Goal: Task Accomplishment & Management: Contribute content

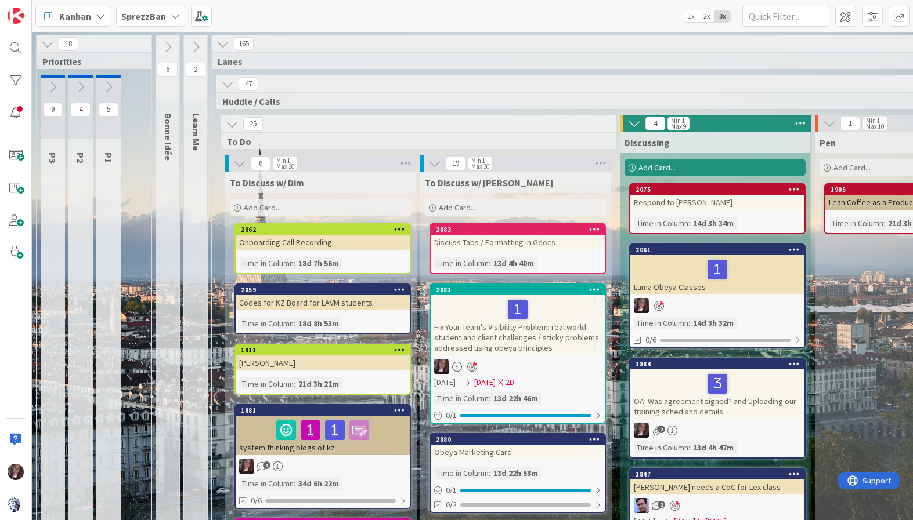
click at [135, 15] on b "SprezzBan" at bounding box center [143, 16] width 45 height 12
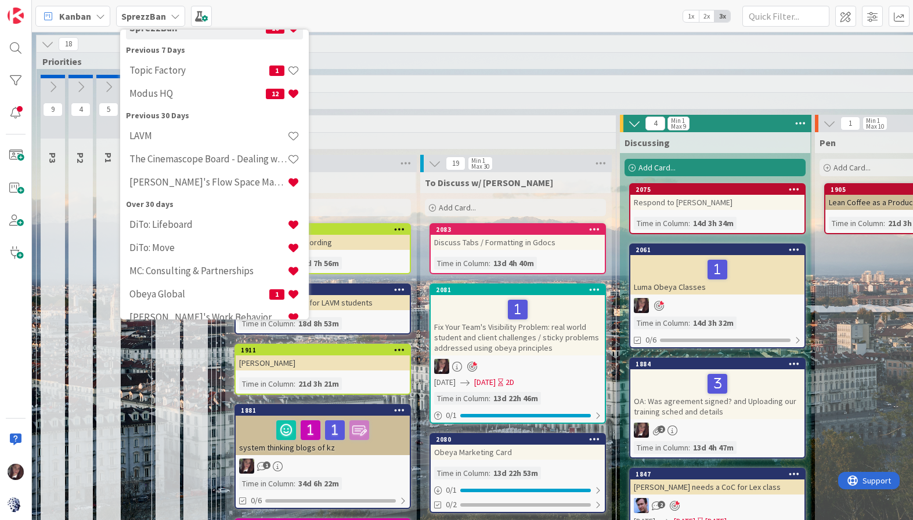
scroll to position [77, 0]
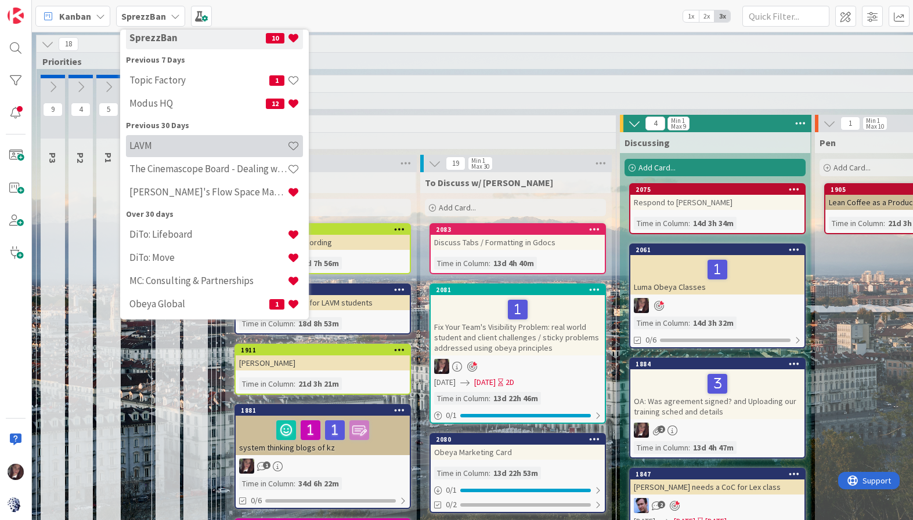
click at [160, 147] on h4 "LAVM" at bounding box center [208, 146] width 158 height 12
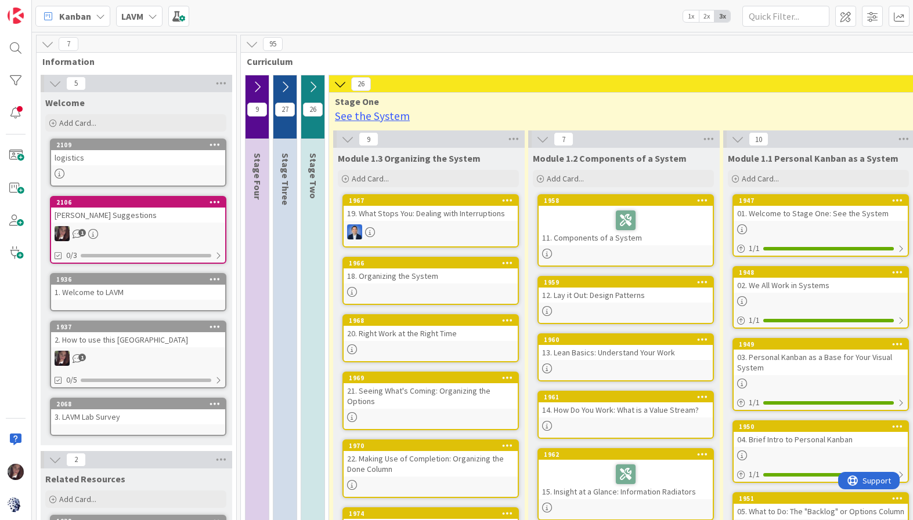
click at [60, 84] on icon at bounding box center [55, 83] width 13 height 13
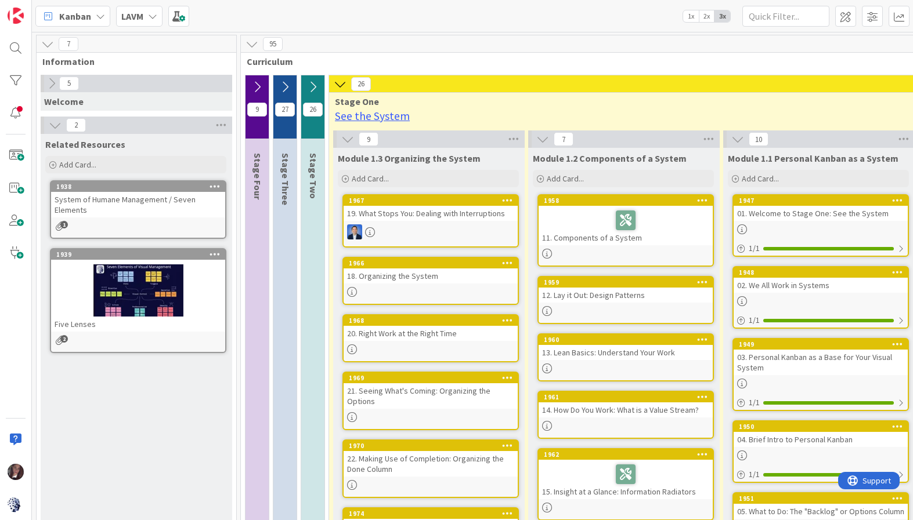
click at [48, 47] on icon at bounding box center [47, 44] width 13 height 13
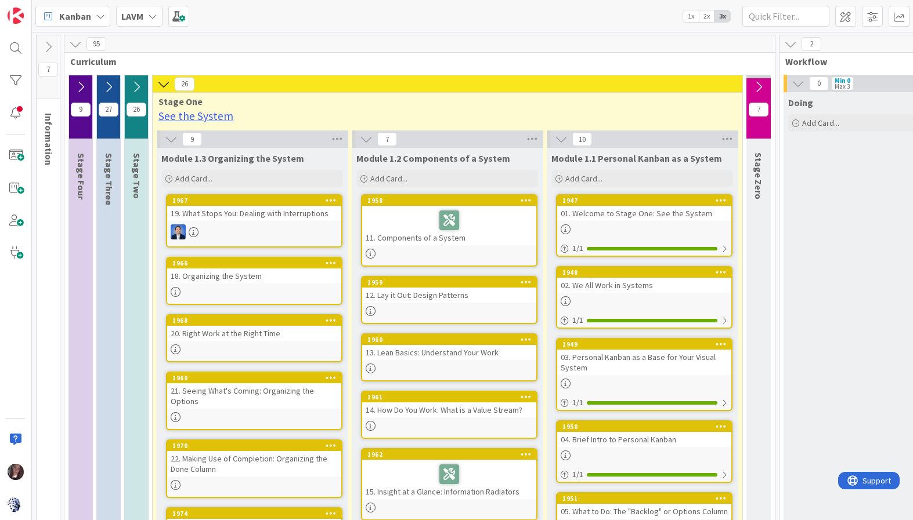
click at [76, 45] on icon at bounding box center [75, 44] width 13 height 13
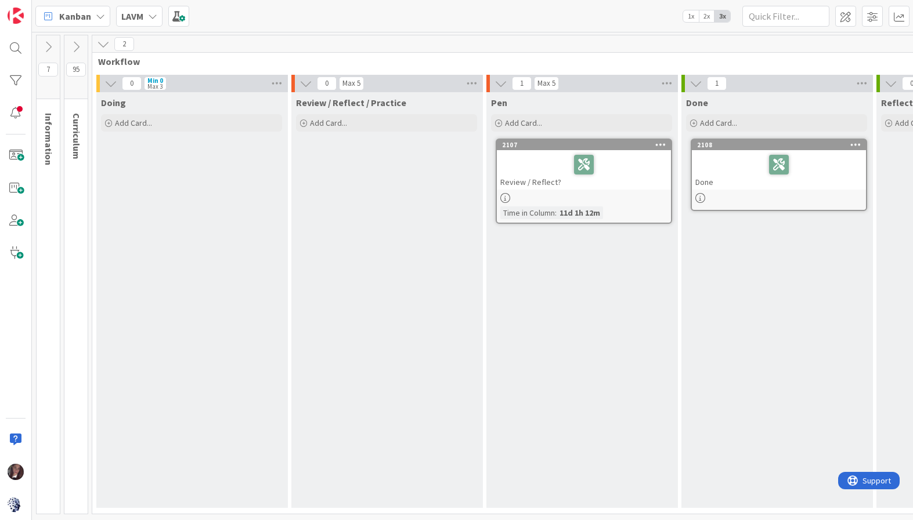
click at [103, 43] on icon at bounding box center [103, 44] width 13 height 13
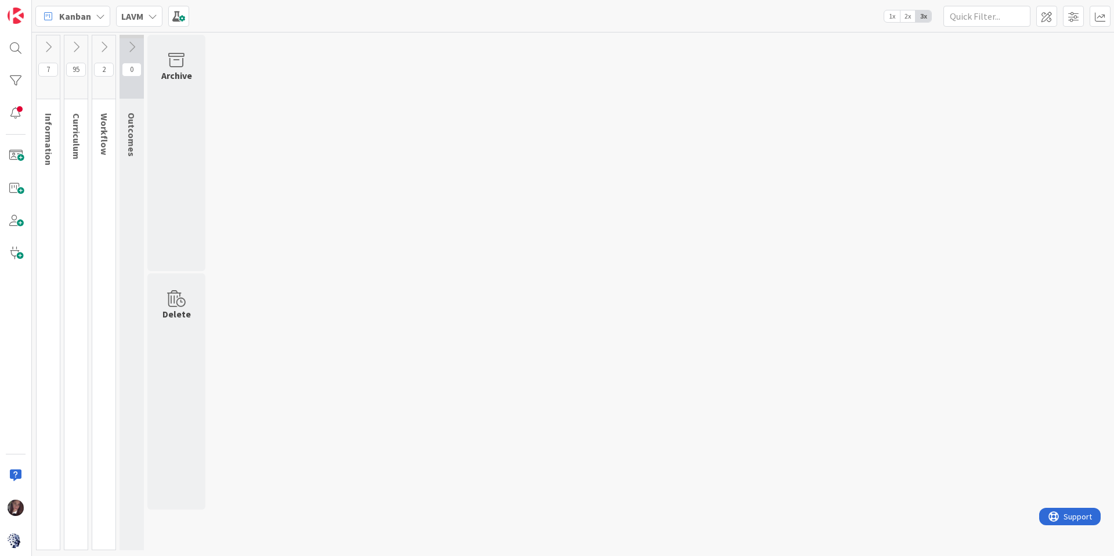
click at [154, 16] on icon at bounding box center [152, 16] width 9 height 9
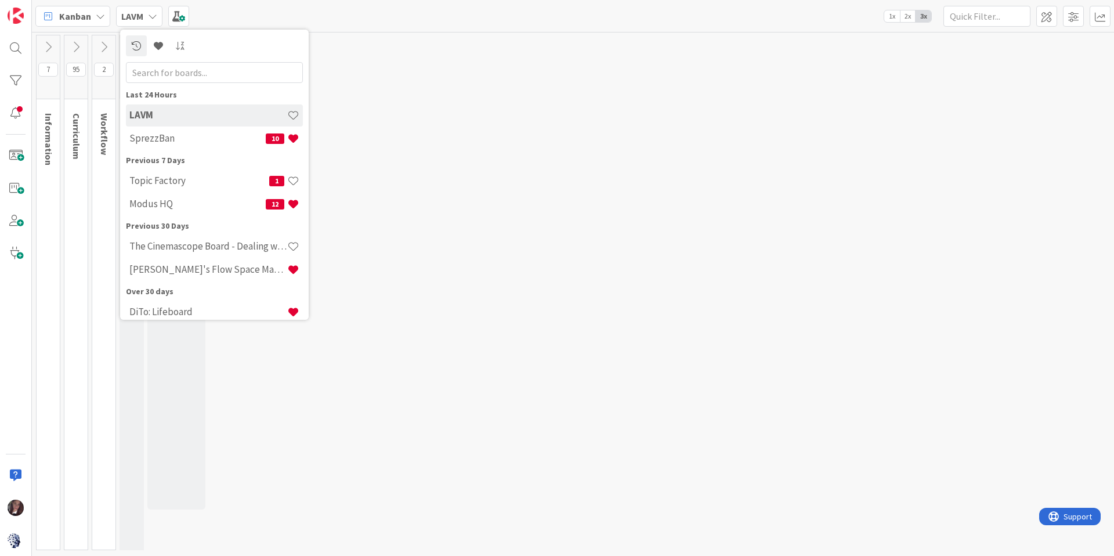
click at [155, 16] on icon at bounding box center [152, 16] width 9 height 9
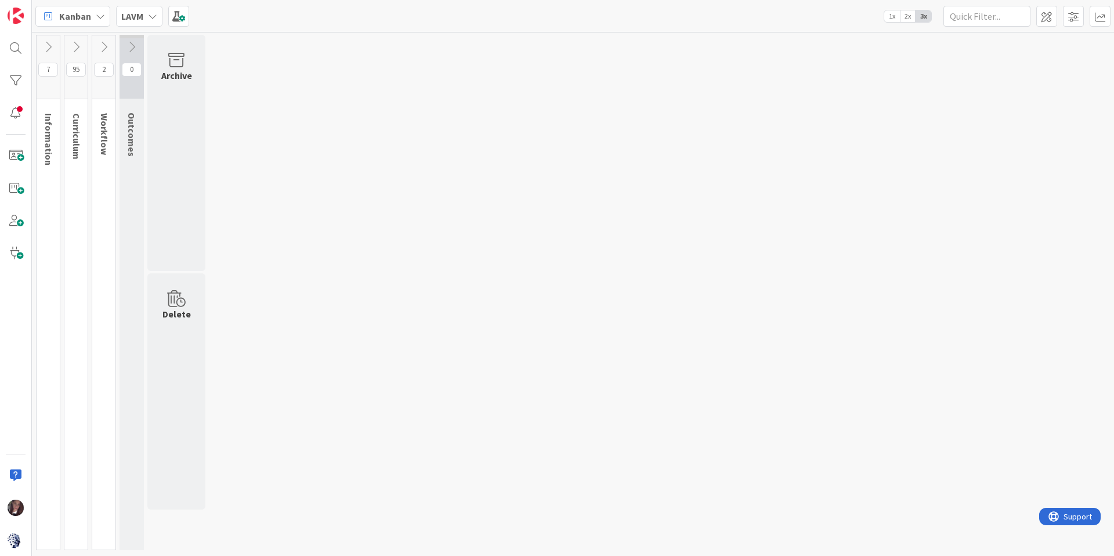
click at [105, 44] on icon at bounding box center [103, 47] width 13 height 13
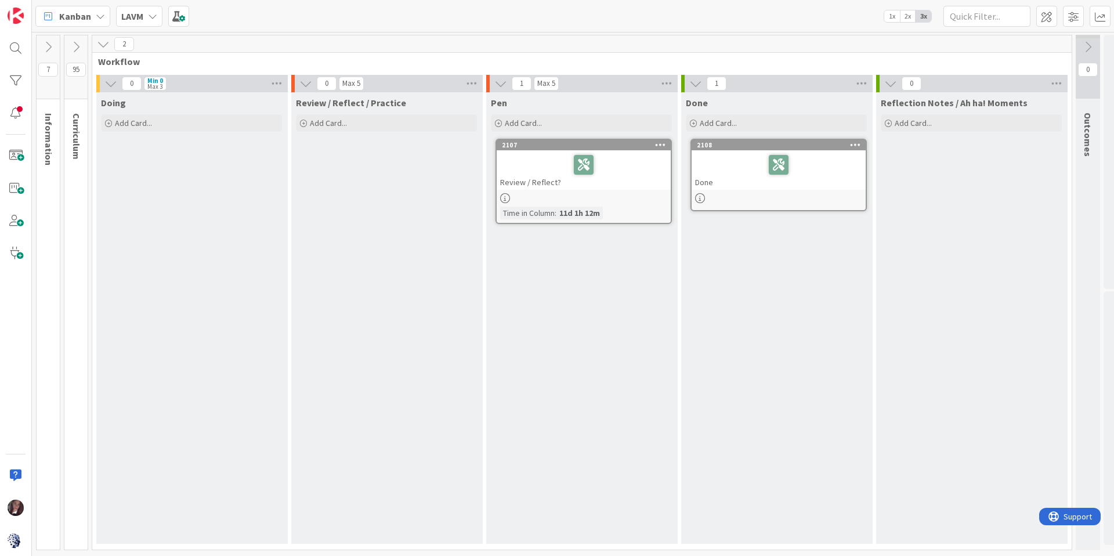
click at [102, 46] on icon at bounding box center [103, 44] width 13 height 13
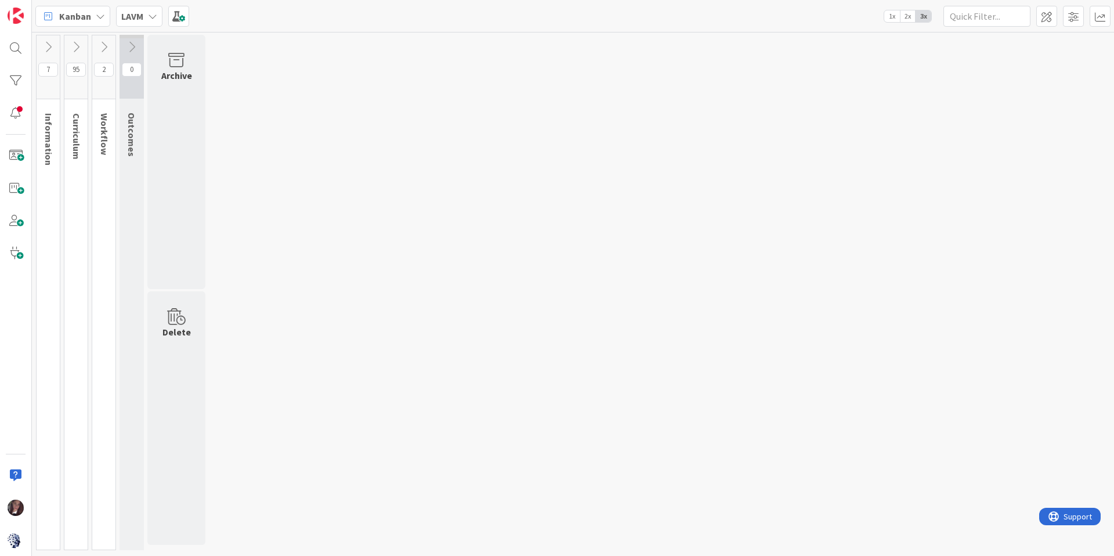
click at [75, 47] on icon at bounding box center [76, 47] width 13 height 13
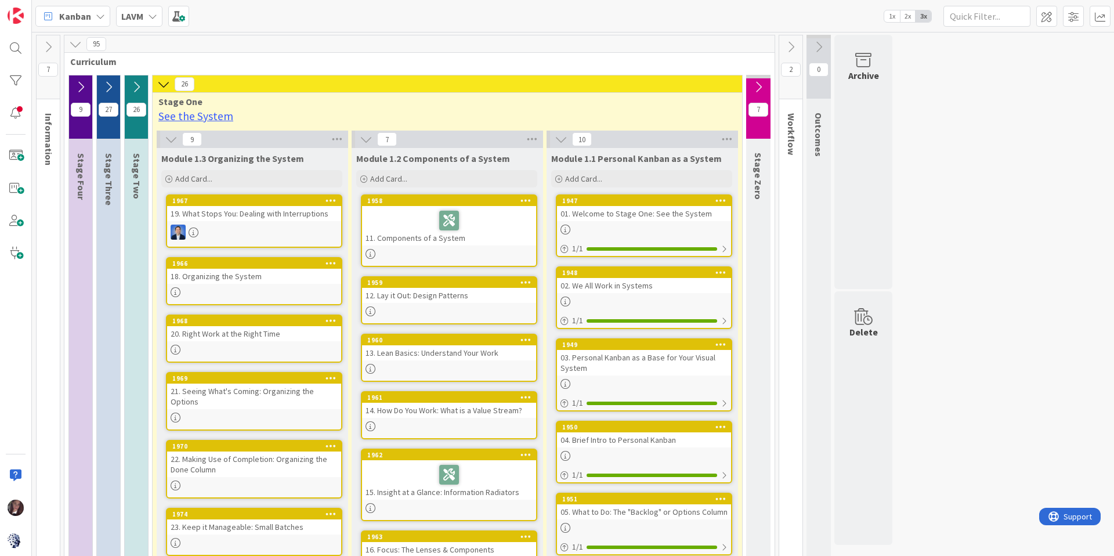
click at [164, 85] on icon at bounding box center [163, 84] width 13 height 13
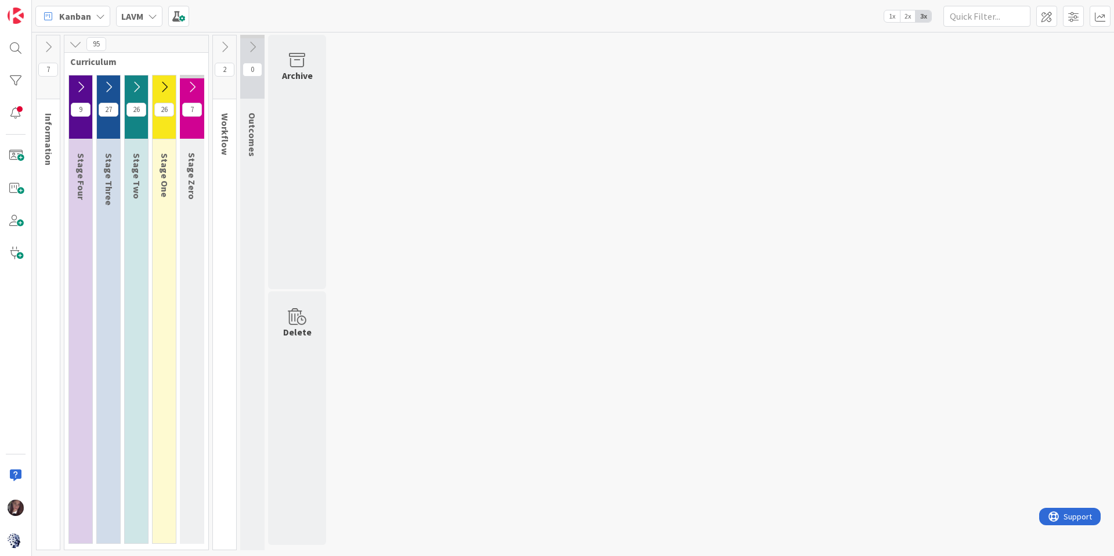
click at [191, 86] on icon at bounding box center [192, 87] width 13 height 13
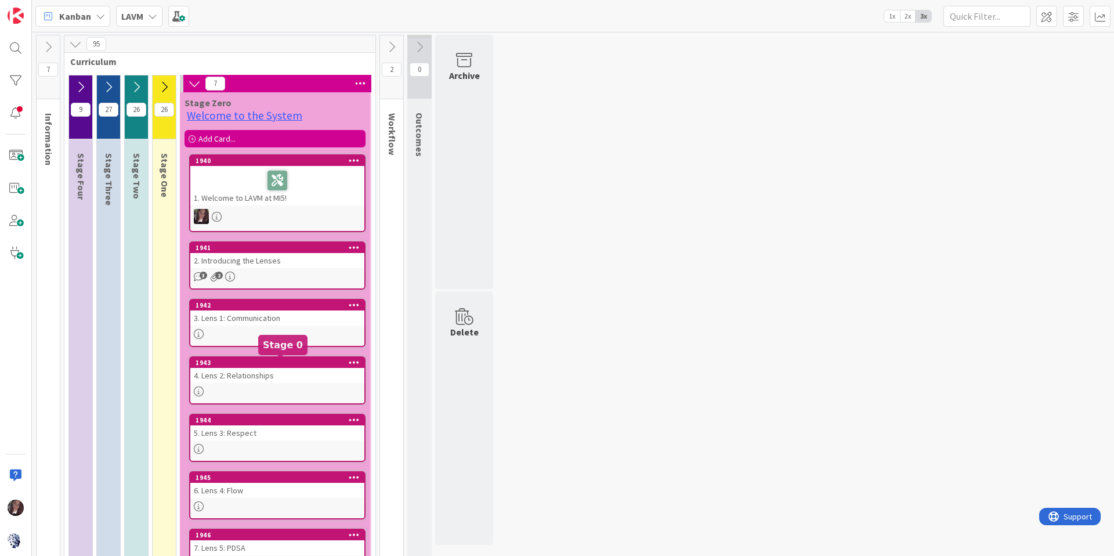
click at [247, 361] on div "1943" at bounding box center [280, 363] width 169 height 8
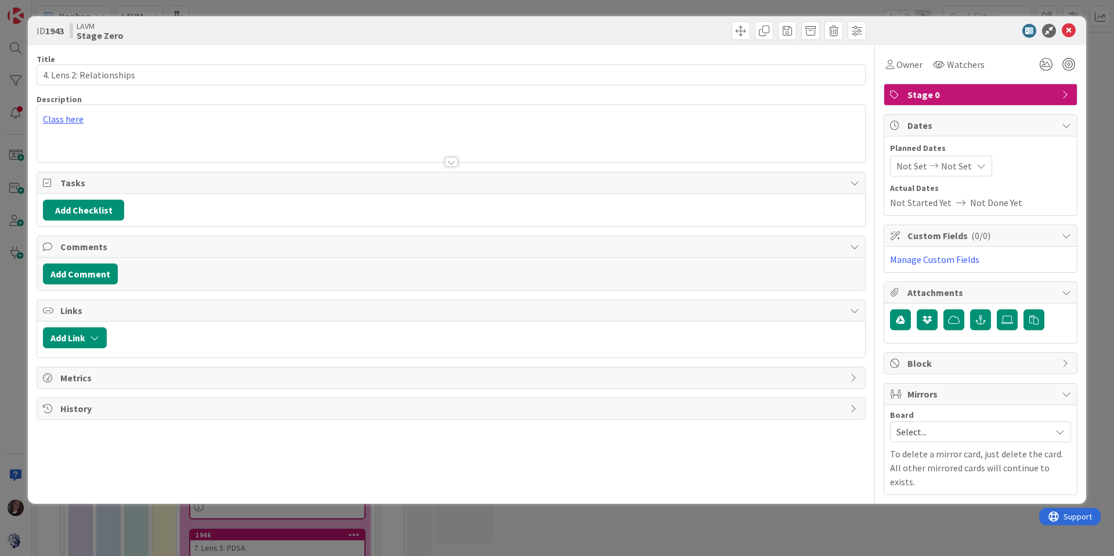
click at [57, 120] on div "Class here" at bounding box center [451, 133] width 828 height 57
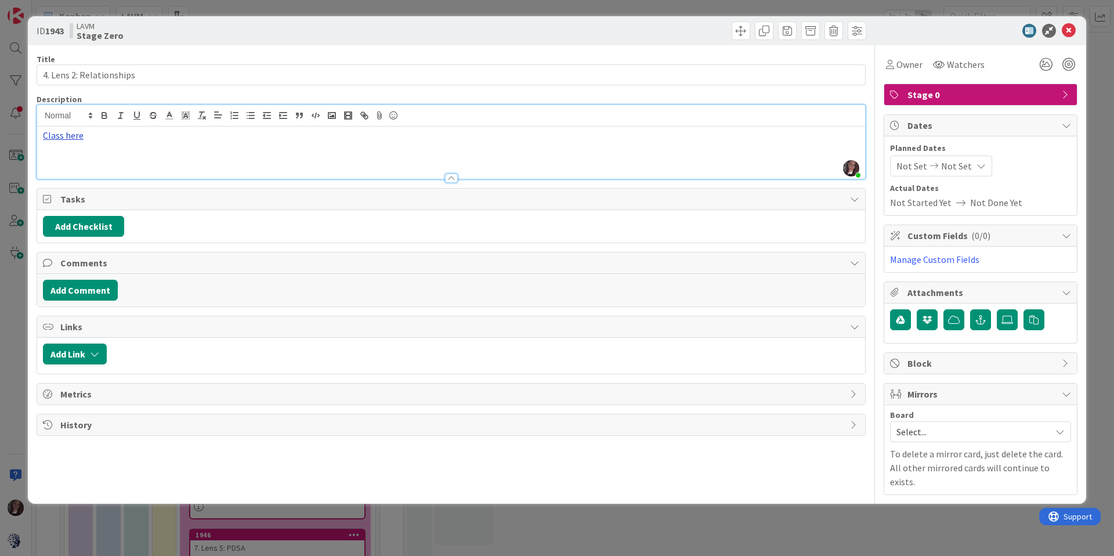
click at [69, 138] on link "Class here" at bounding box center [63, 135] width 41 height 12
click at [117, 156] on link "[URL][DOMAIN_NAME]" at bounding box center [85, 157] width 79 height 15
click at [912, 31] on icon at bounding box center [1069, 31] width 14 height 14
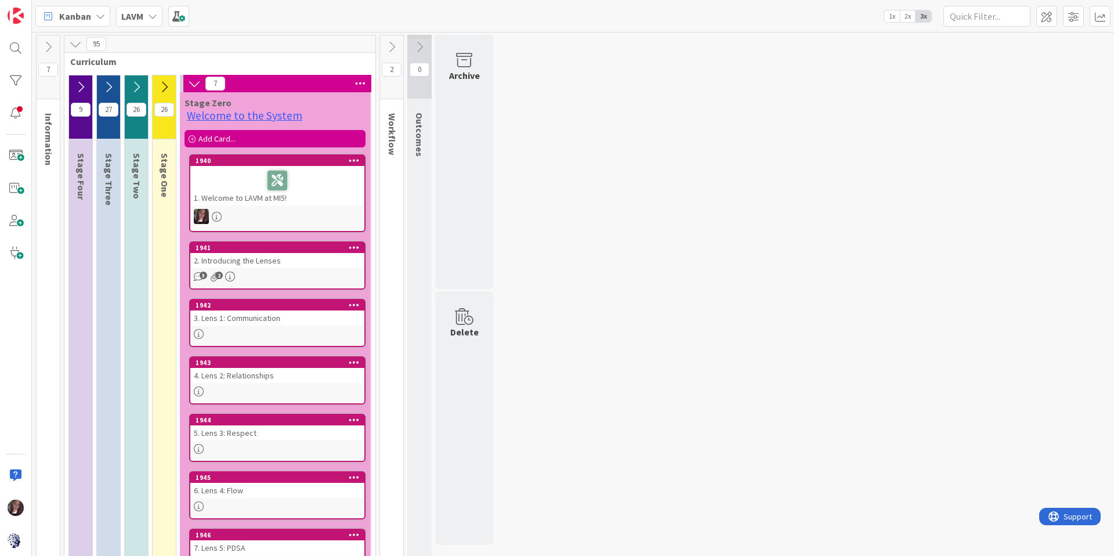
click at [392, 50] on icon at bounding box center [391, 47] width 13 height 13
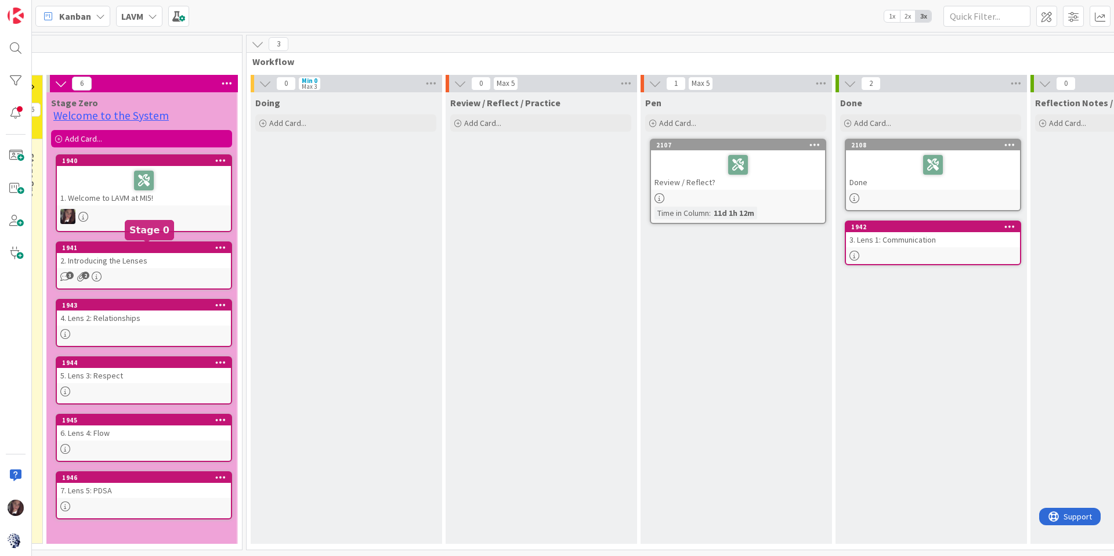
scroll to position [0, 99]
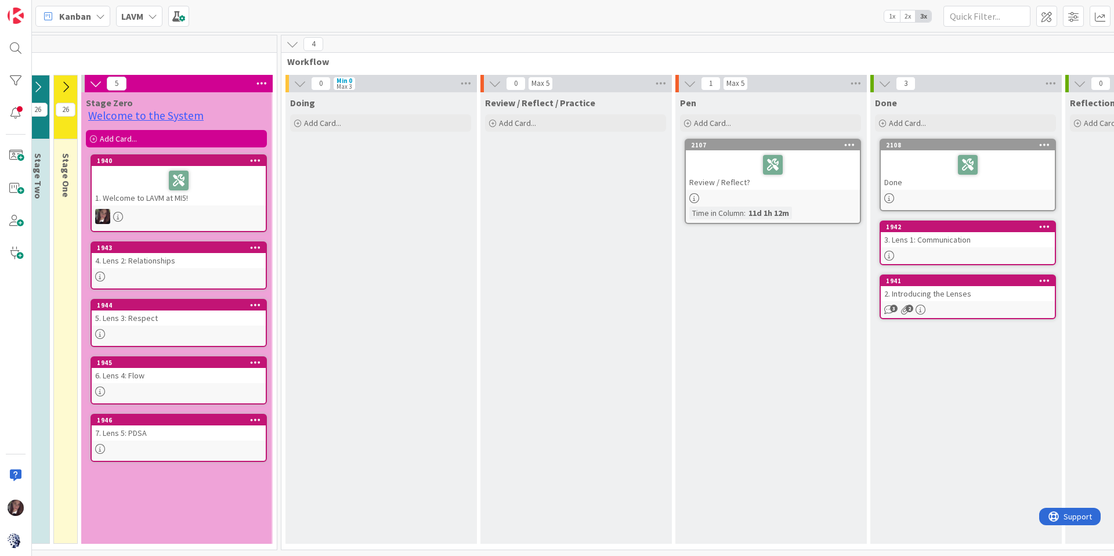
click at [97, 81] on icon at bounding box center [95, 83] width 13 height 13
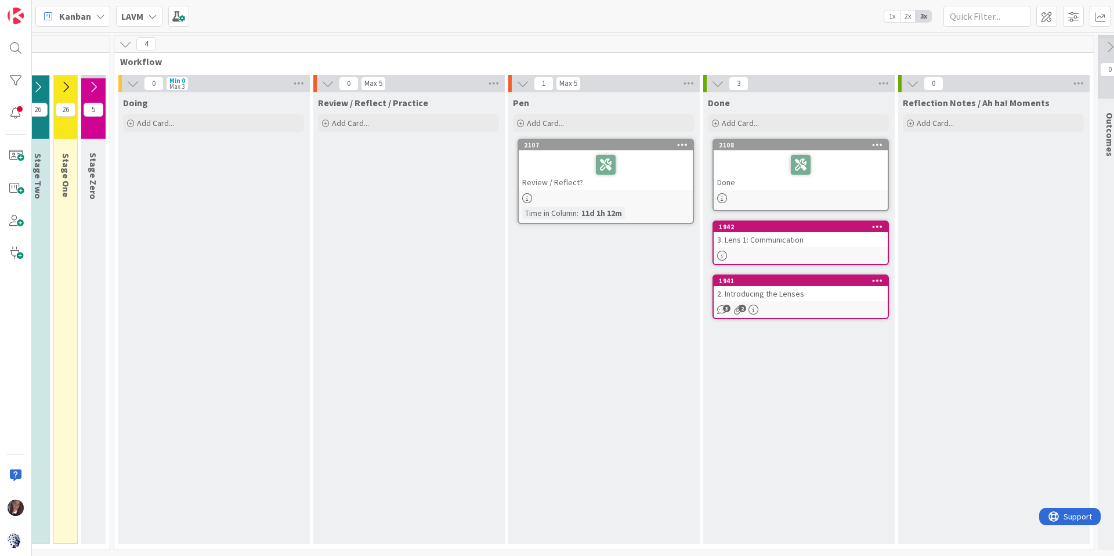
click at [132, 84] on icon at bounding box center [132, 83] width 13 height 13
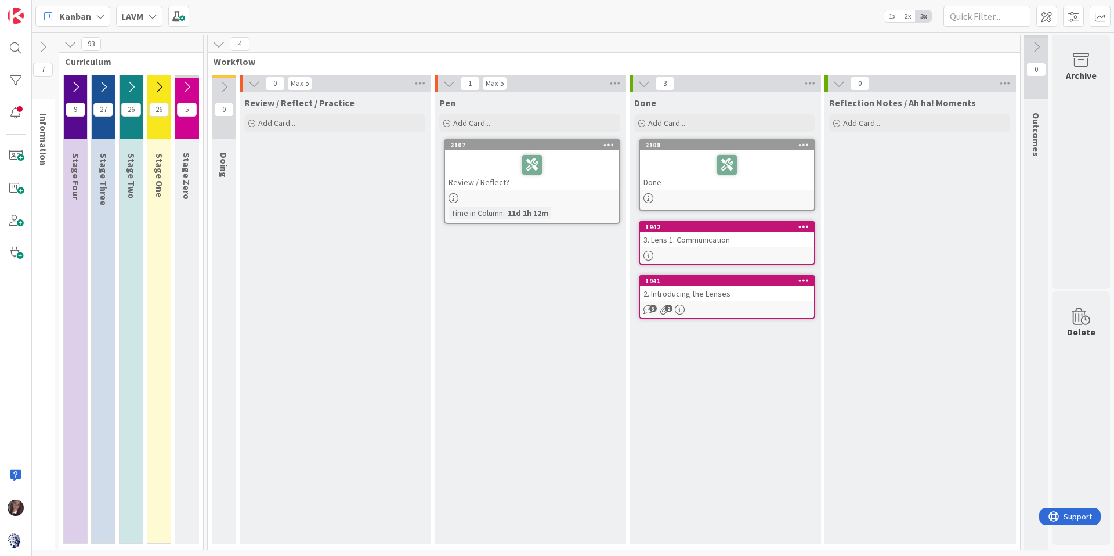
scroll to position [0, 5]
click at [190, 85] on icon at bounding box center [186, 87] width 13 height 13
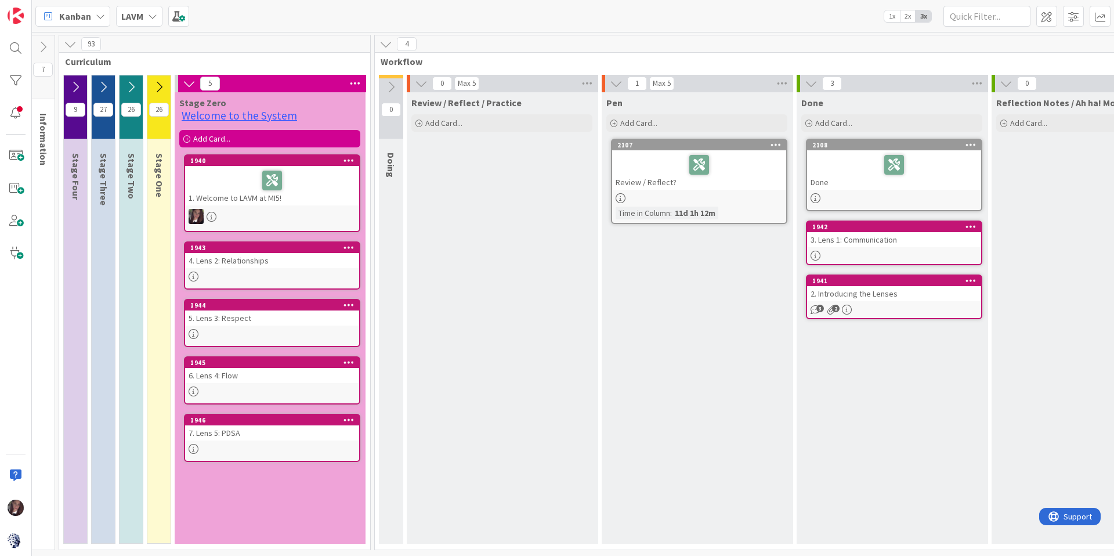
click at [190, 81] on icon at bounding box center [189, 83] width 13 height 13
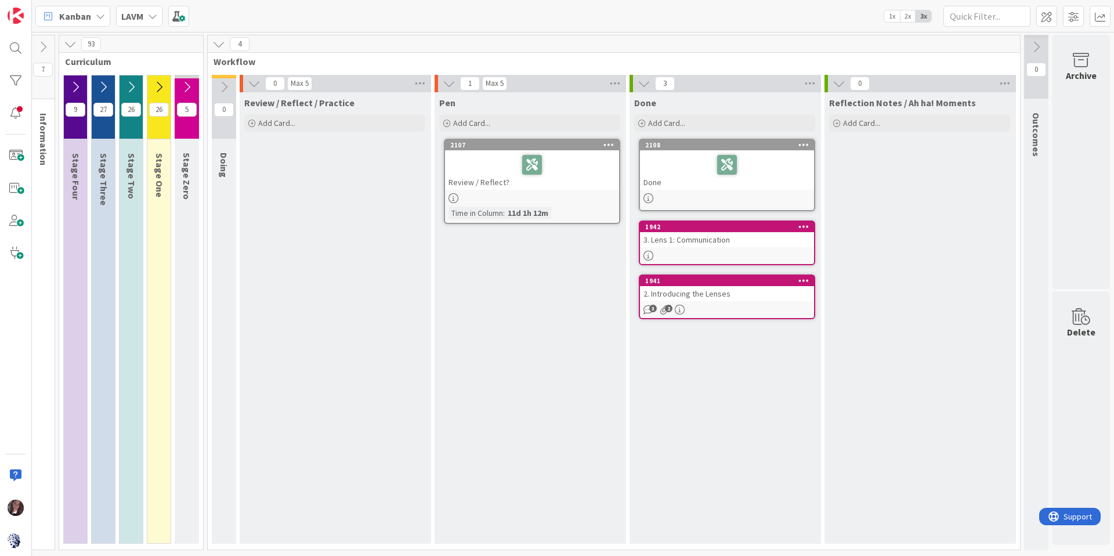
click at [160, 87] on icon at bounding box center [159, 87] width 13 height 13
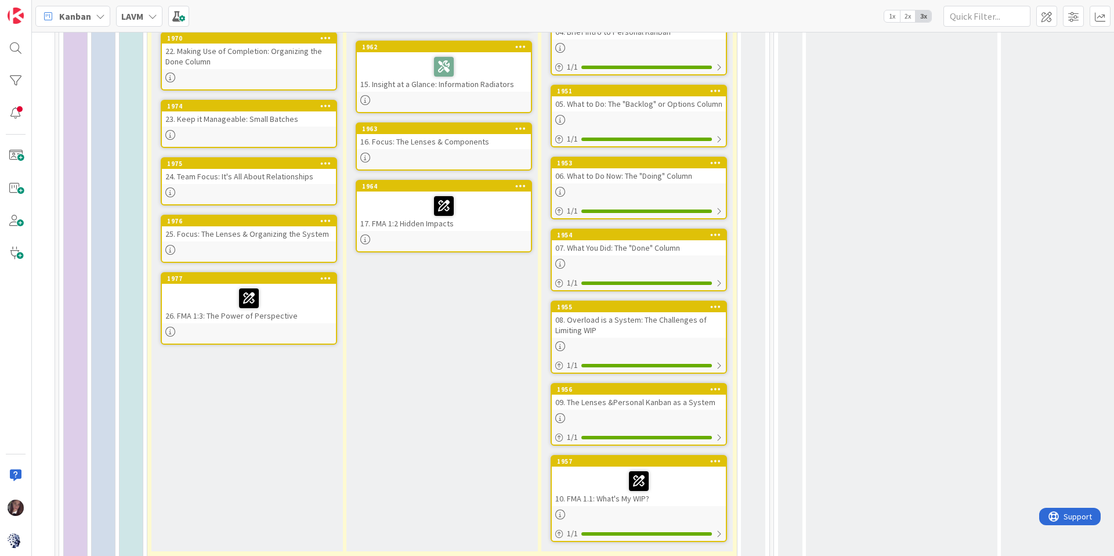
scroll to position [422, 5]
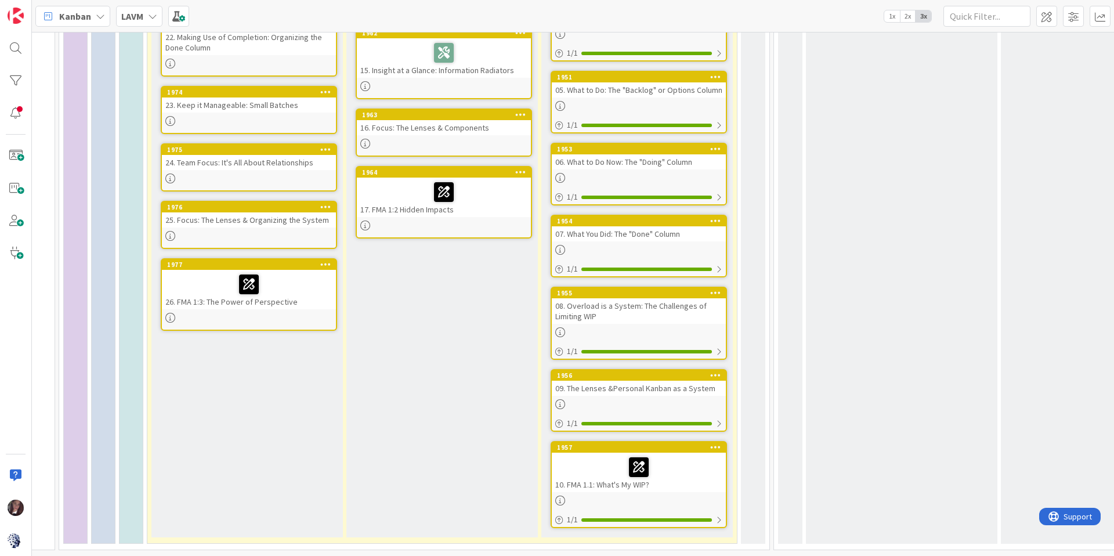
click at [600, 477] on div at bounding box center [638, 467] width 167 height 24
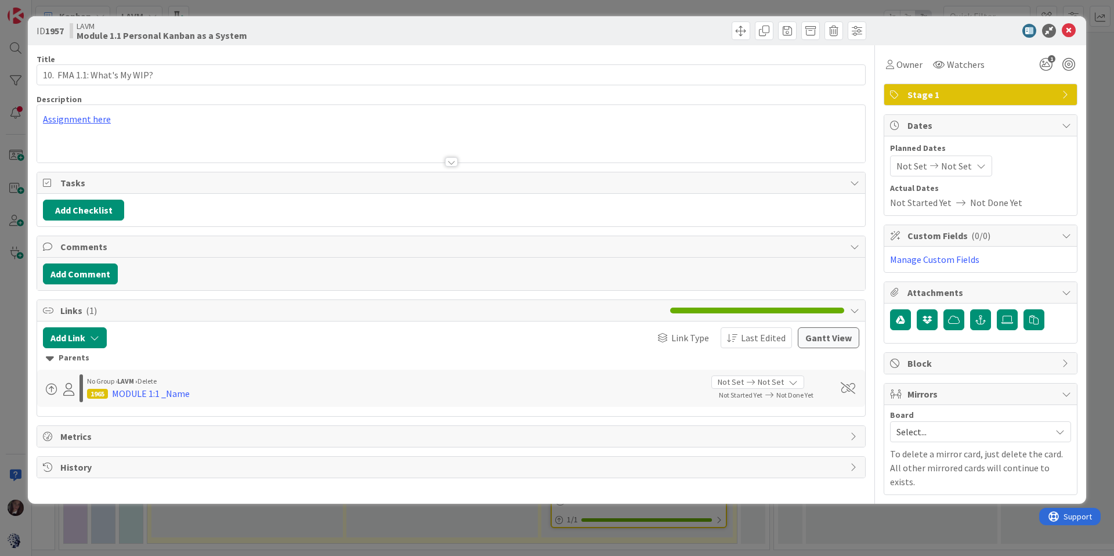
click at [77, 118] on div "Assignment here" at bounding box center [451, 133] width 828 height 57
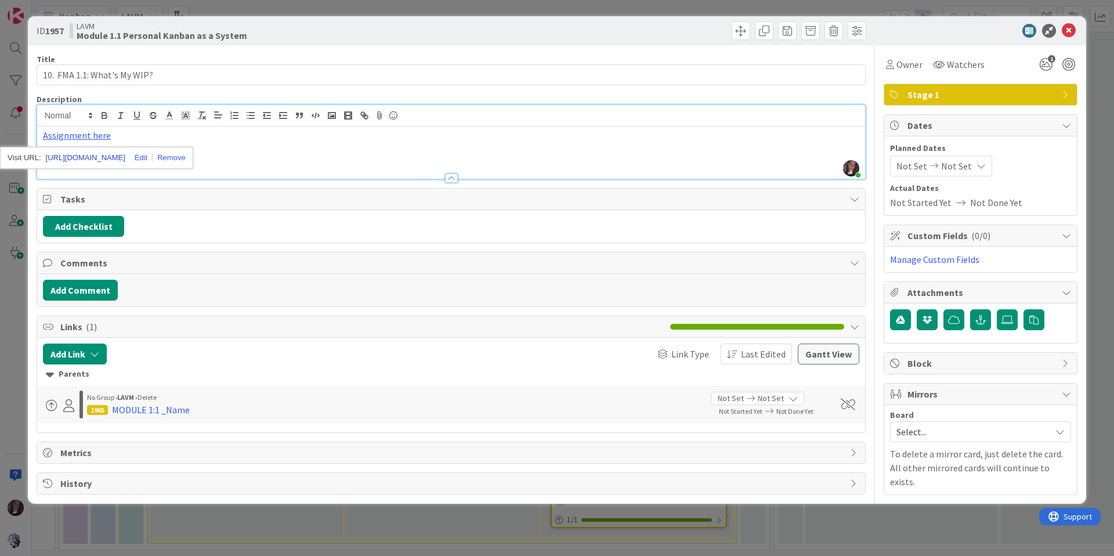
click at [94, 158] on link "[URL][DOMAIN_NAME]" at bounding box center [85, 157] width 79 height 15
click at [912, 31] on icon at bounding box center [1069, 31] width 14 height 14
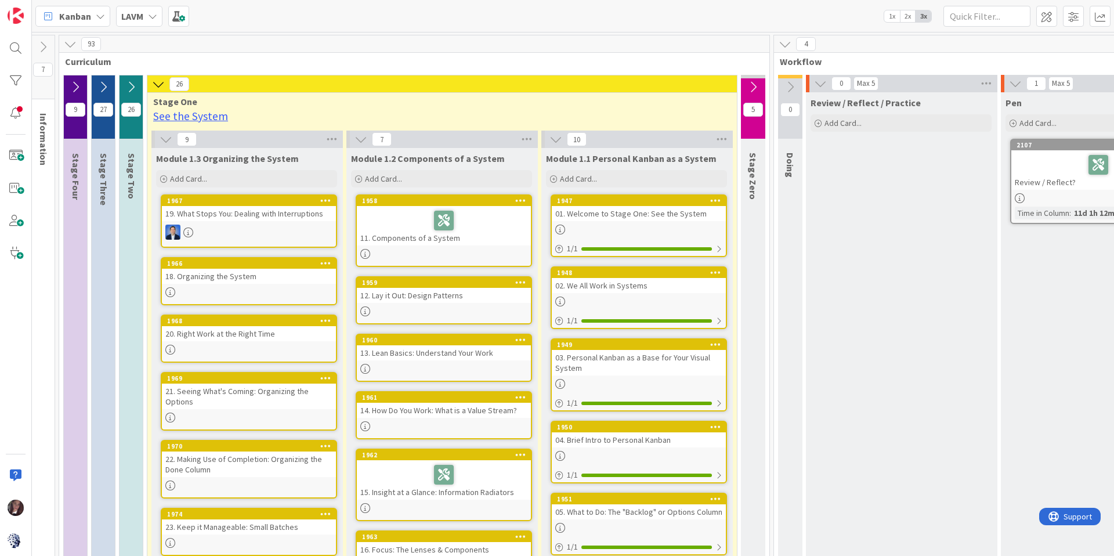
click at [757, 87] on button at bounding box center [753, 86] width 24 height 17
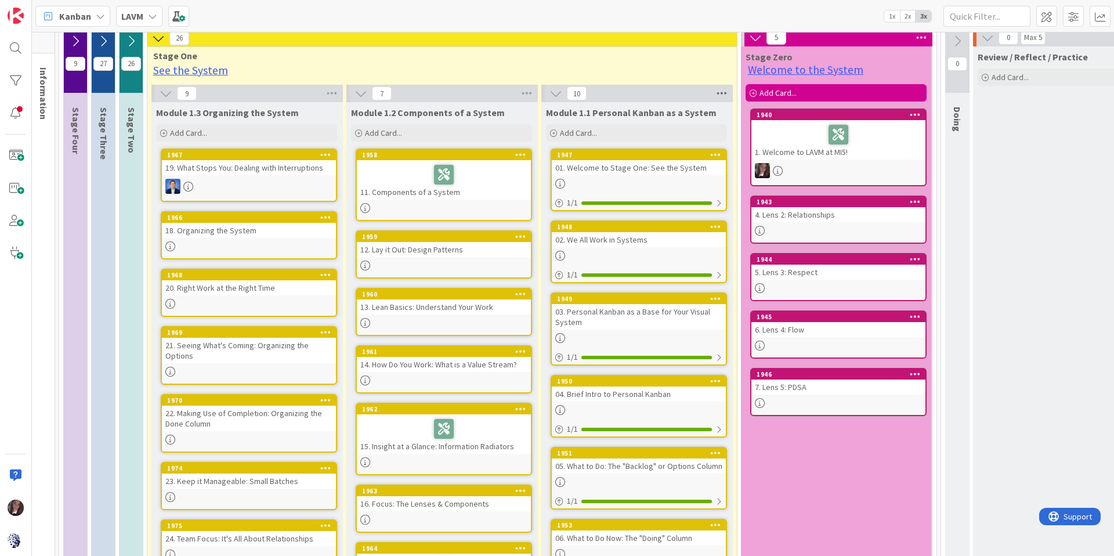
scroll to position [49, 5]
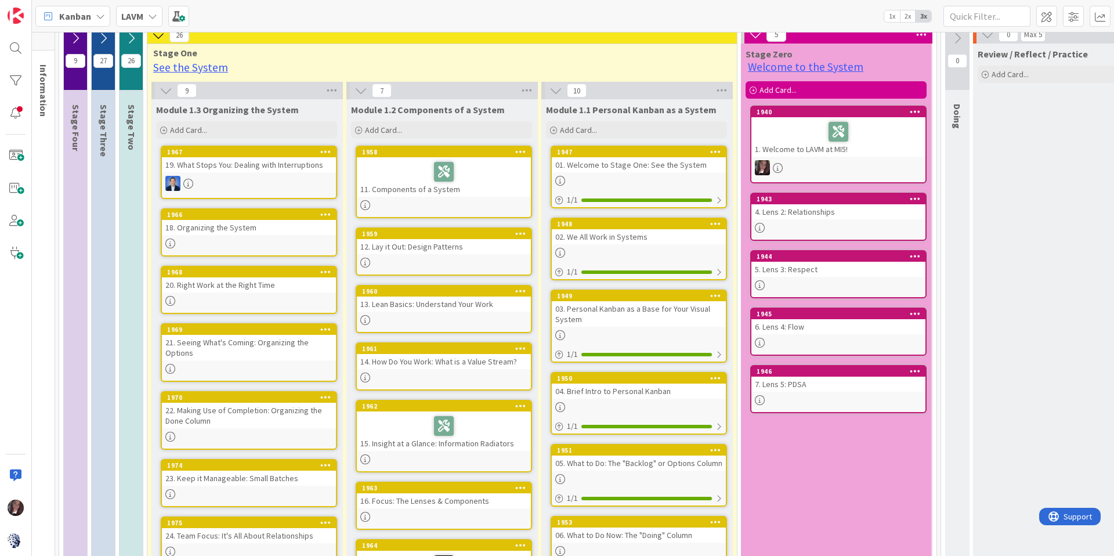
click at [807, 205] on div "4. Lens 2: Relationships" at bounding box center [838, 211] width 174 height 15
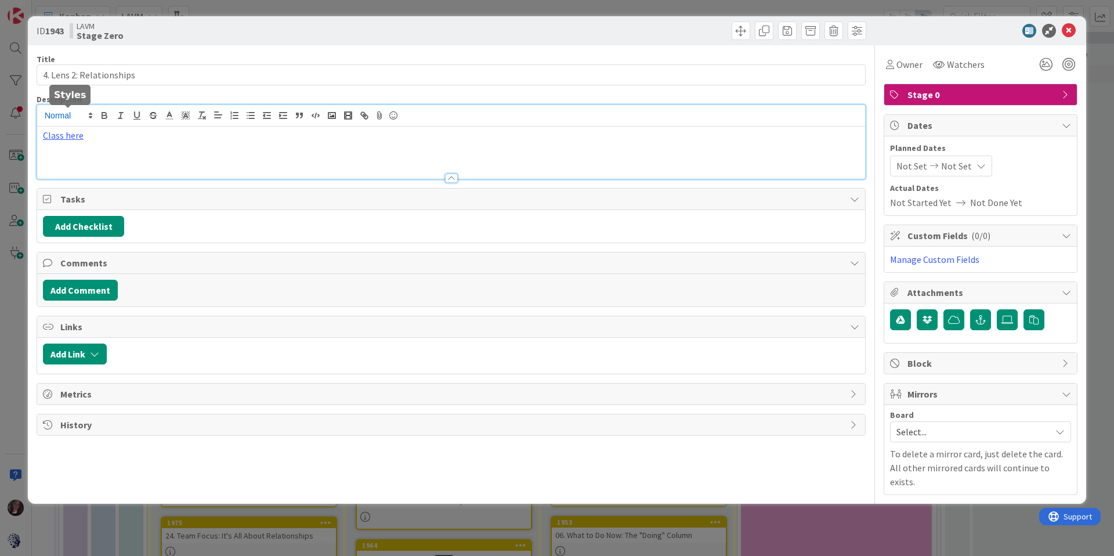
click at [65, 118] on div "Class here" at bounding box center [451, 142] width 828 height 74
click at [100, 155] on link "[URL][DOMAIN_NAME]" at bounding box center [85, 157] width 79 height 15
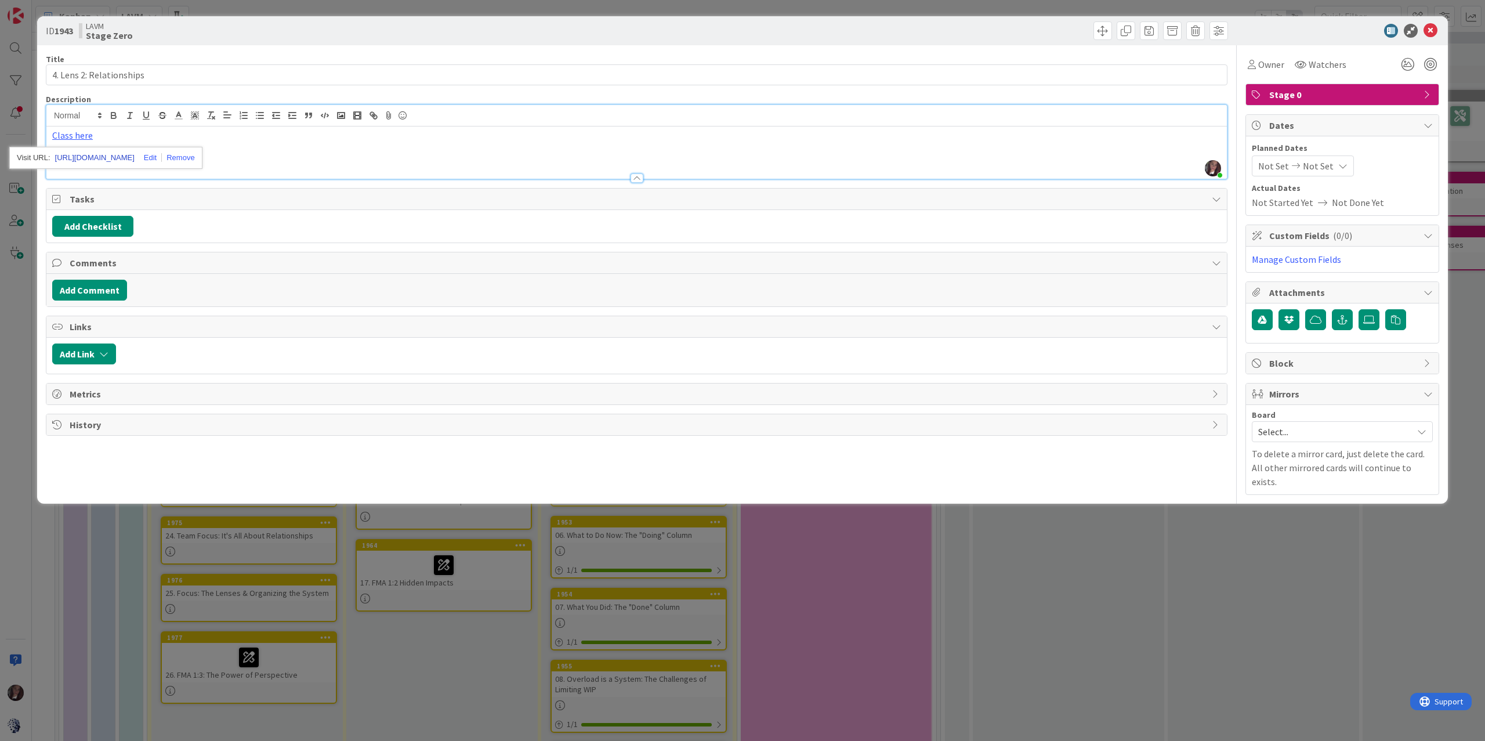
scroll to position [49, 5]
click at [912, 30] on icon at bounding box center [1431, 31] width 14 height 14
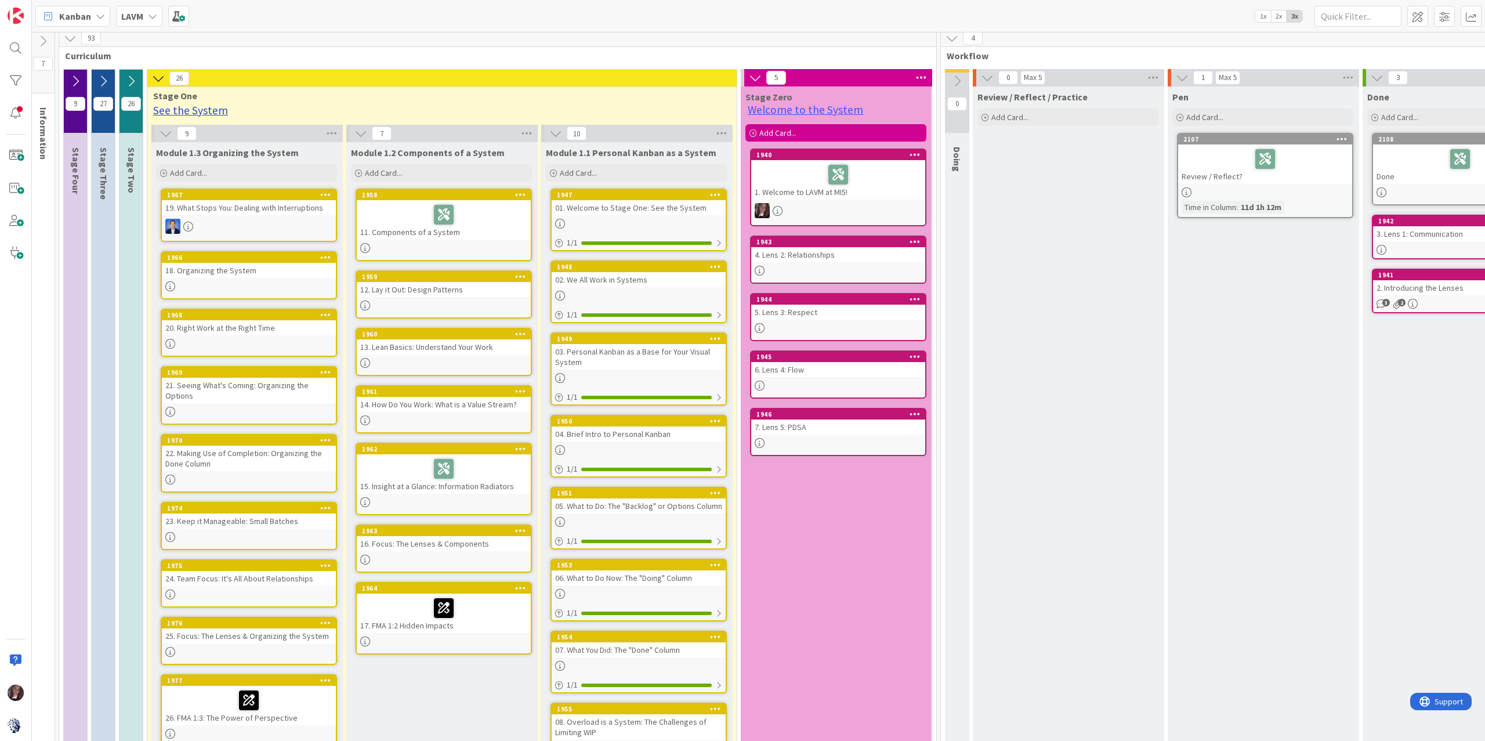
scroll to position [0, 5]
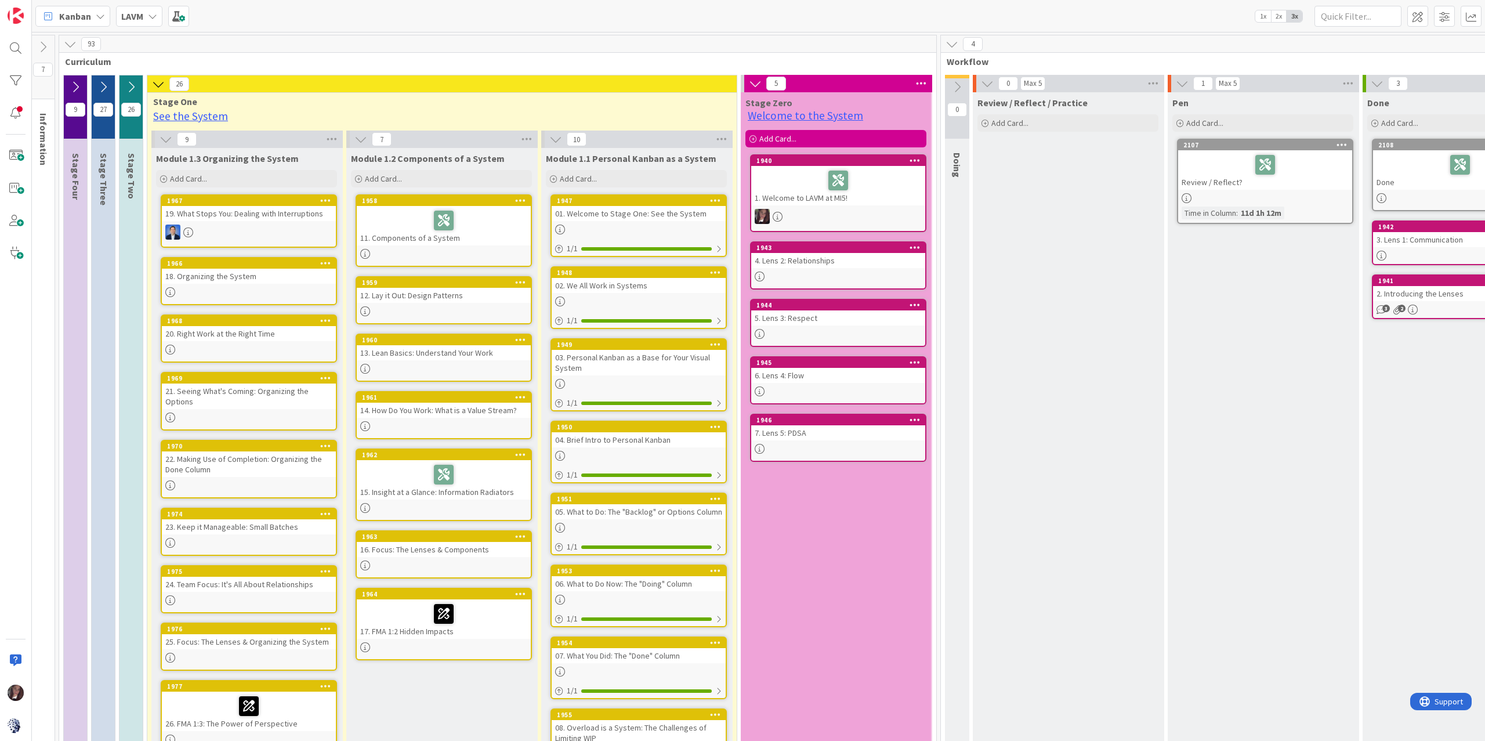
click at [160, 84] on icon at bounding box center [158, 84] width 13 height 13
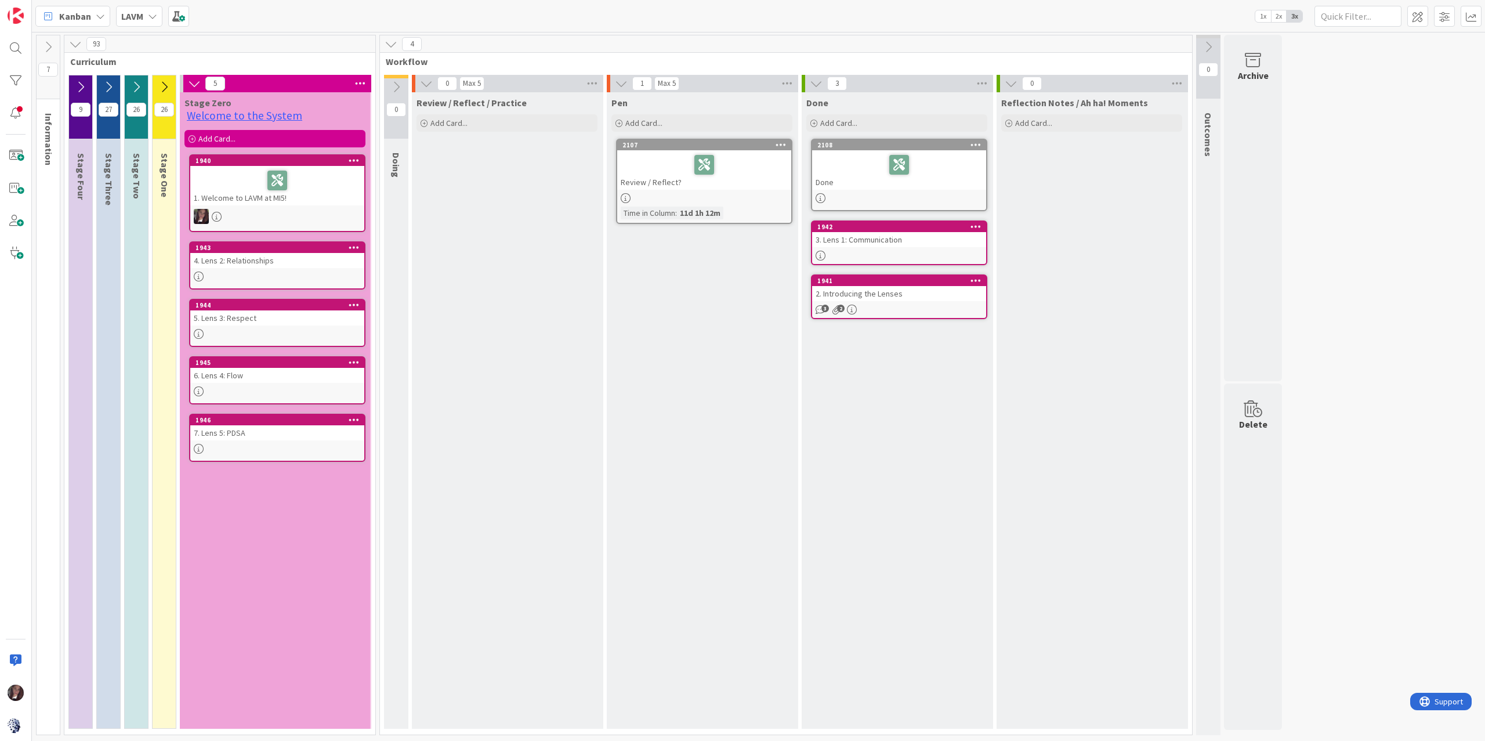
click at [187, 83] on button at bounding box center [194, 83] width 15 height 15
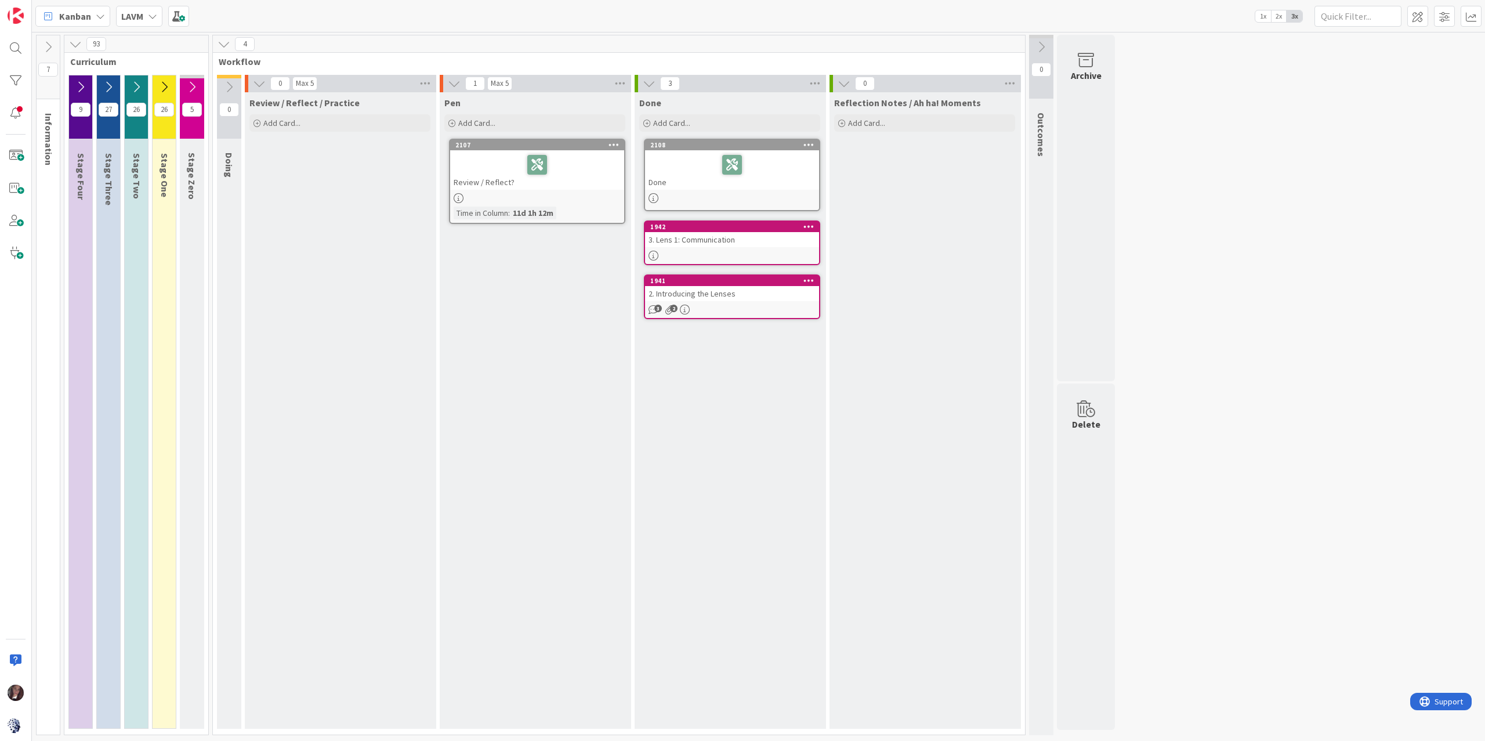
click at [135, 85] on icon at bounding box center [136, 87] width 13 height 13
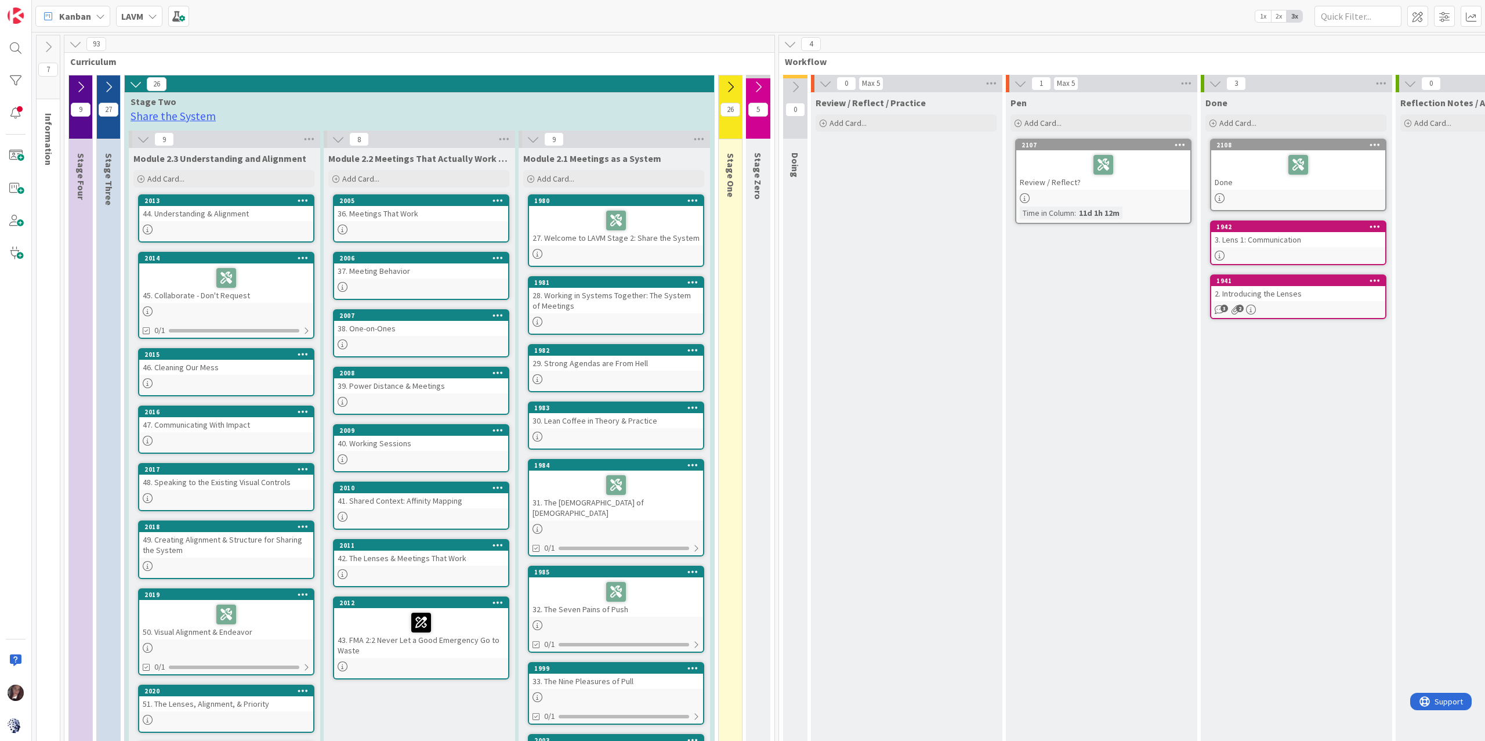
click at [104, 87] on icon at bounding box center [108, 87] width 13 height 13
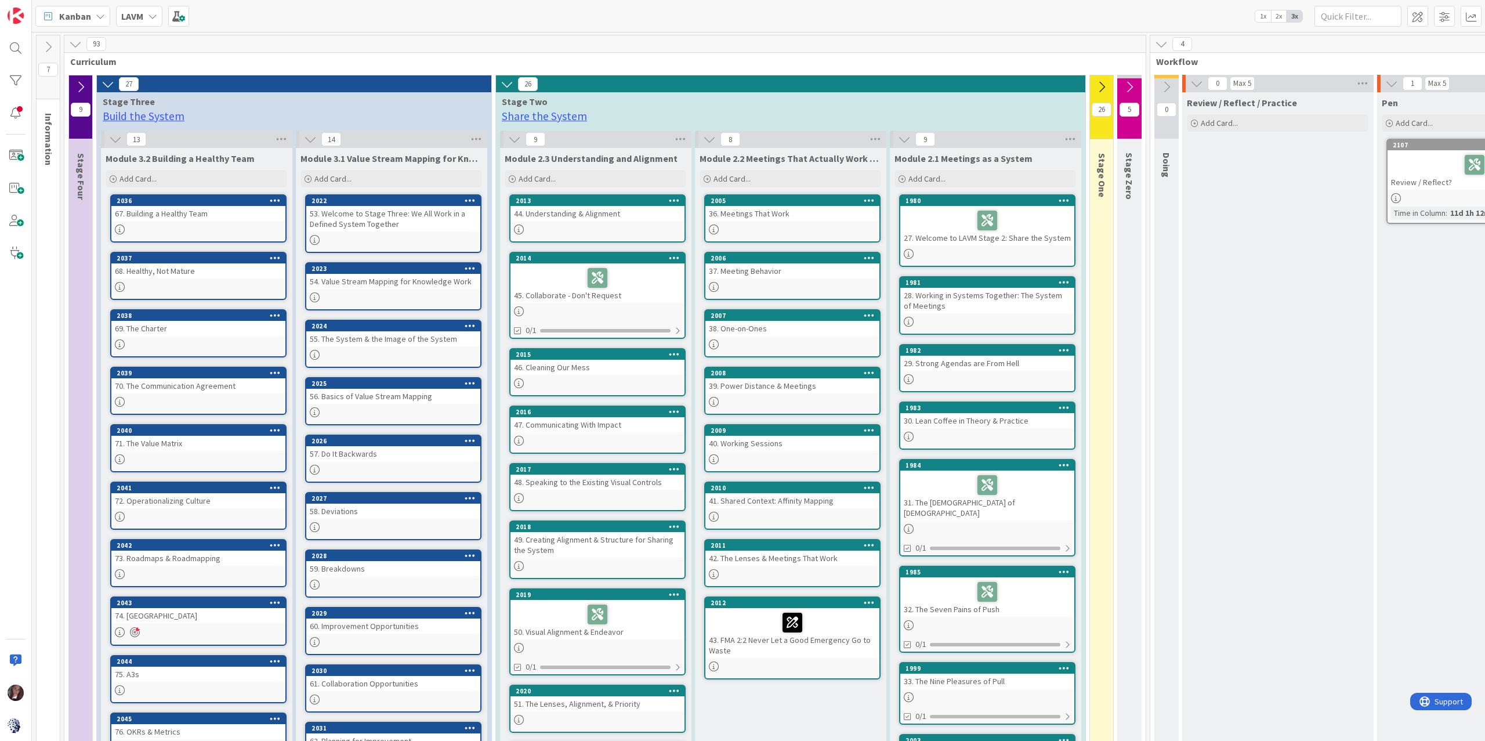
click at [82, 87] on icon at bounding box center [80, 87] width 13 height 13
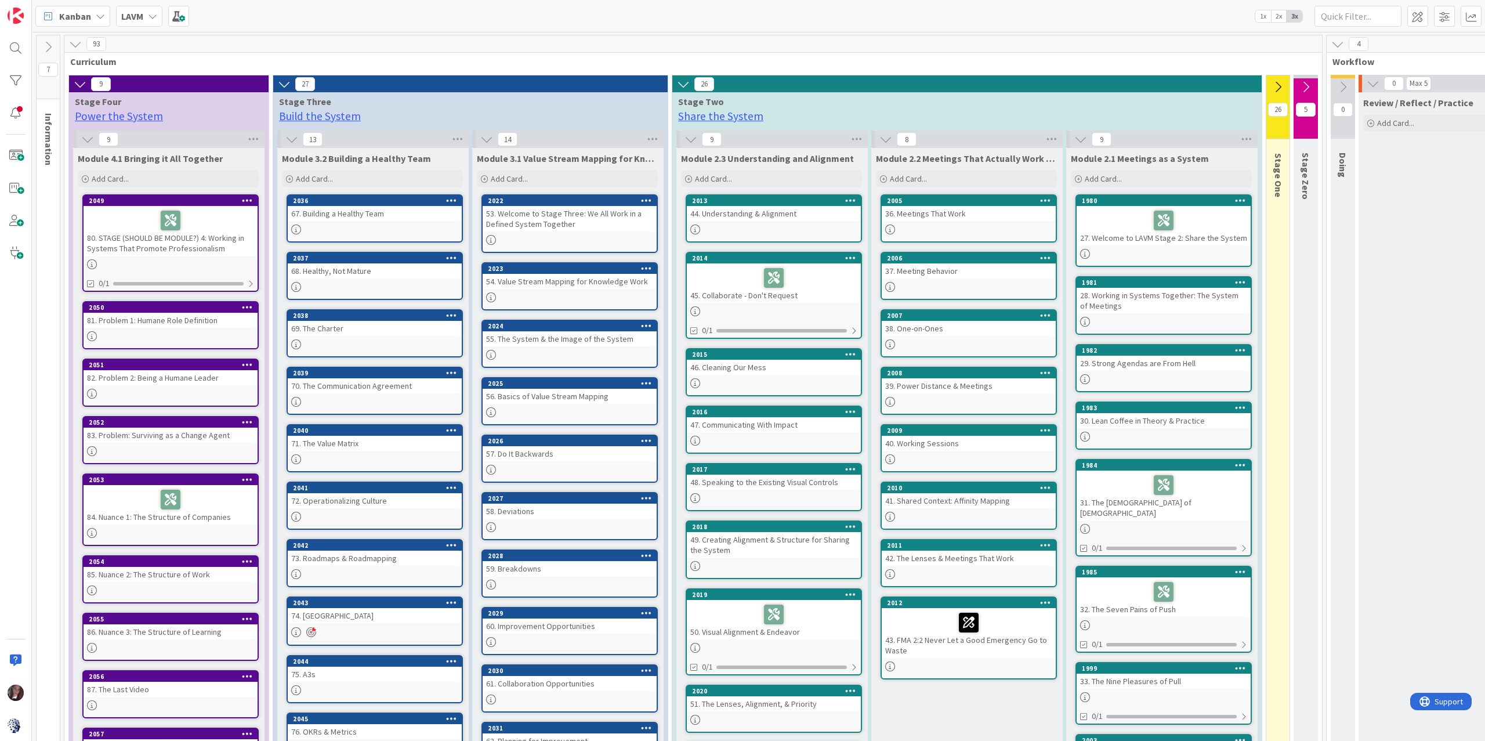
click at [81, 85] on icon at bounding box center [80, 84] width 13 height 13
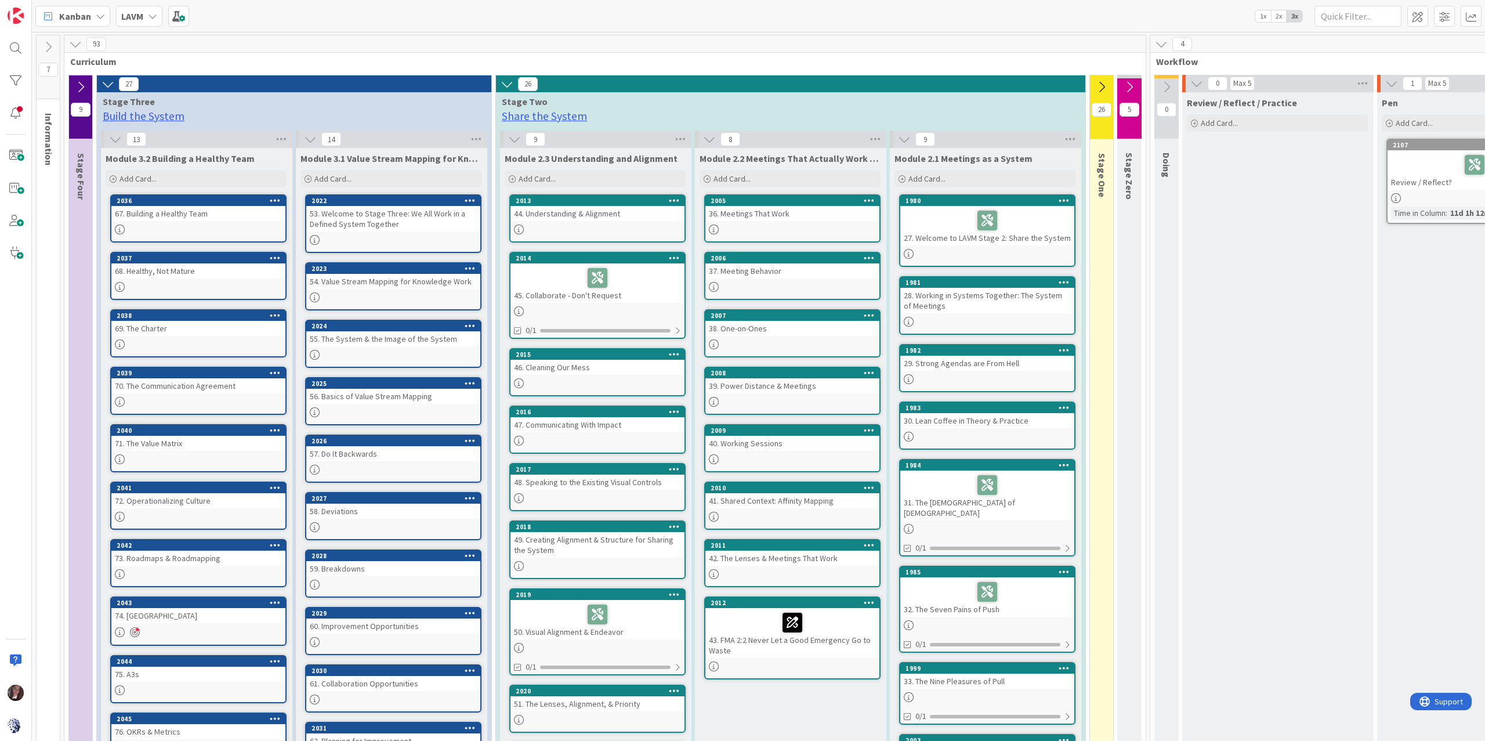
click at [109, 84] on icon at bounding box center [108, 84] width 13 height 13
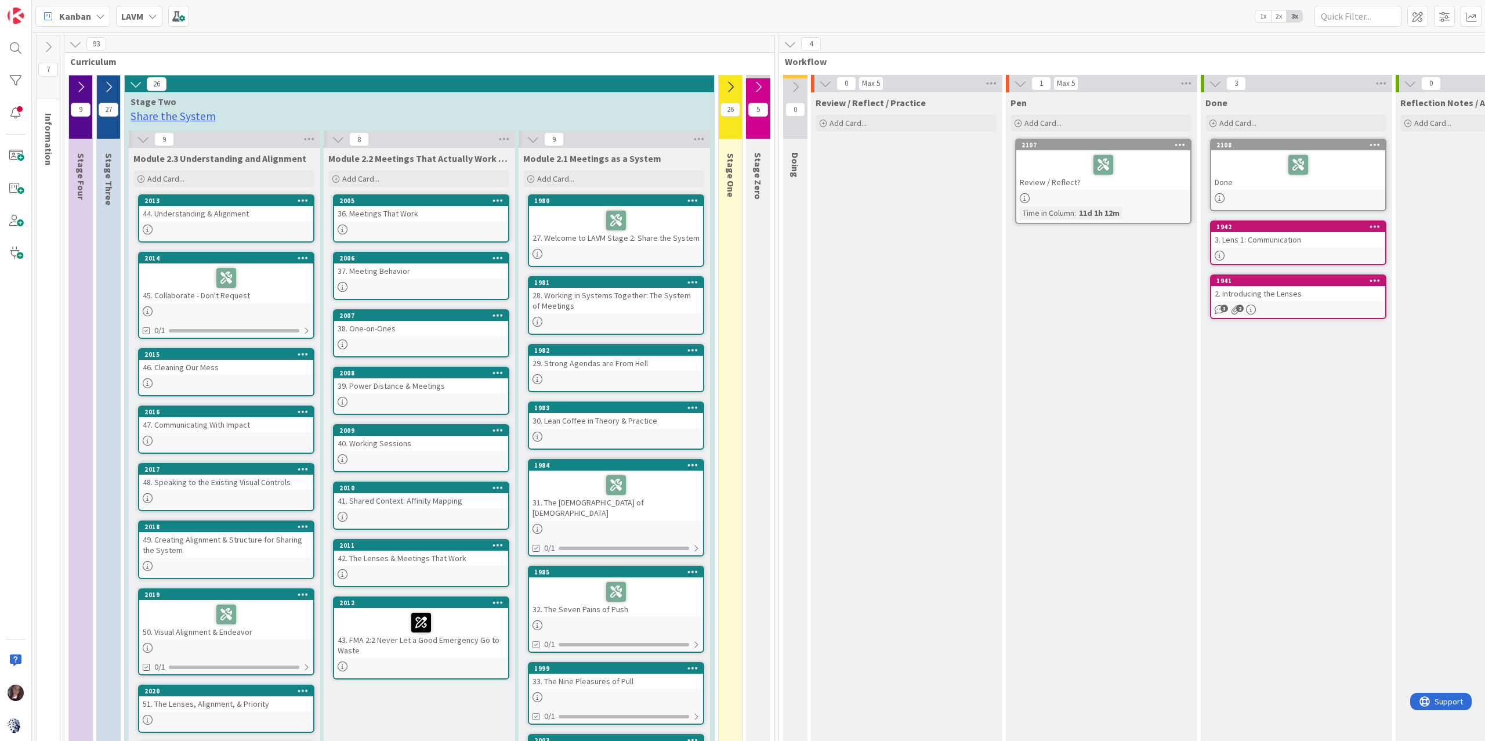
click at [138, 83] on icon at bounding box center [135, 84] width 13 height 13
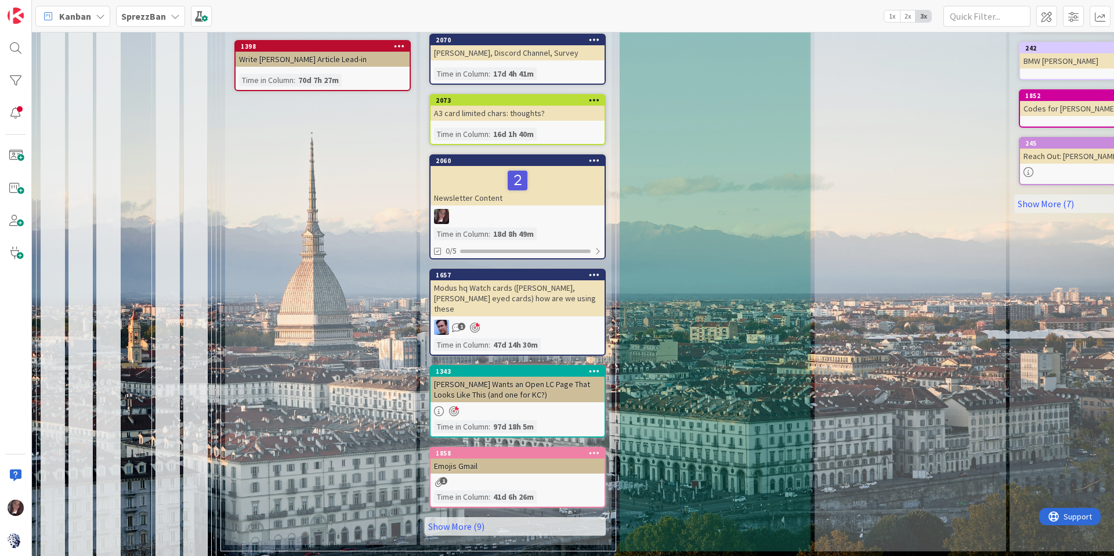
scroll to position [578, 0]
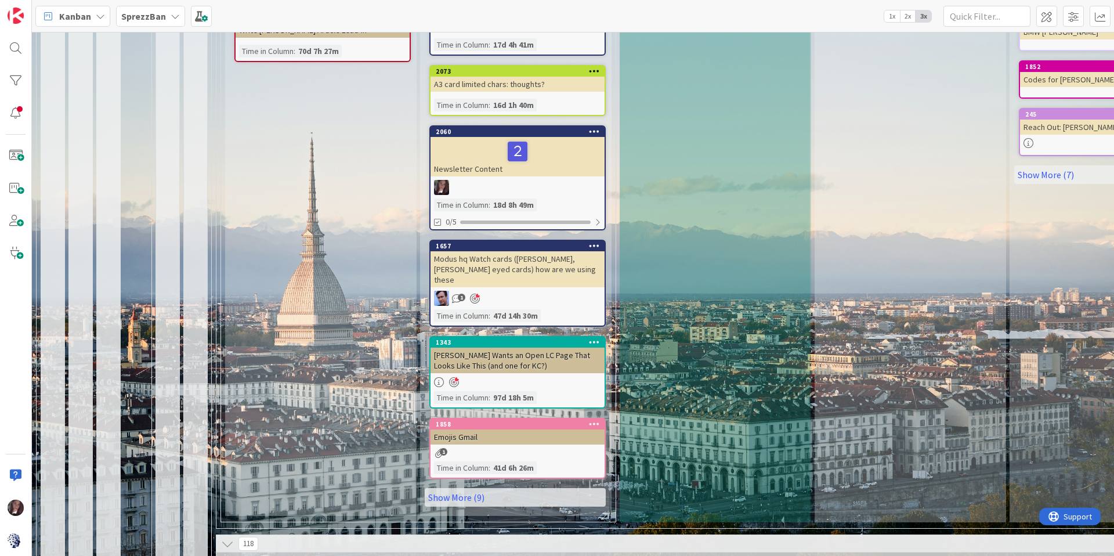
drag, startPoint x: 786, startPoint y: 136, endPoint x: 782, endPoint y: 130, distance: 7.1
click at [783, 132] on div "Discussing Add Card... 2075 Respond to Eliza Propsal Time in Column : 14d 3h 48…" at bounding box center [715, 38] width 190 height 968
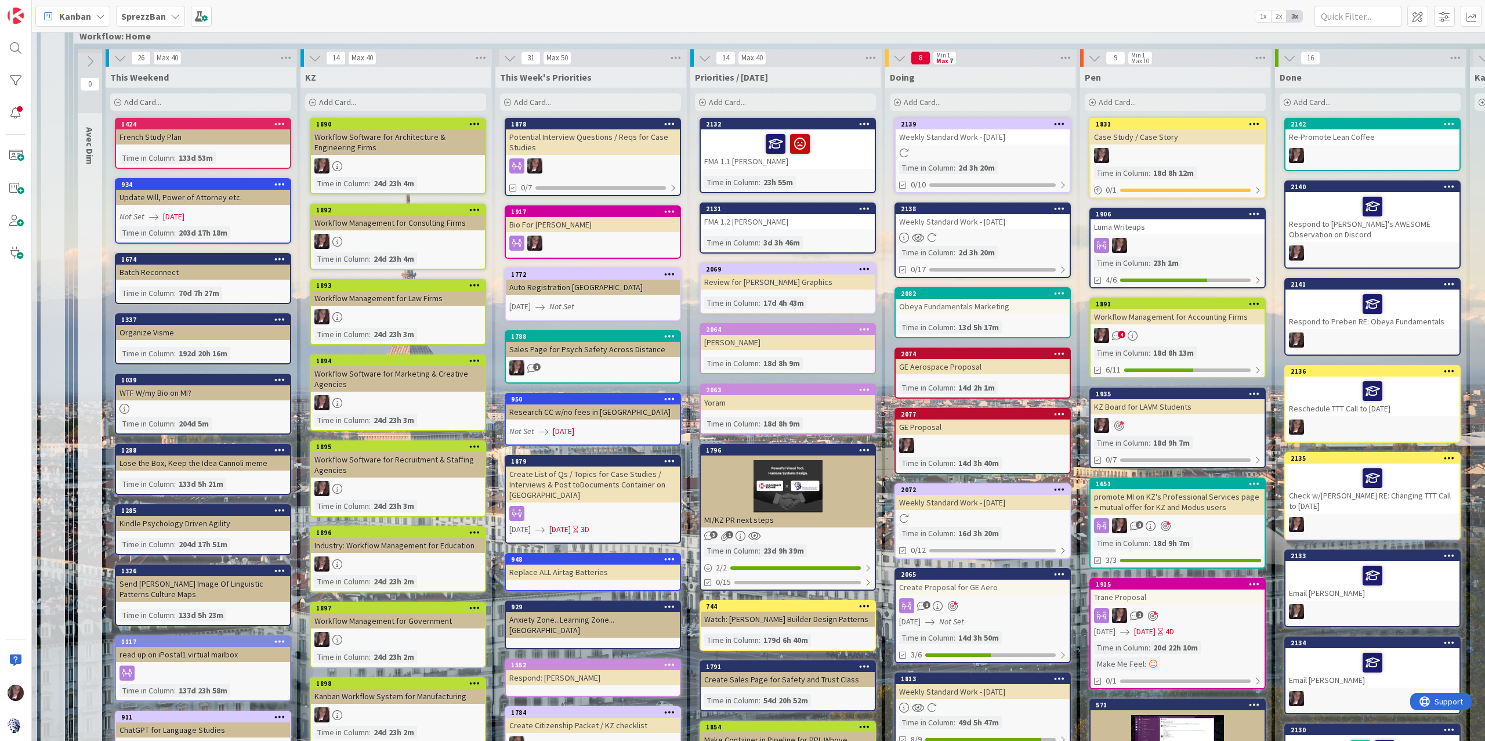
scroll to position [1097, 142]
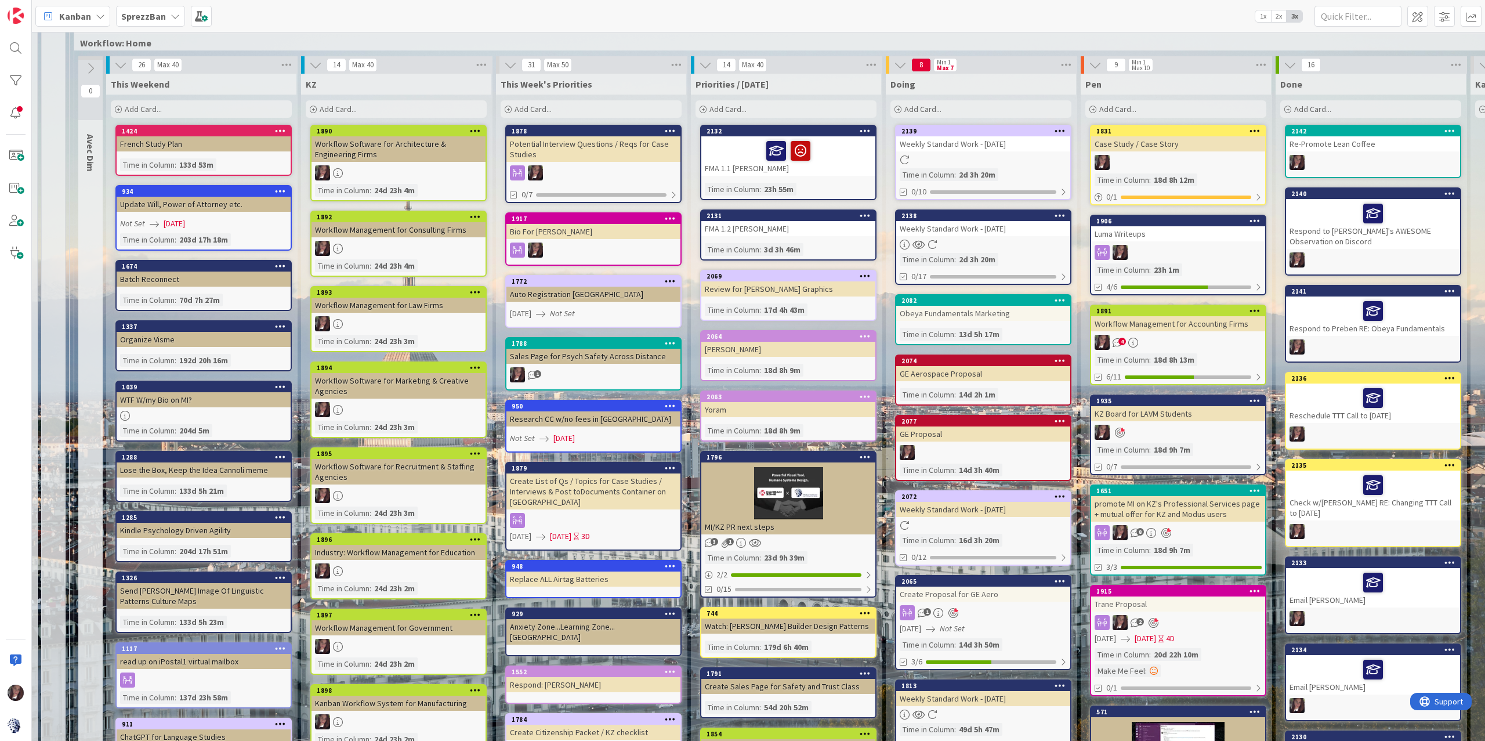
click at [958, 136] on div "Weekly Standard Work - [DATE]" at bounding box center [983, 143] width 174 height 15
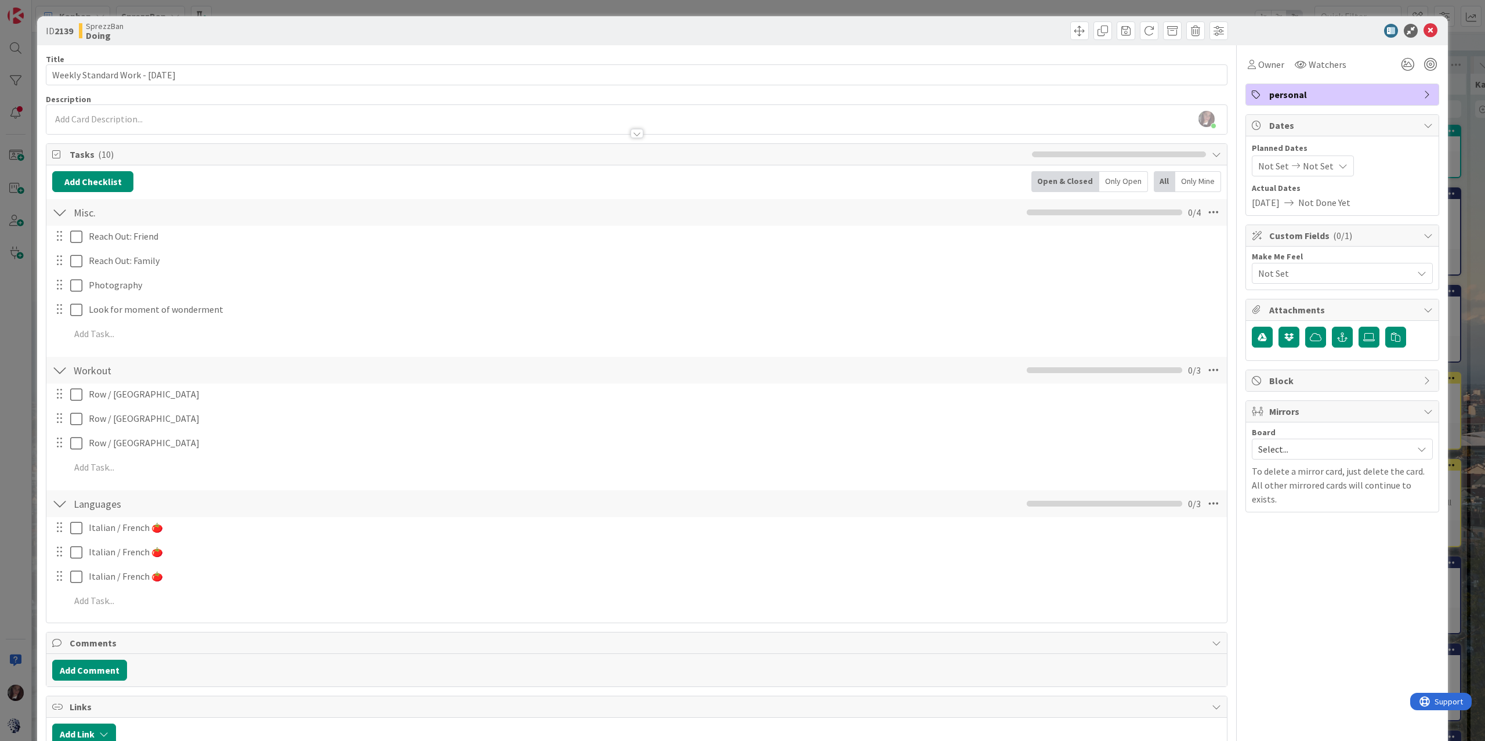
scroll to position [1098, 142]
click at [1113, 31] on icon at bounding box center [1431, 31] width 14 height 14
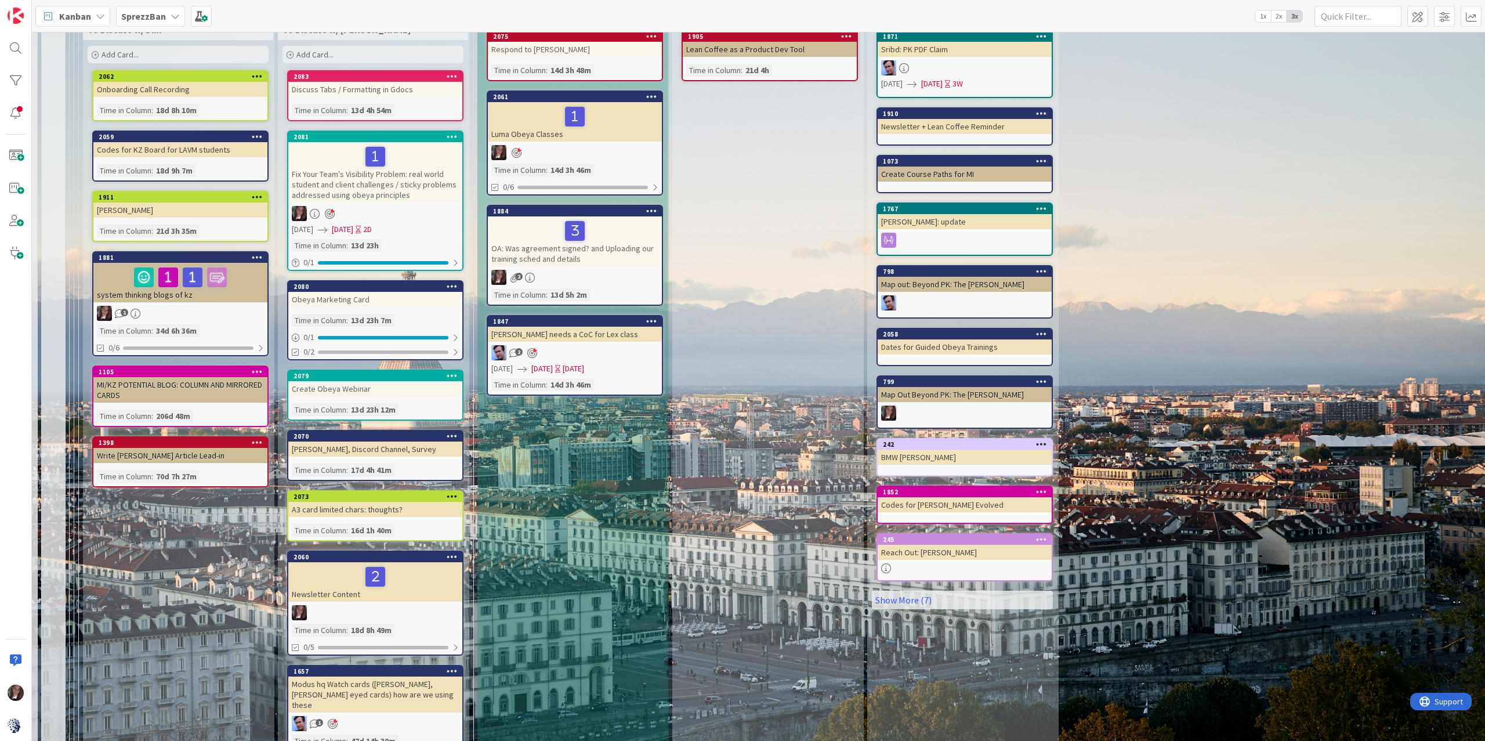
scroll to position [0, 142]
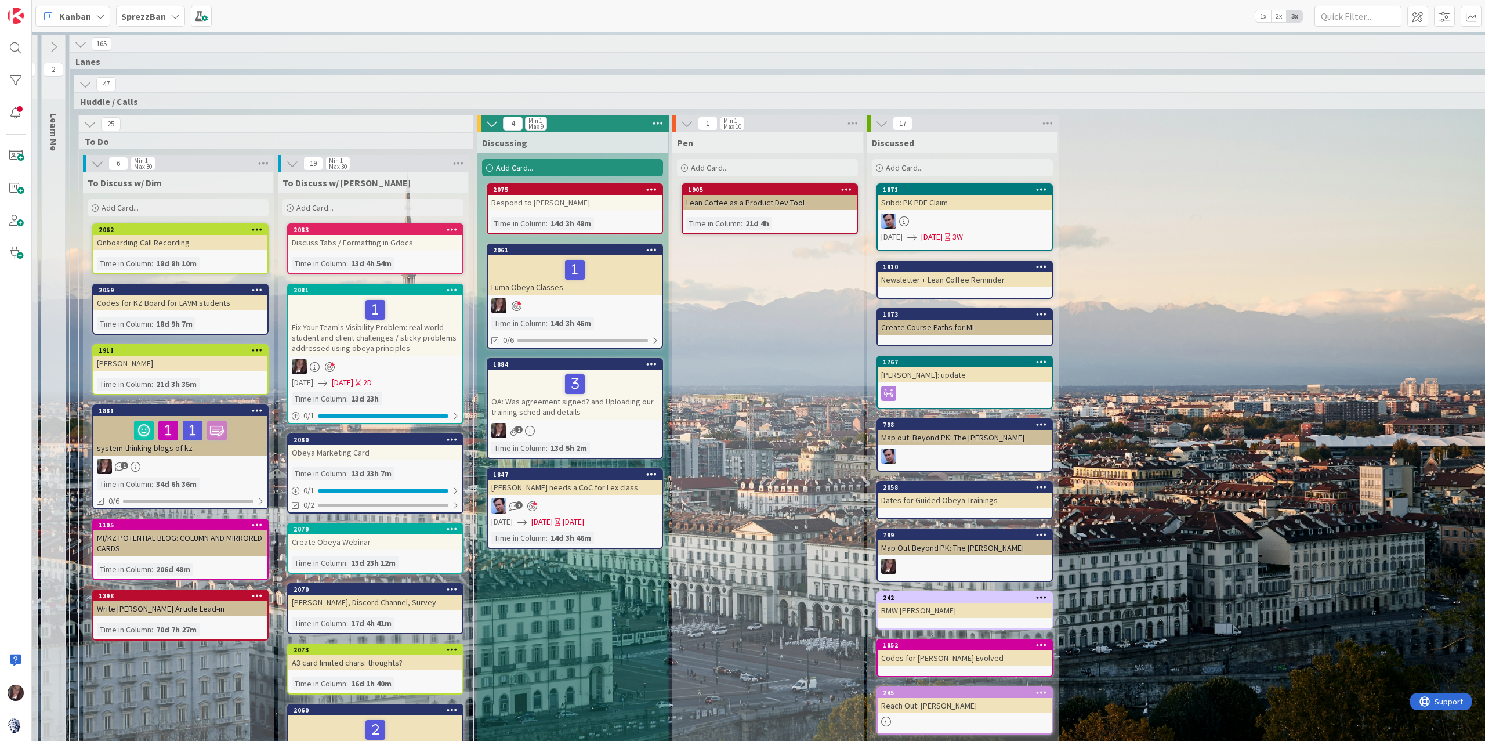
click at [82, 45] on icon at bounding box center [80, 44] width 13 height 13
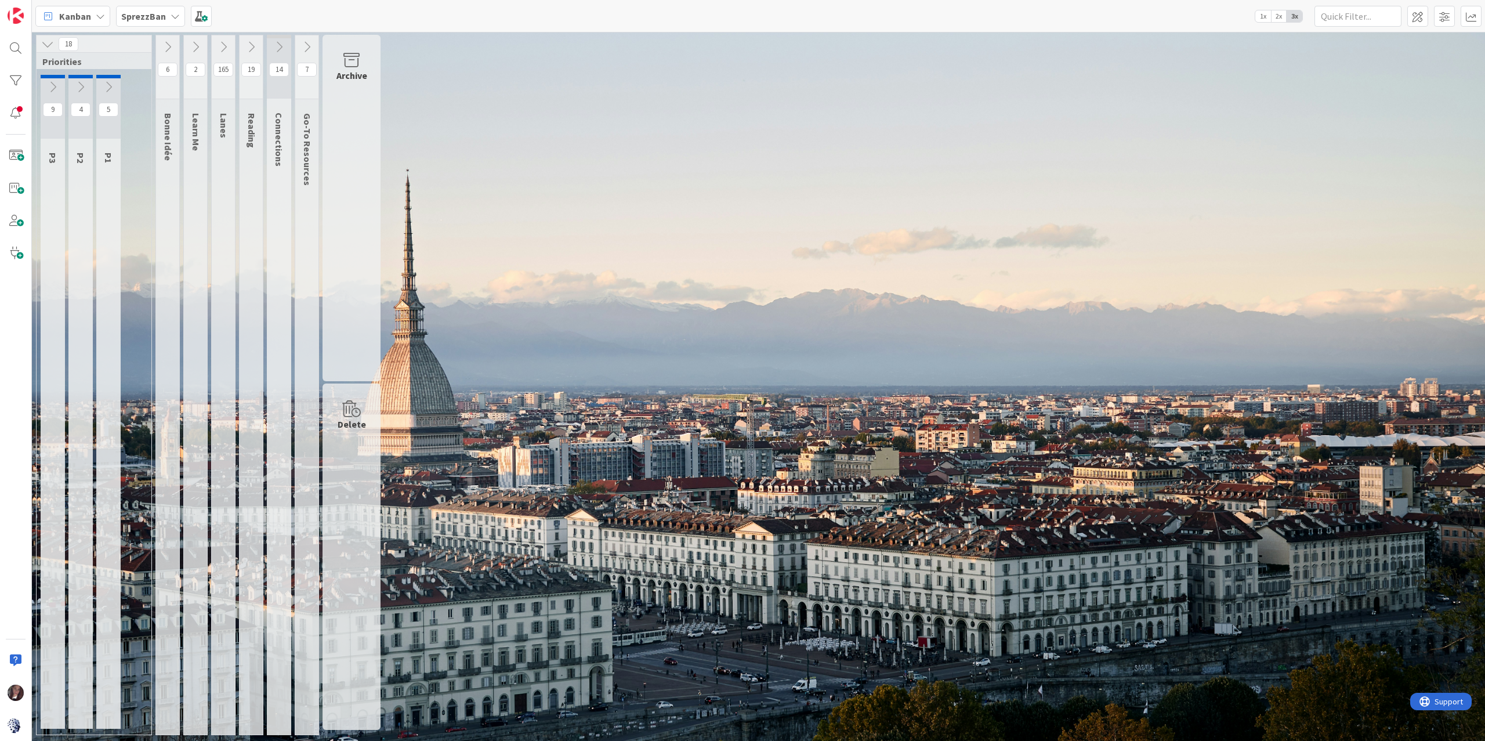
click at [167, 45] on icon at bounding box center [167, 47] width 13 height 13
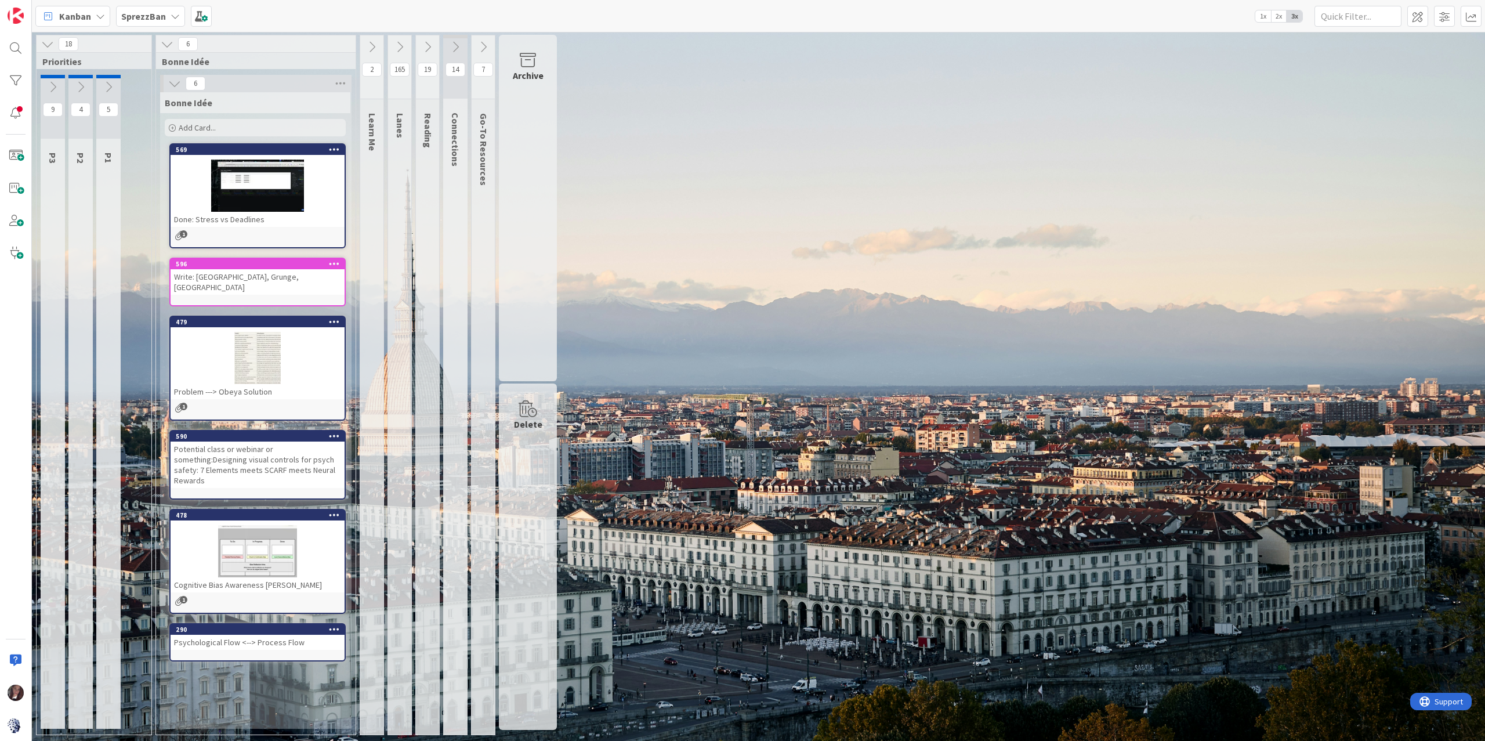
click at [166, 46] on icon at bounding box center [167, 44] width 13 height 13
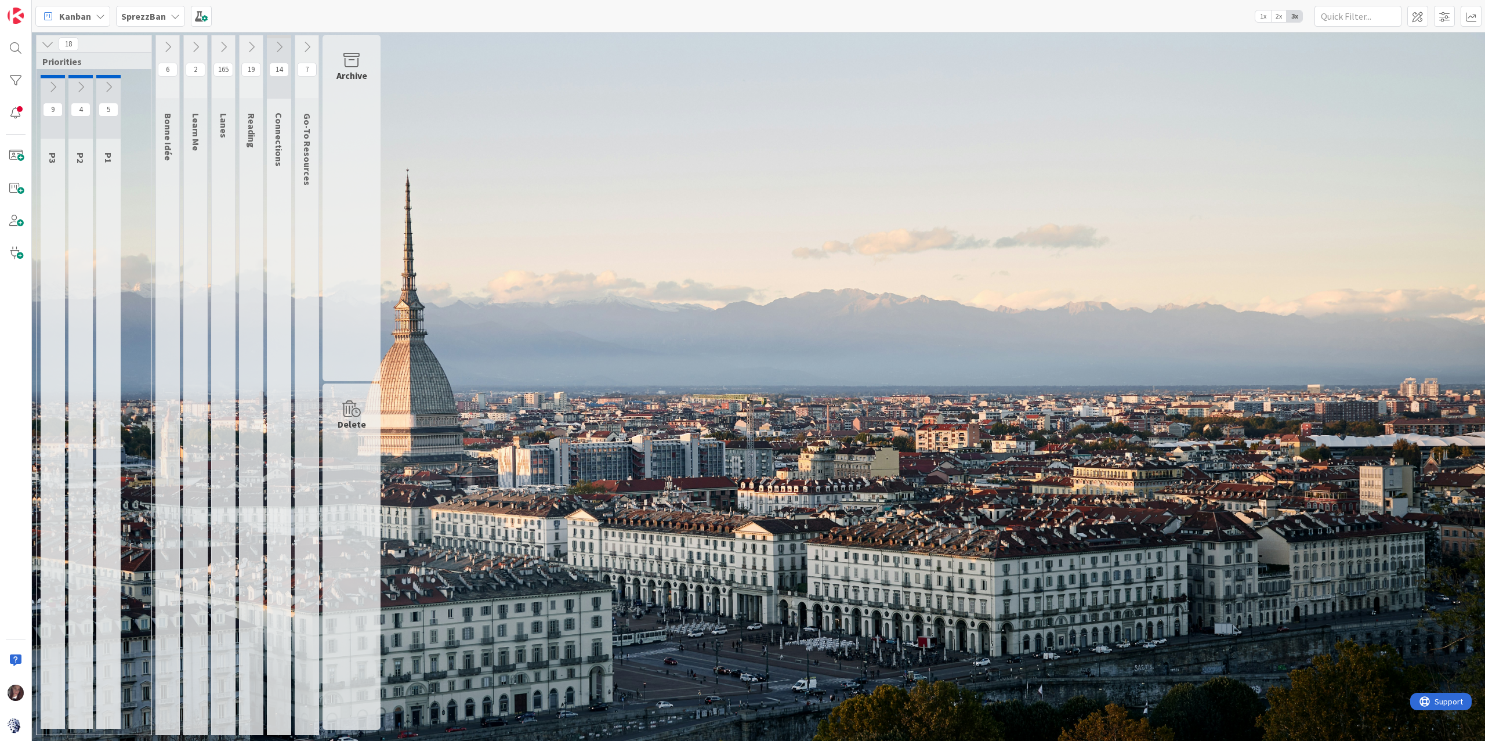
click at [111, 88] on icon at bounding box center [108, 87] width 13 height 13
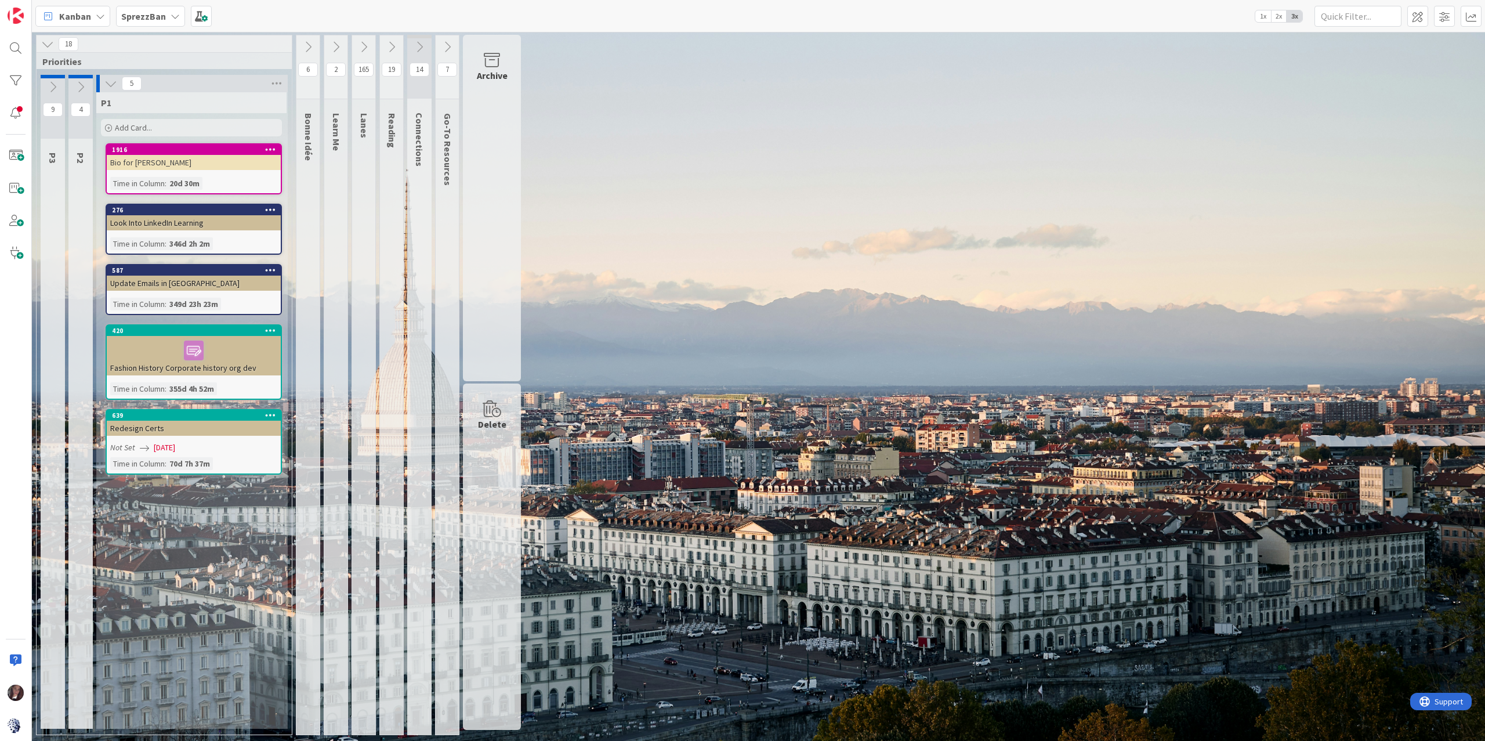
click at [111, 85] on icon at bounding box center [110, 83] width 13 height 13
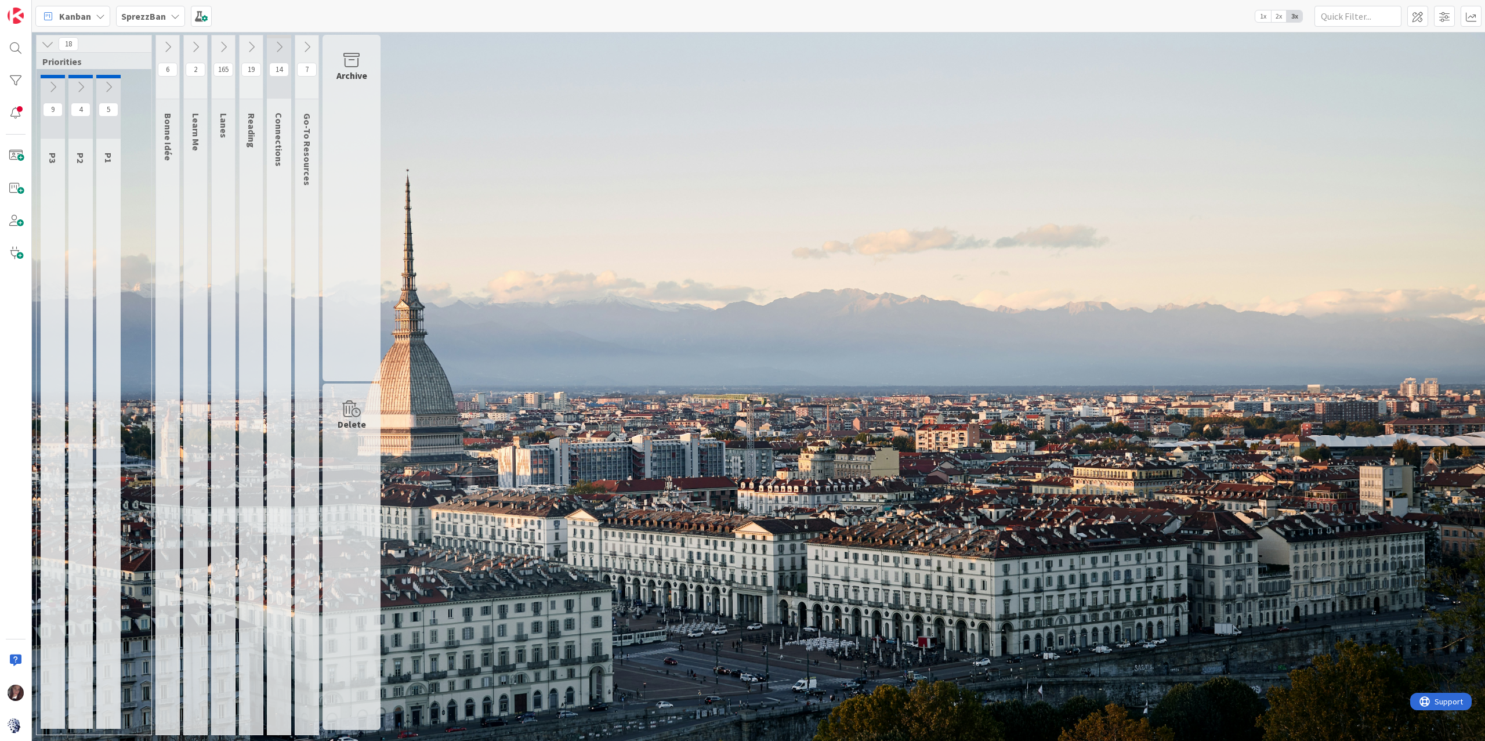
click at [108, 86] on icon at bounding box center [108, 87] width 13 height 13
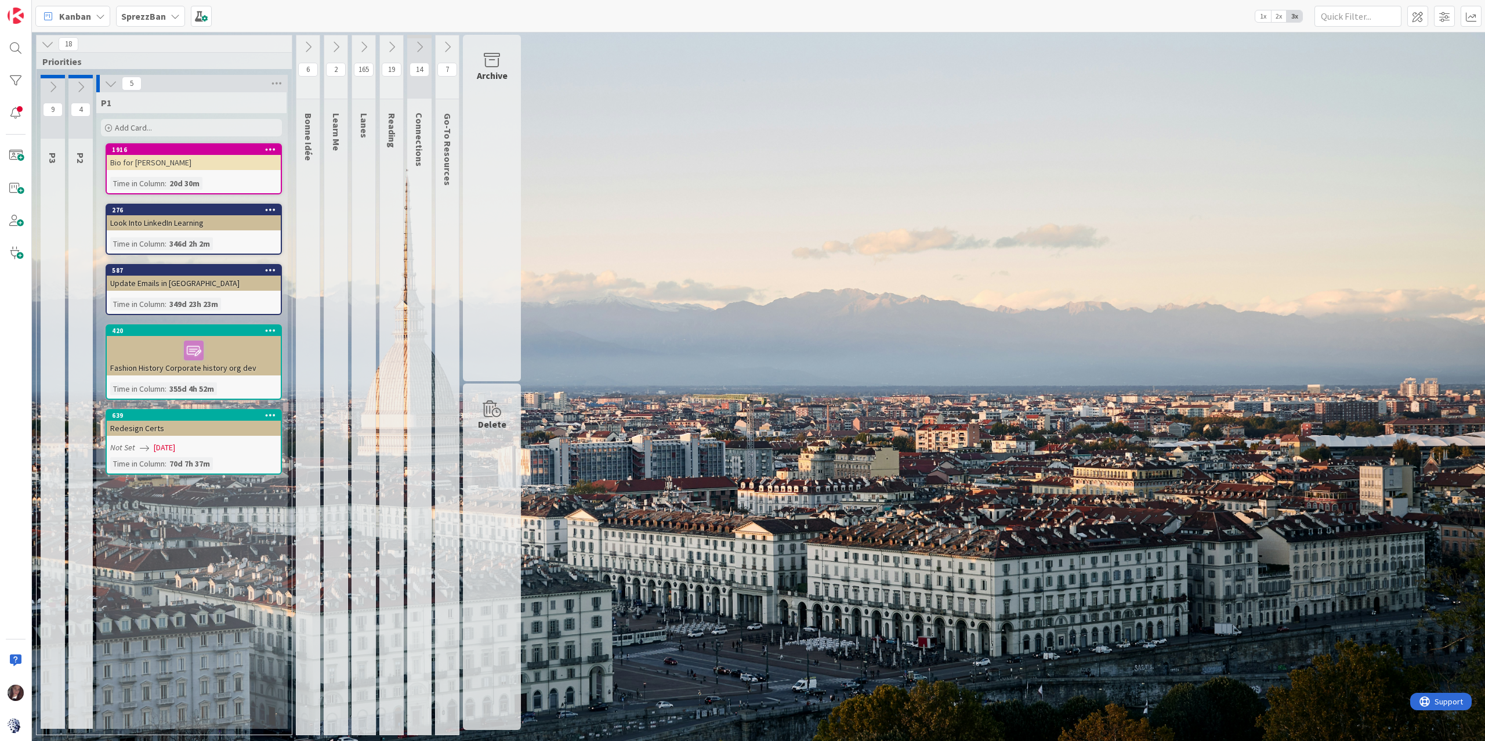
click at [109, 82] on icon at bounding box center [110, 83] width 13 height 13
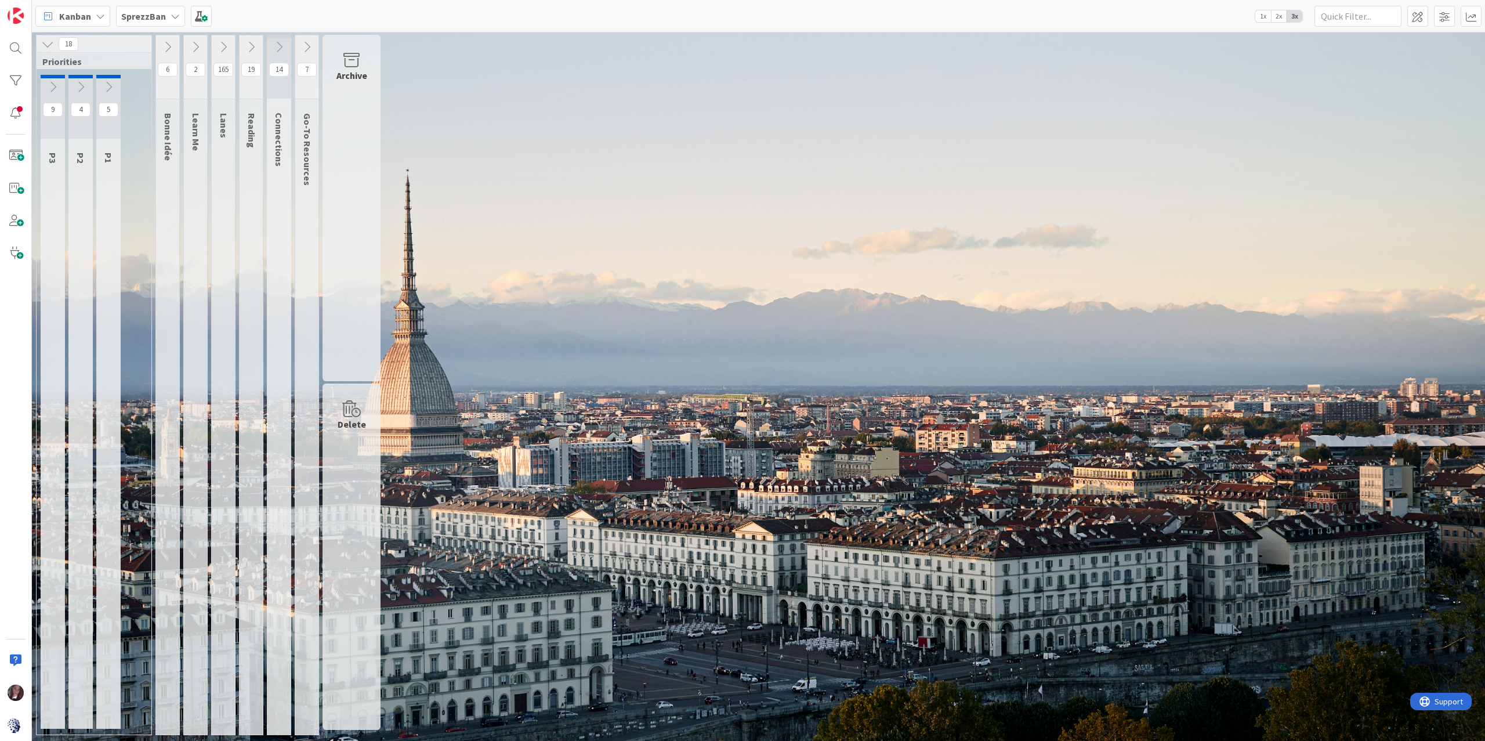
click at [166, 47] on icon at bounding box center [167, 47] width 13 height 13
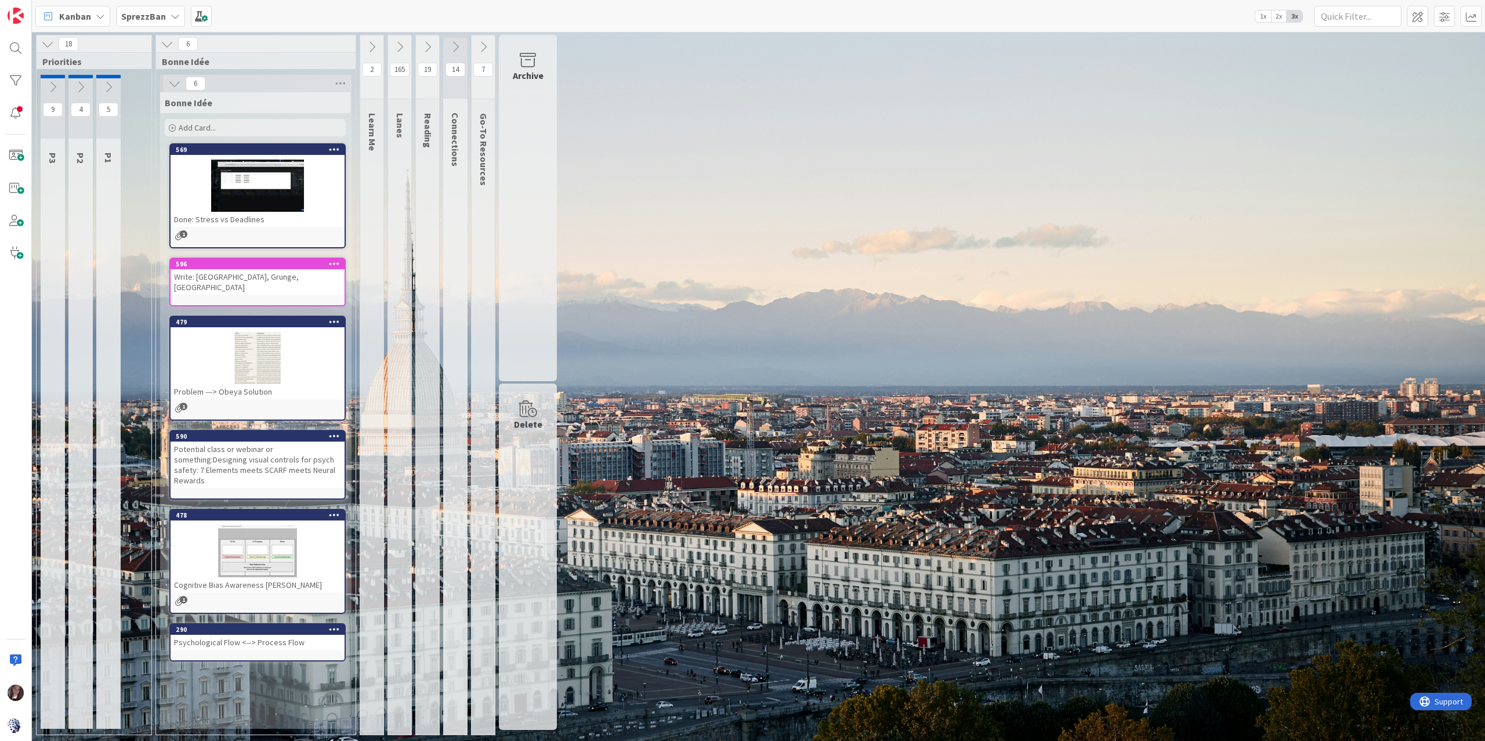
click at [169, 42] on icon at bounding box center [167, 44] width 13 height 13
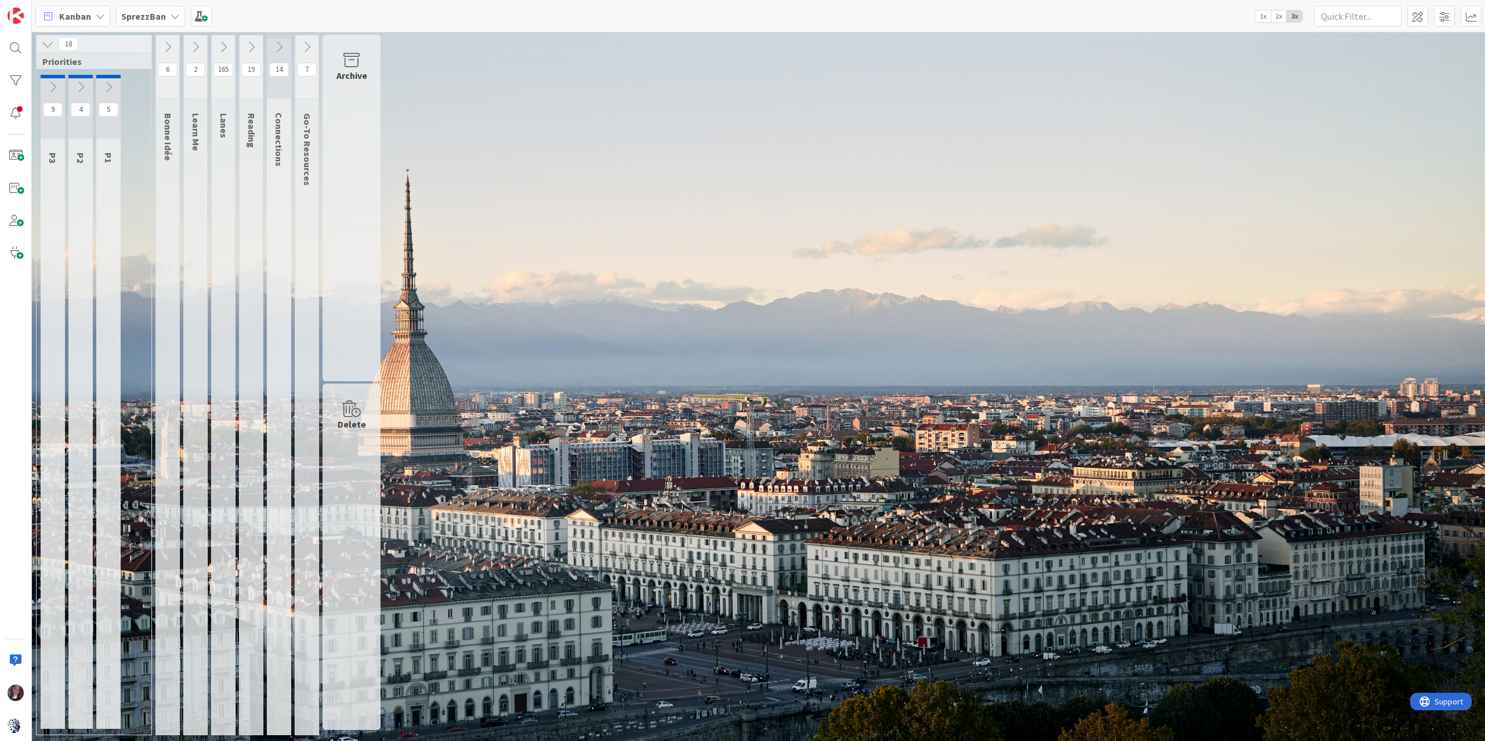
click at [169, 44] on icon at bounding box center [167, 47] width 13 height 13
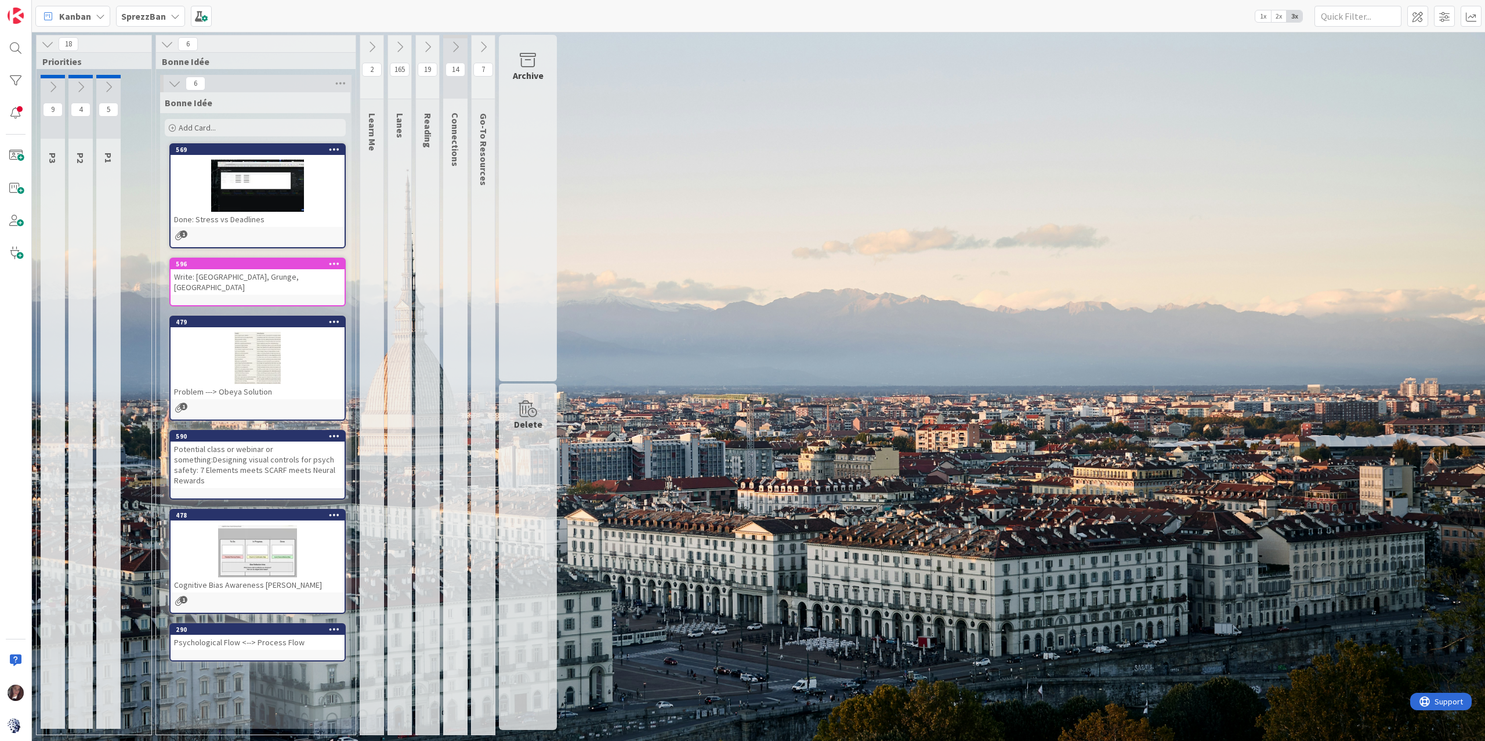
click at [168, 44] on icon at bounding box center [167, 44] width 13 height 13
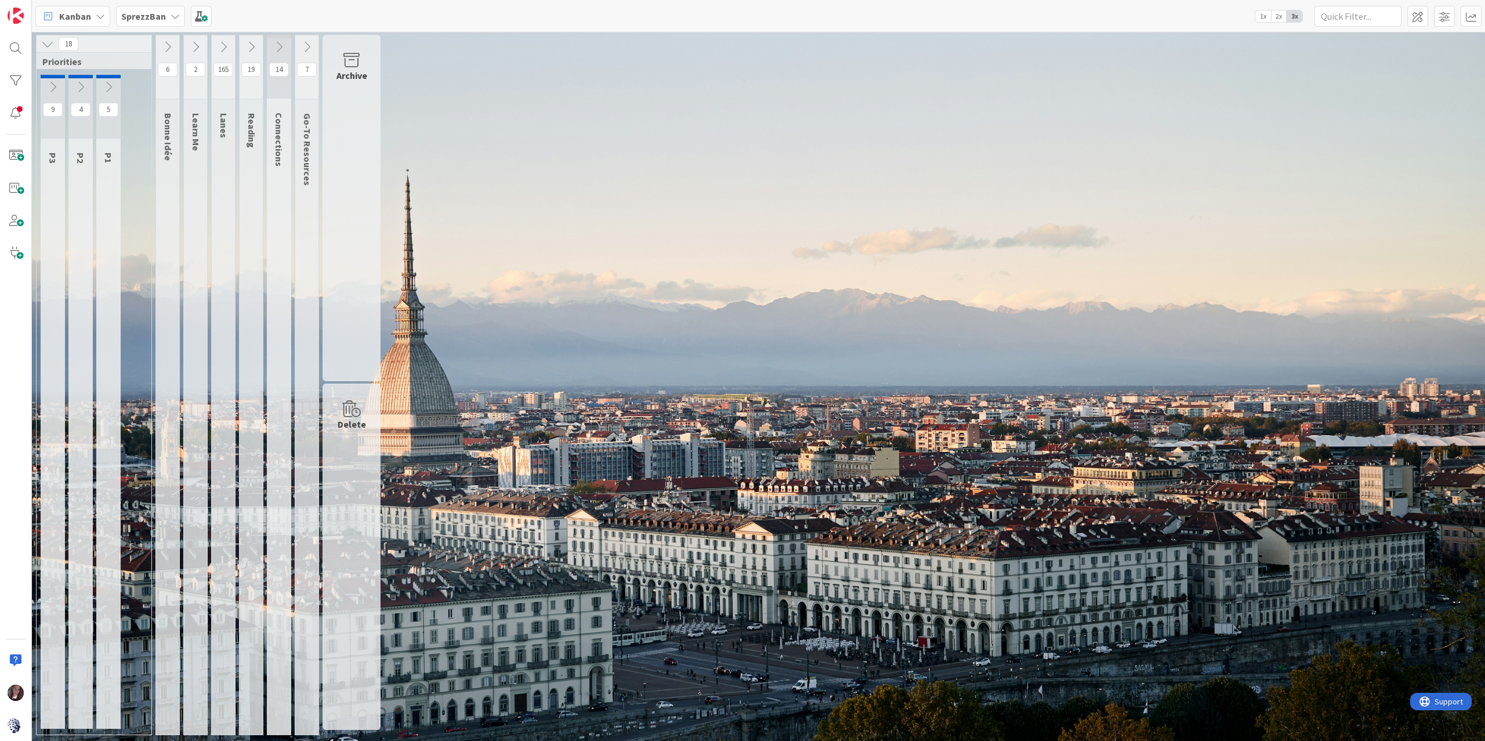
click at [224, 44] on icon at bounding box center [223, 47] width 13 height 13
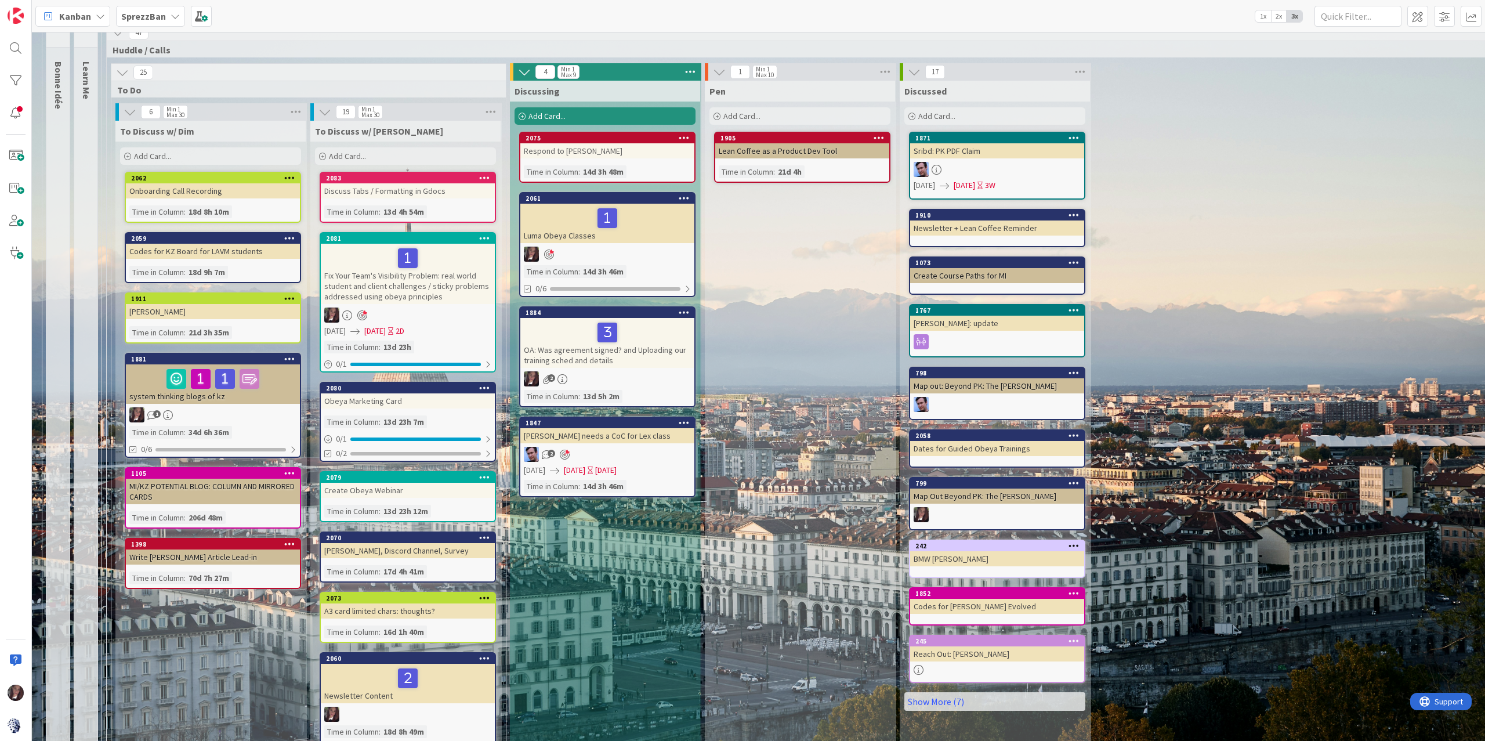
scroll to position [0, 110]
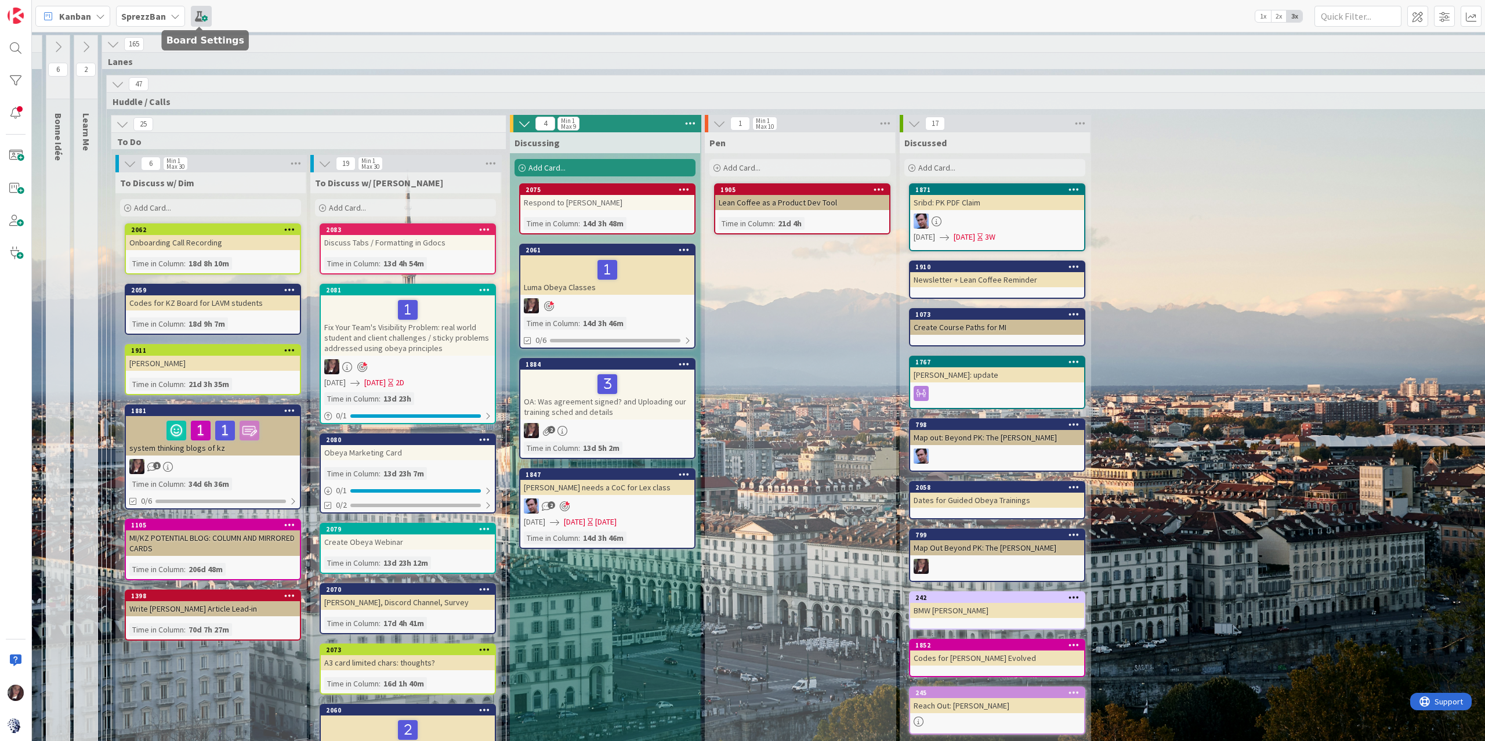
click at [198, 16] on span at bounding box center [201, 16] width 21 height 21
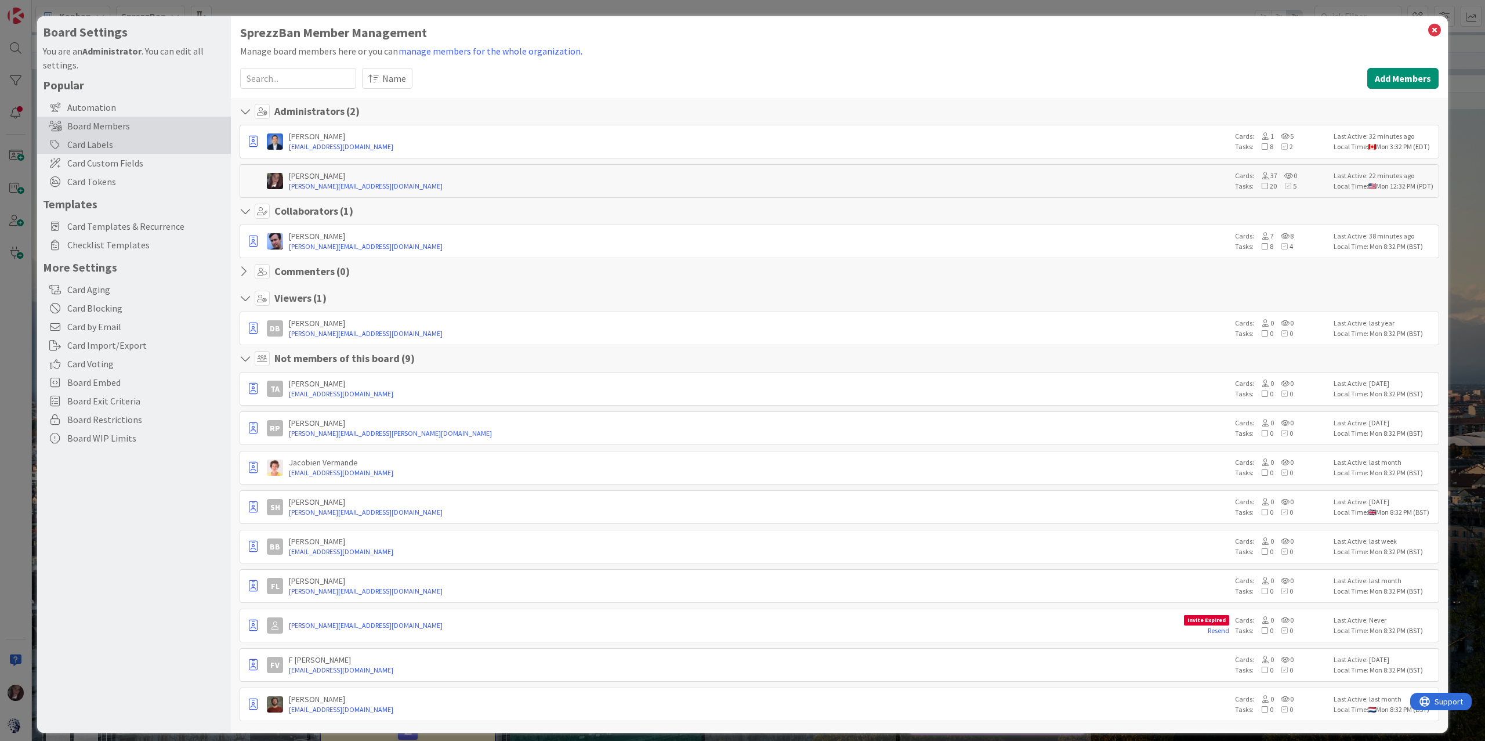
click at [98, 144] on div "Card Labels" at bounding box center [134, 144] width 194 height 19
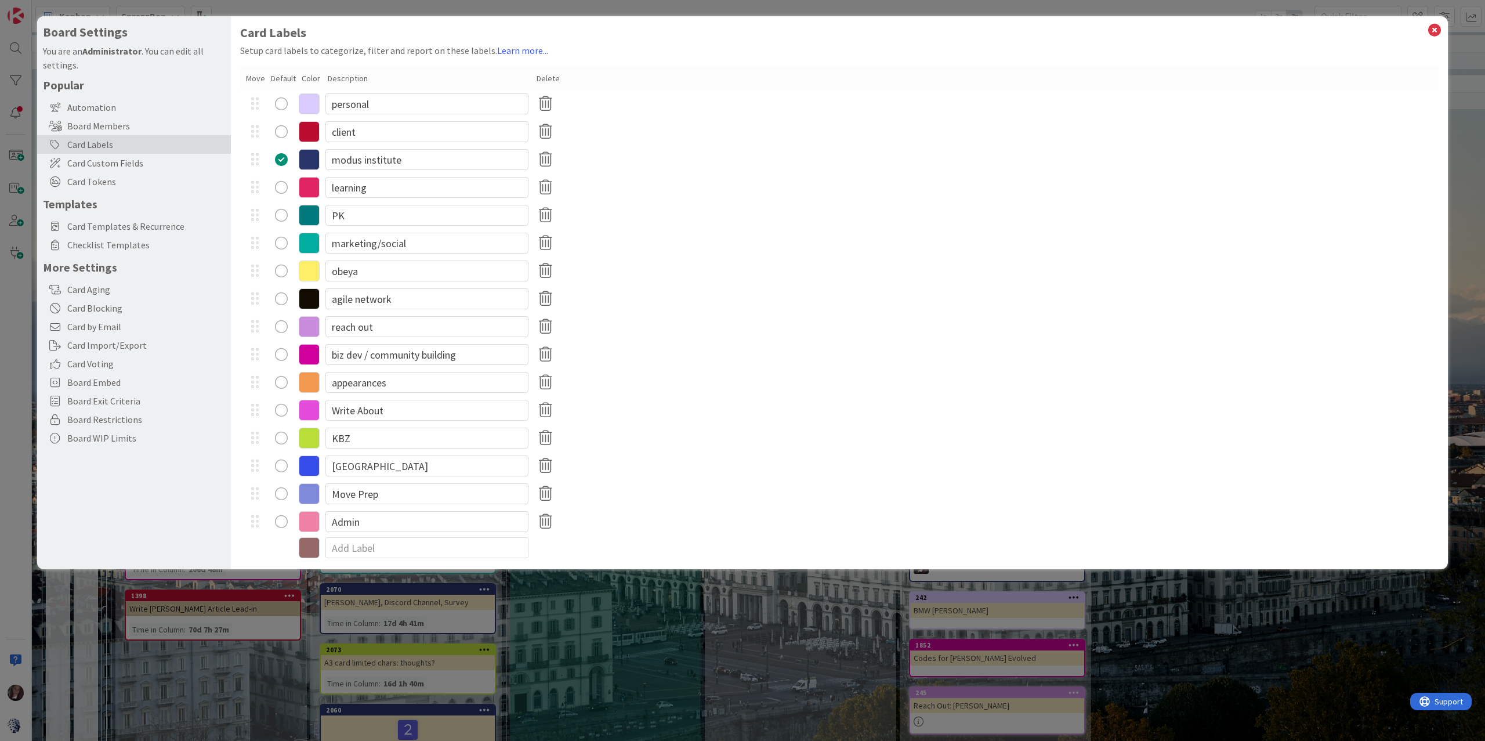
click at [35, 12] on div "Board Settings You are an Administrator . You can edit all settings. Popular Au…" at bounding box center [742, 370] width 1485 height 741
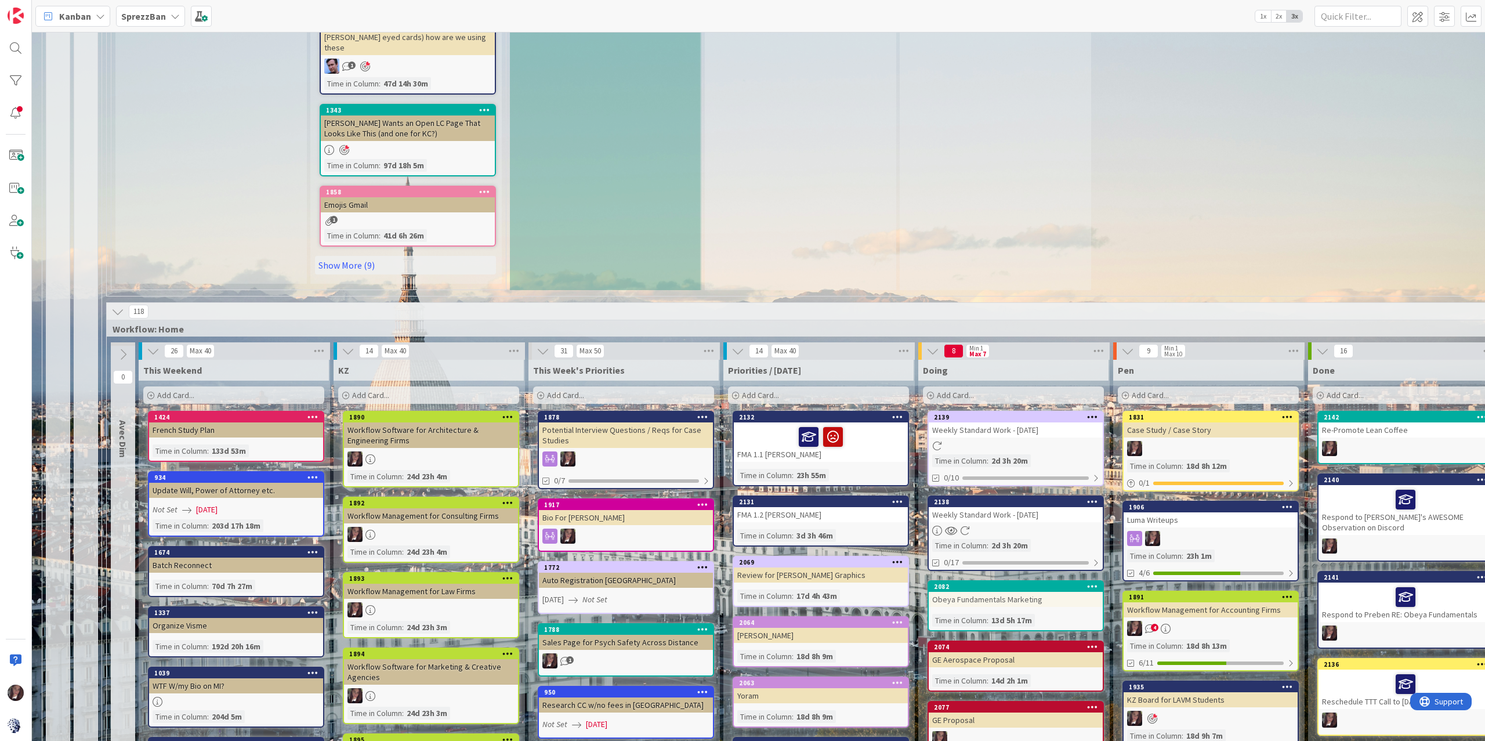
scroll to position [948, 110]
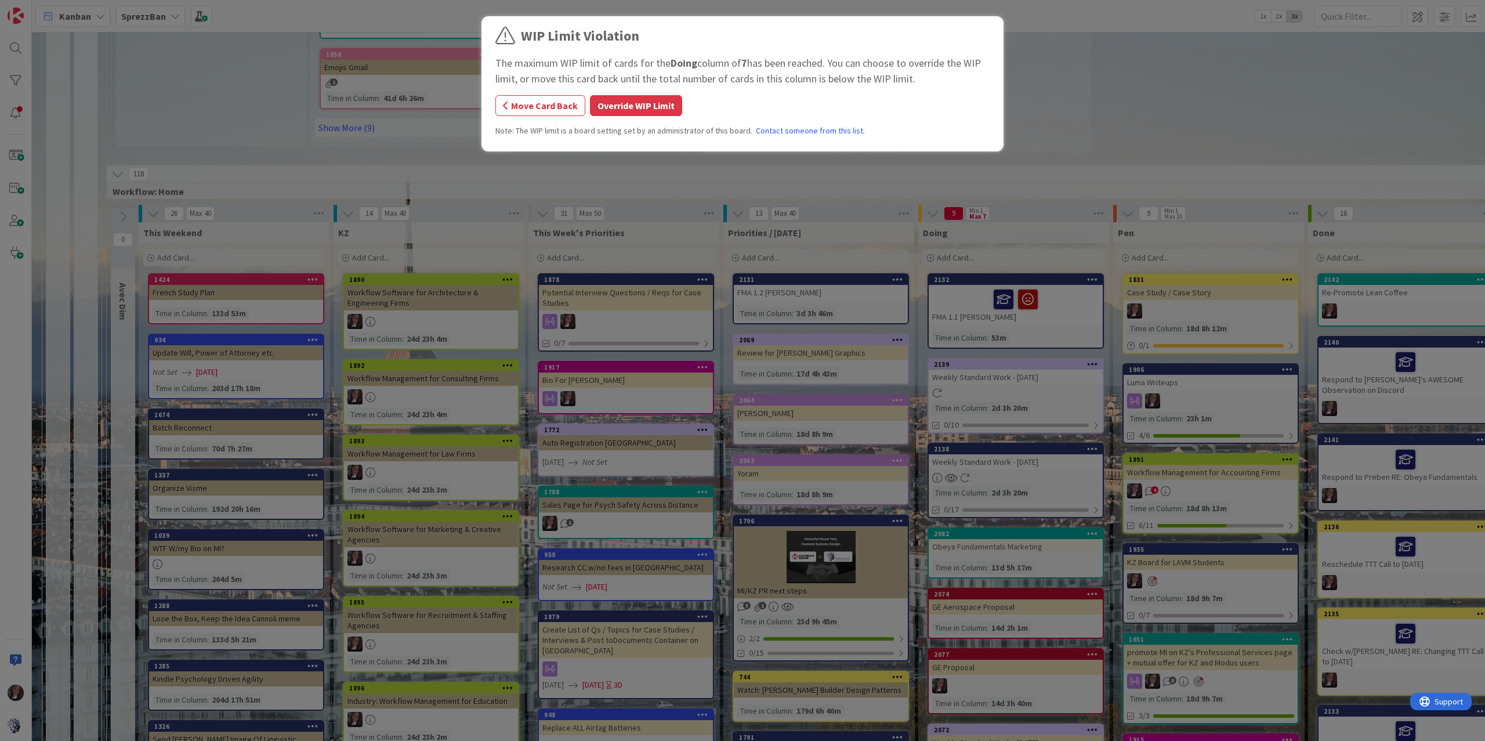
click at [634, 103] on button "Override WIP Limit" at bounding box center [636, 105] width 92 height 21
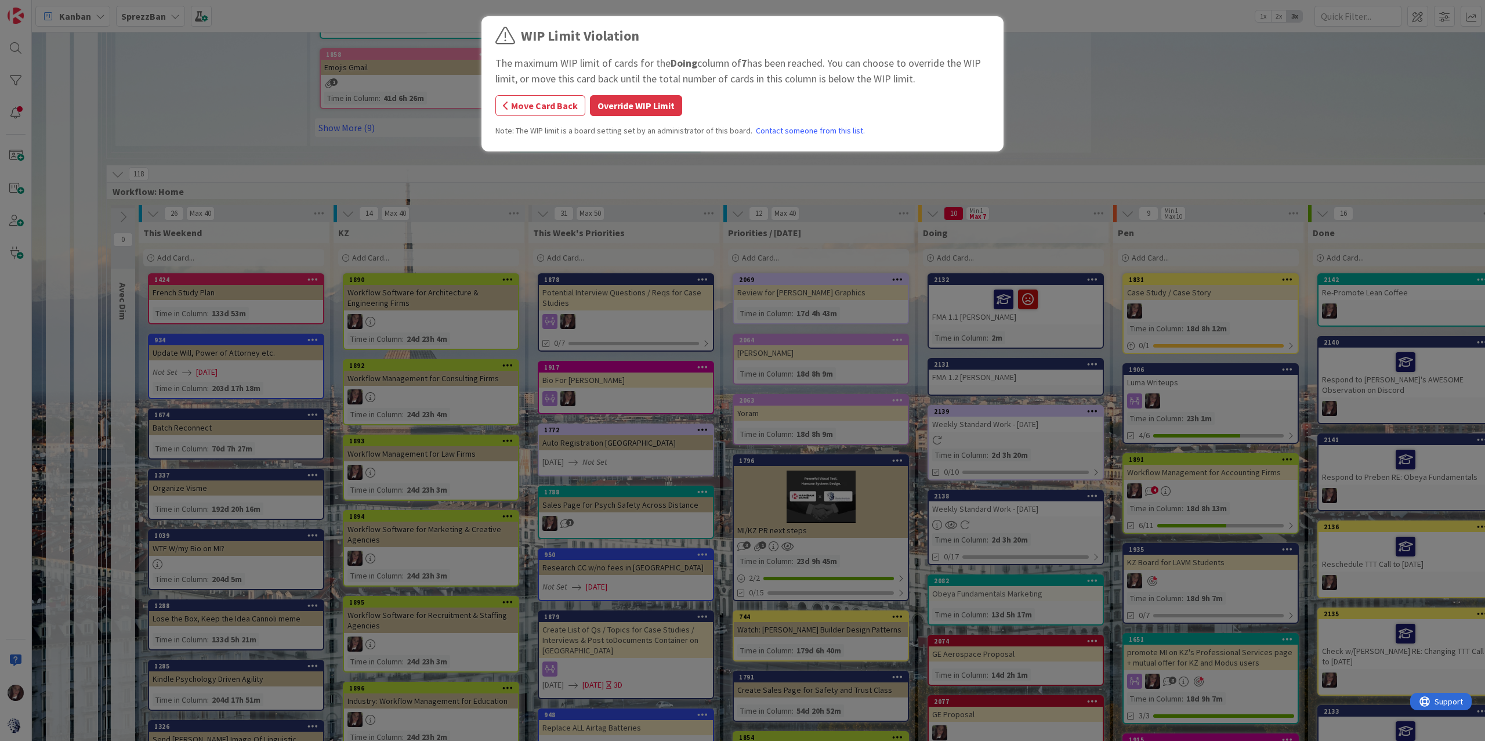
click at [628, 106] on button "Override WIP Limit" at bounding box center [636, 105] width 92 height 21
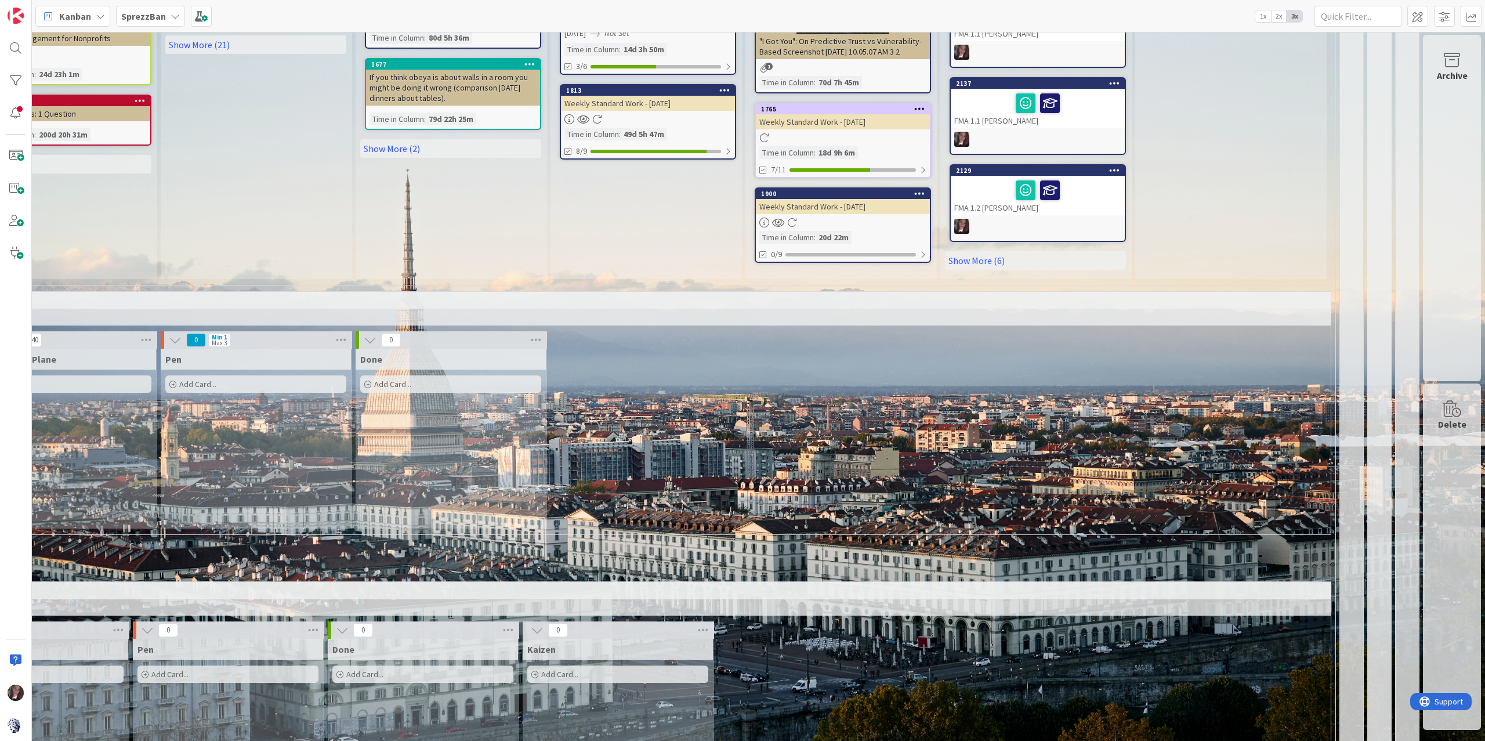
scroll to position [1880, 478]
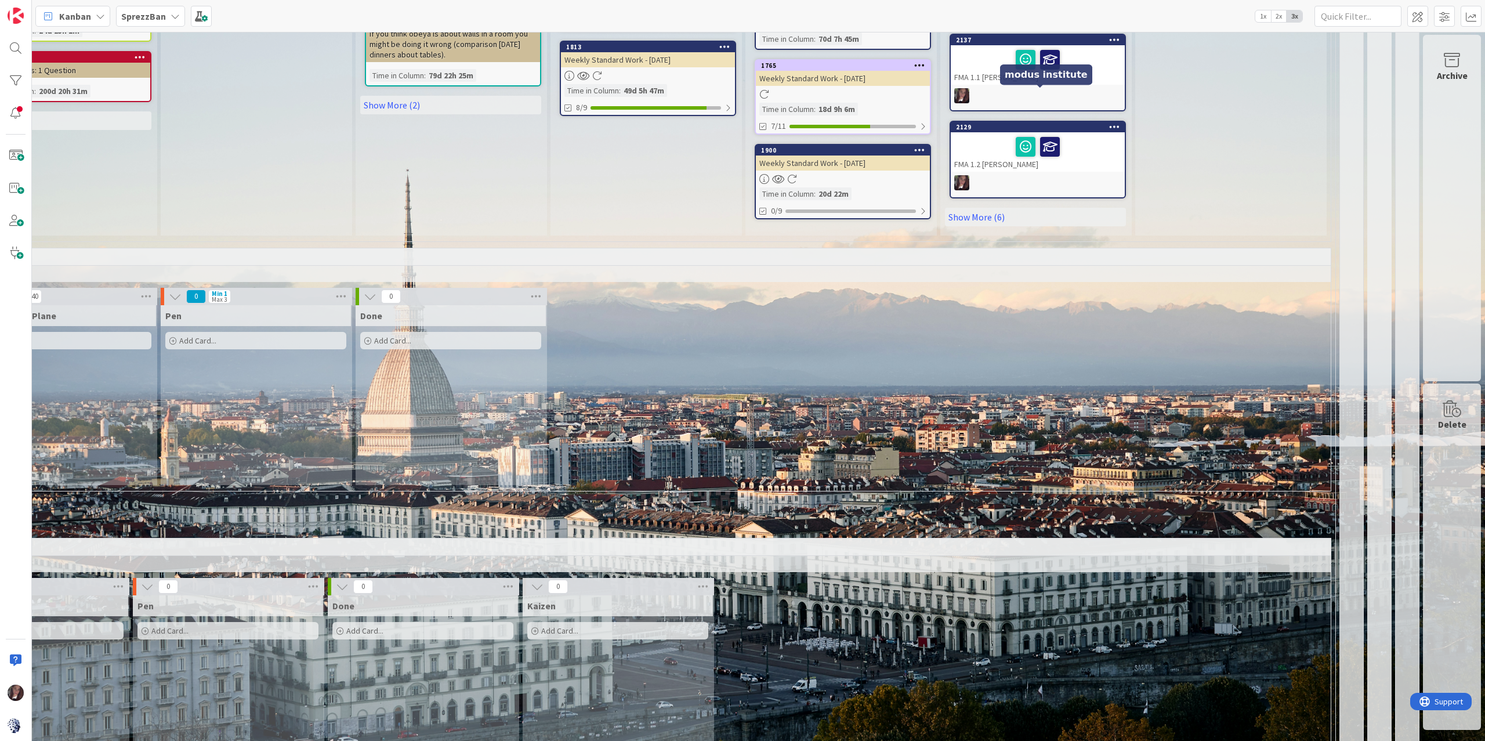
click at [1087, 123] on div "2129" at bounding box center [1040, 127] width 169 height 8
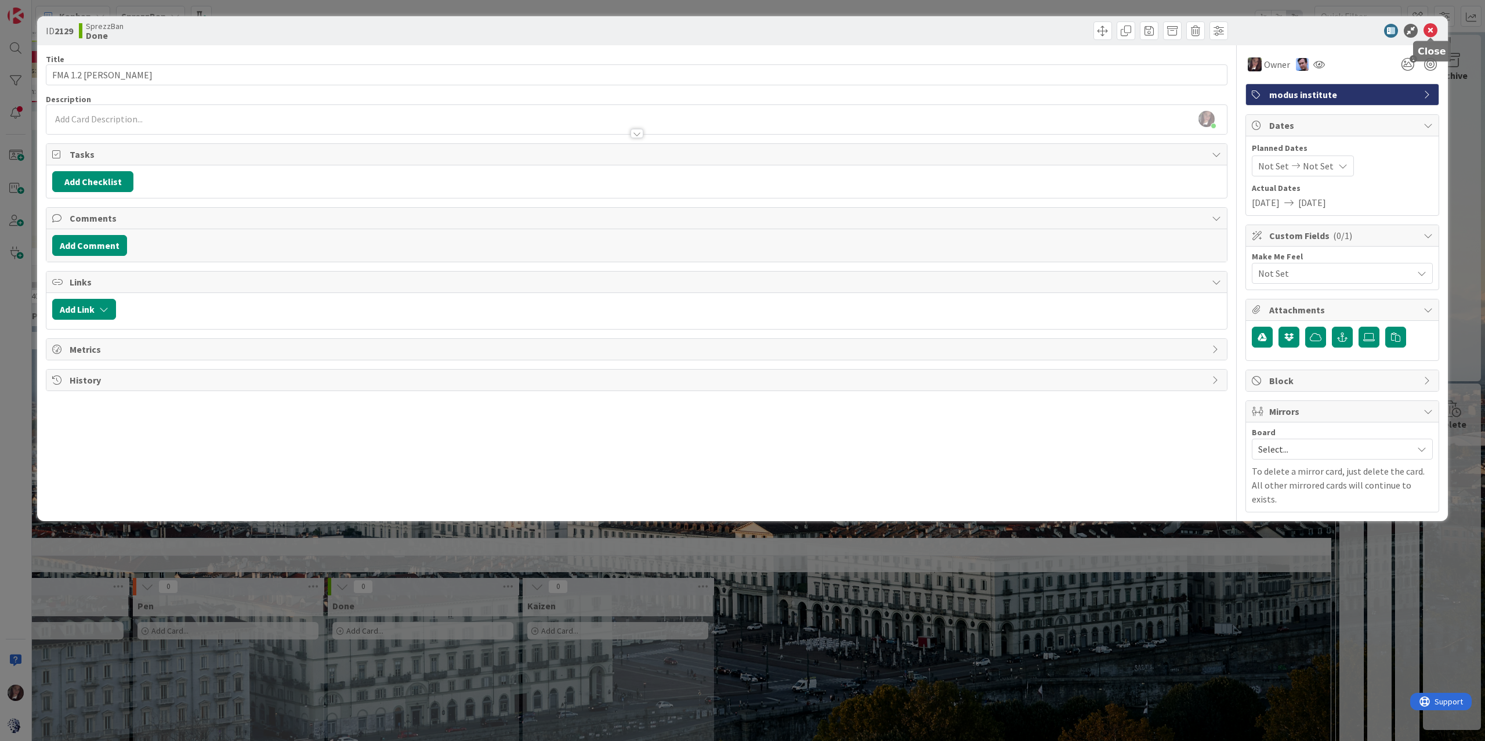
drag, startPoint x: 1430, startPoint y: 30, endPoint x: 1395, endPoint y: 31, distance: 35.4
click at [1113, 30] on icon at bounding box center [1431, 31] width 14 height 14
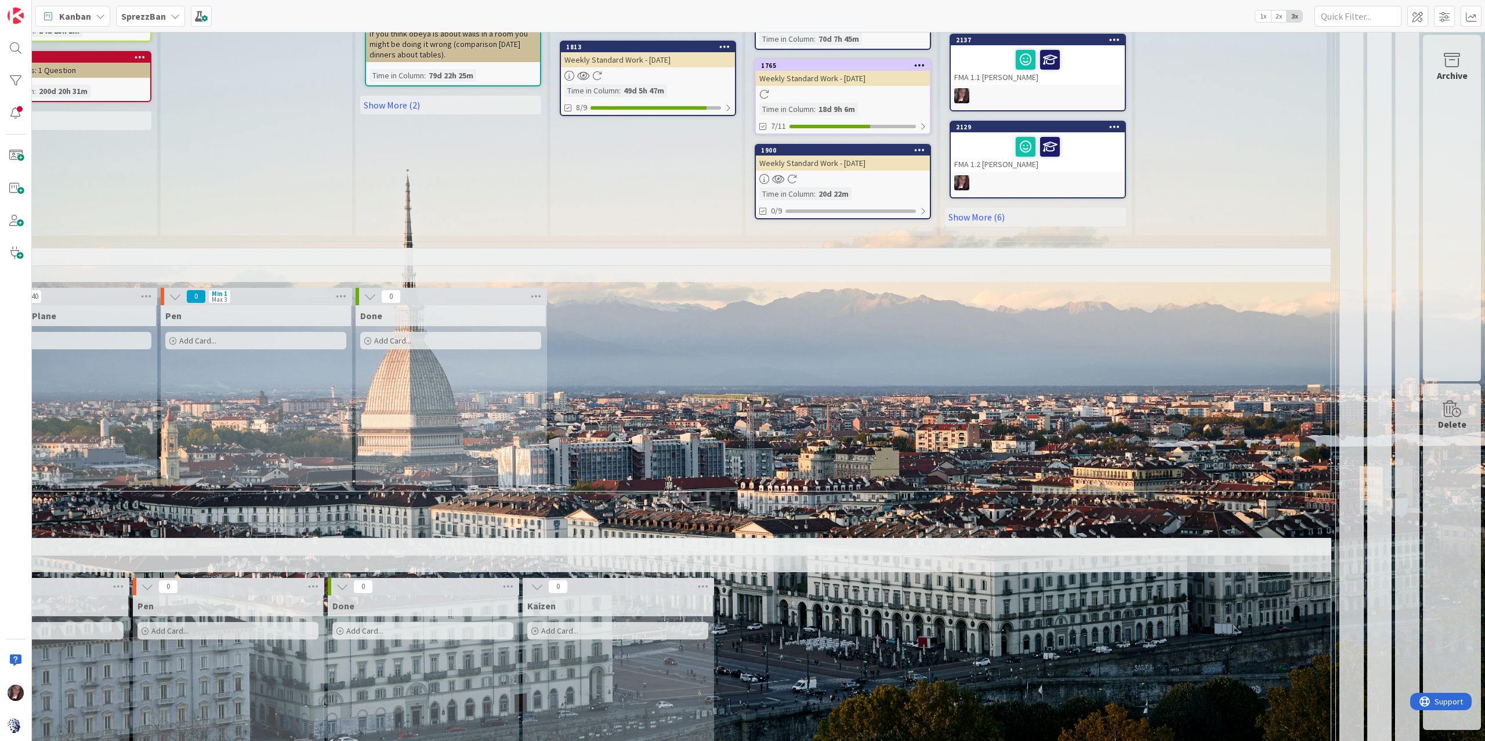
scroll to position [1880, 0]
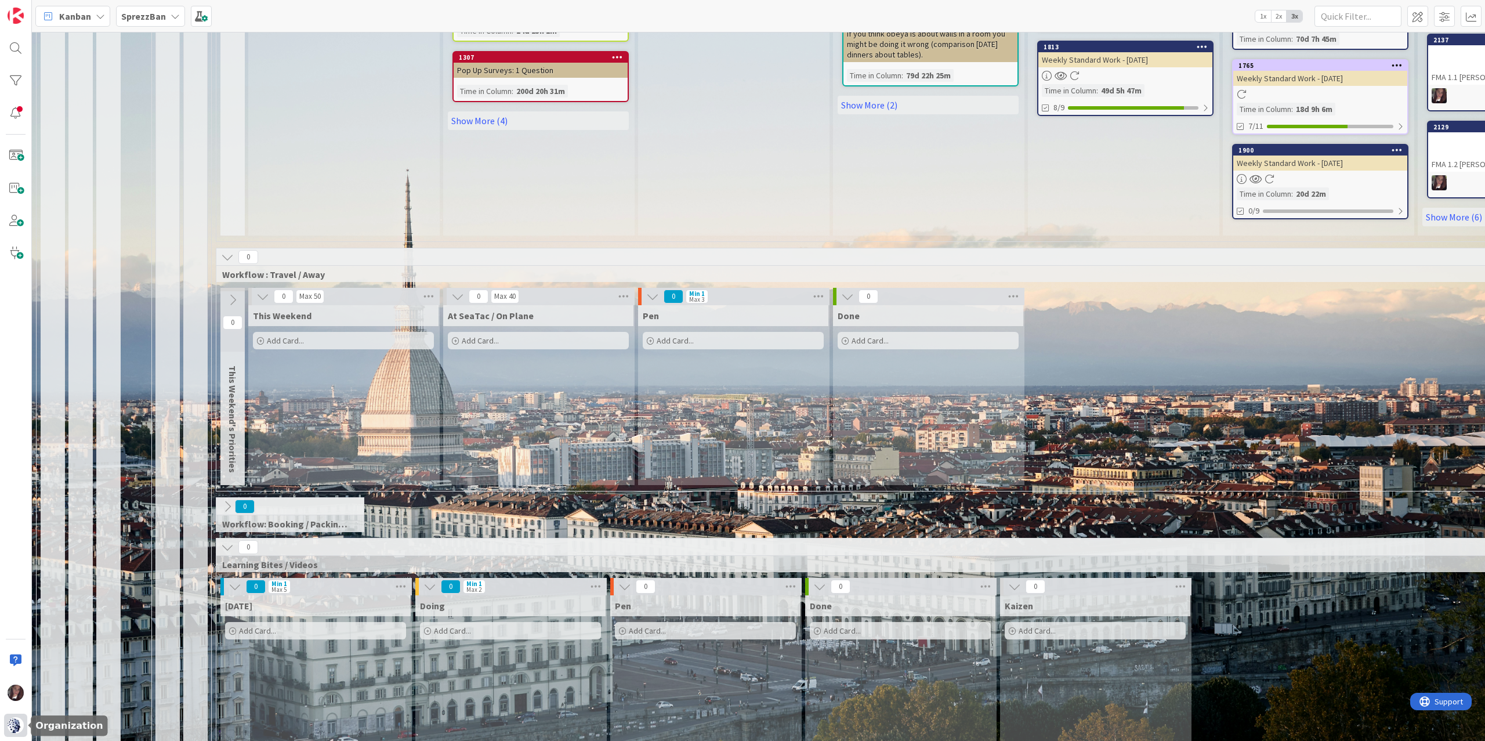
click at [13, 555] on img at bounding box center [16, 725] width 16 height 16
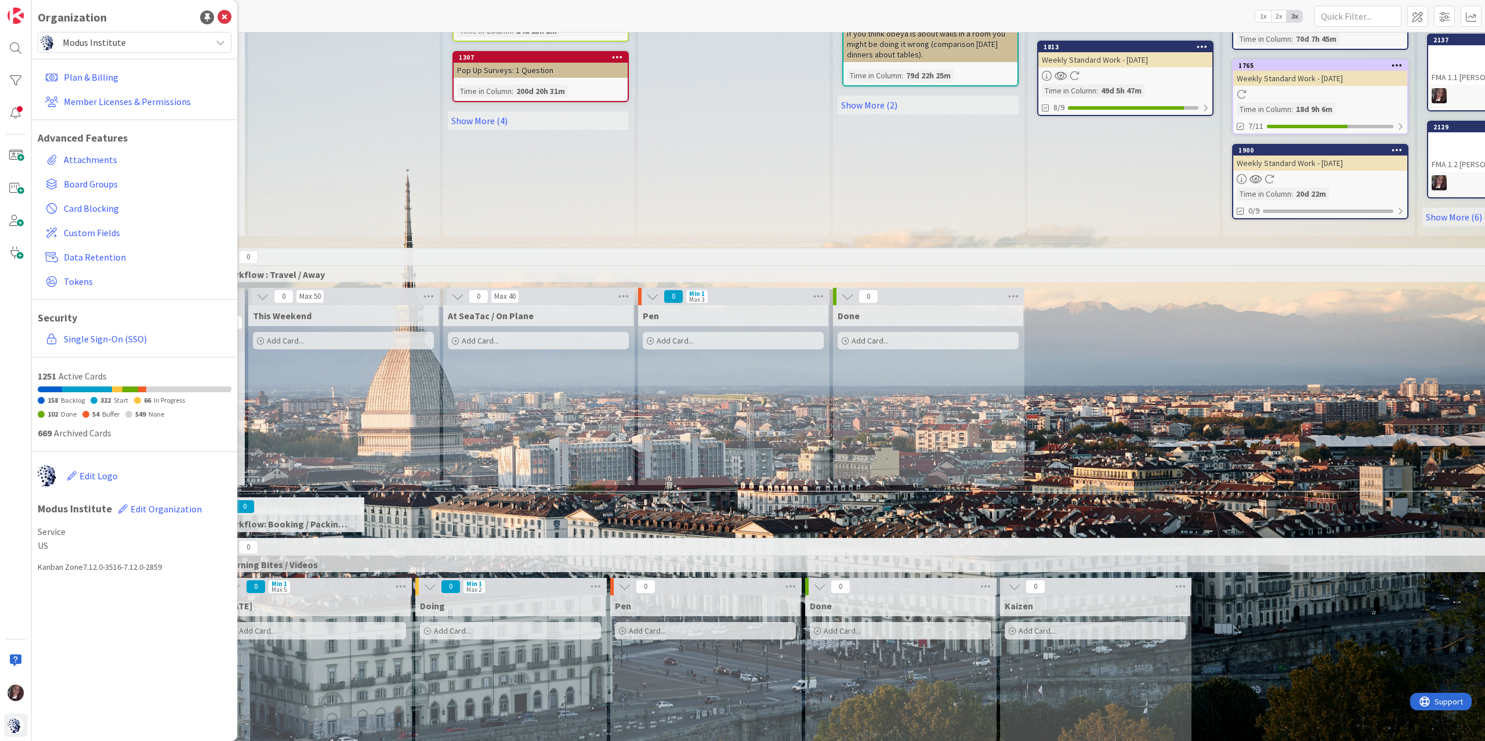
click at [125, 38] on span "Modus Institute" at bounding box center [134, 42] width 143 height 16
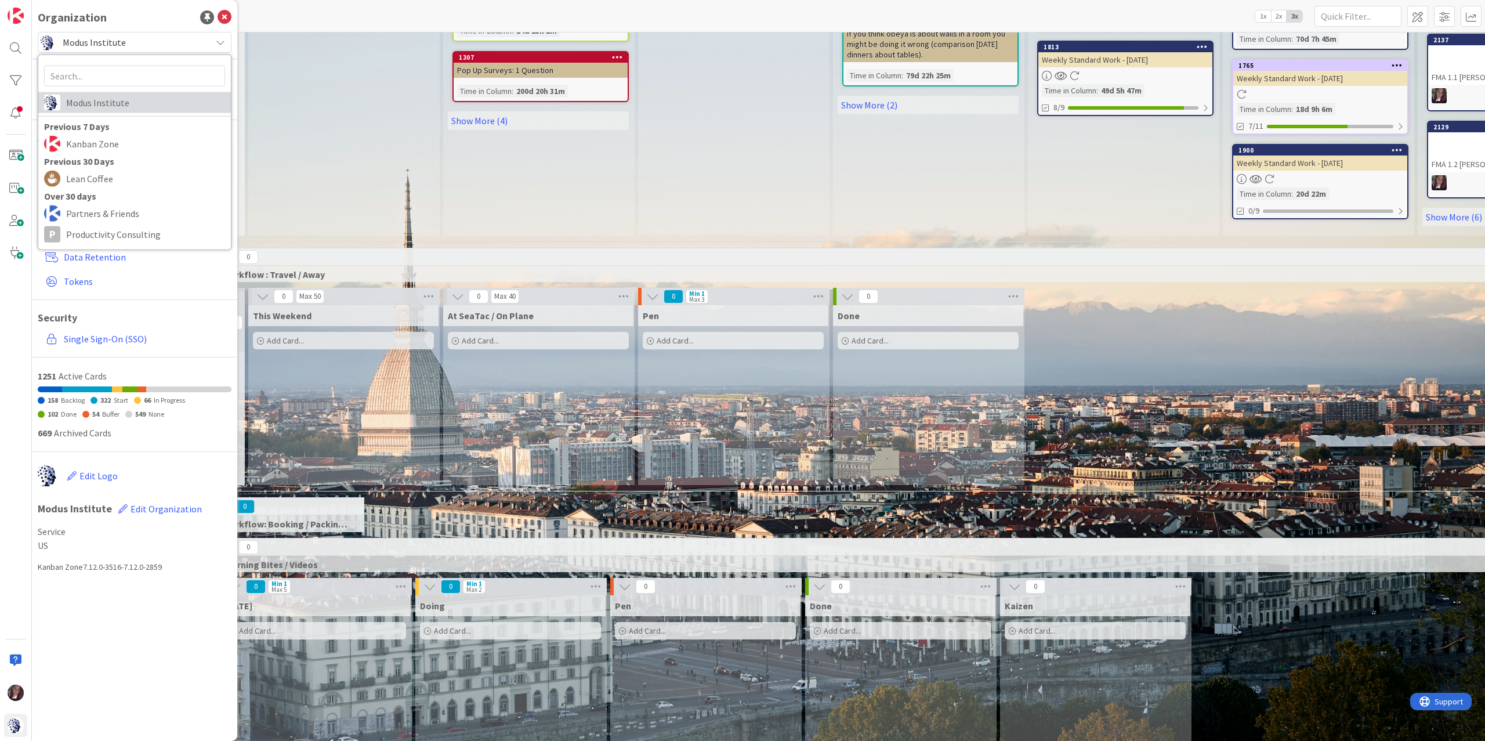
click at [102, 106] on span "Modus Institute" at bounding box center [145, 102] width 159 height 17
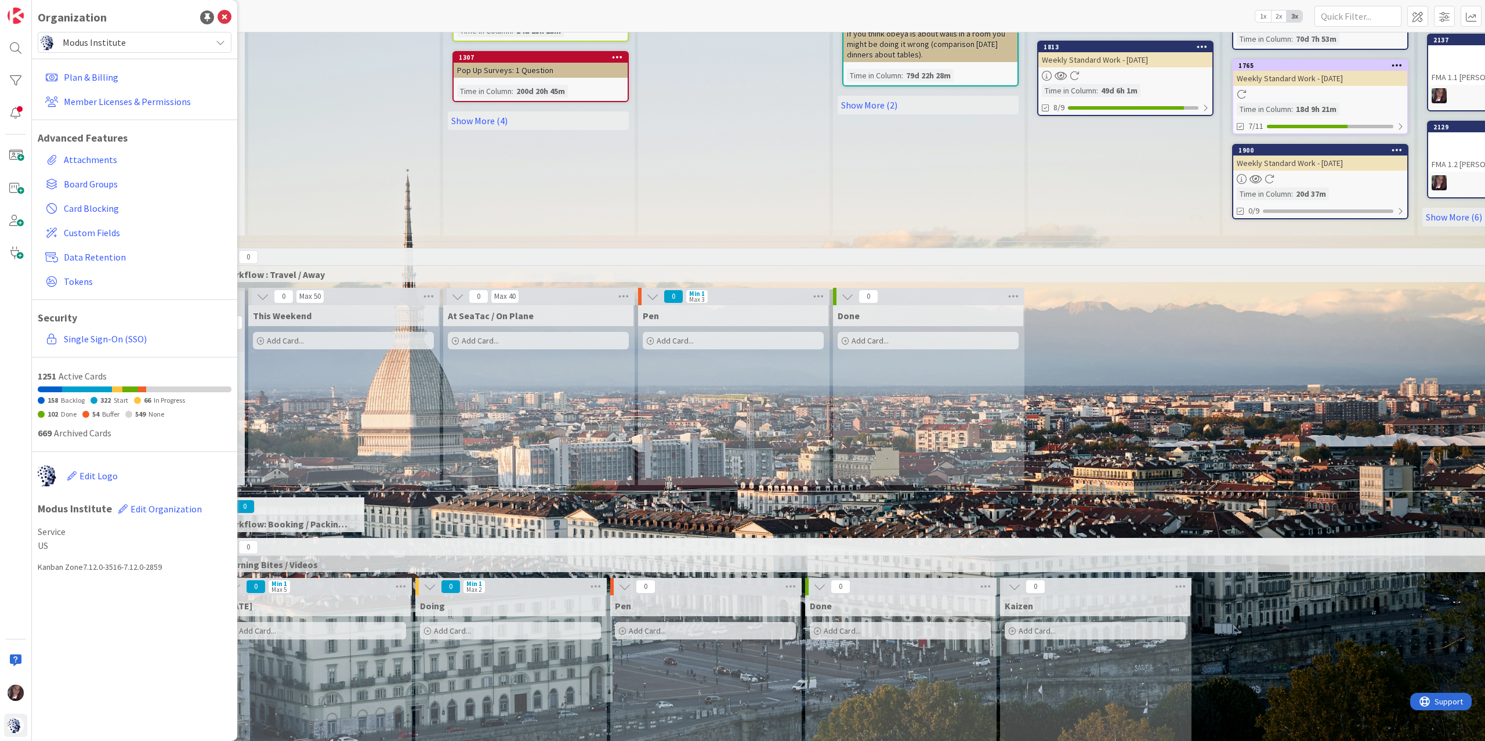
click at [159, 19] on div "Organization" at bounding box center [135, 17] width 194 height 17
click at [227, 15] on icon at bounding box center [225, 17] width 14 height 14
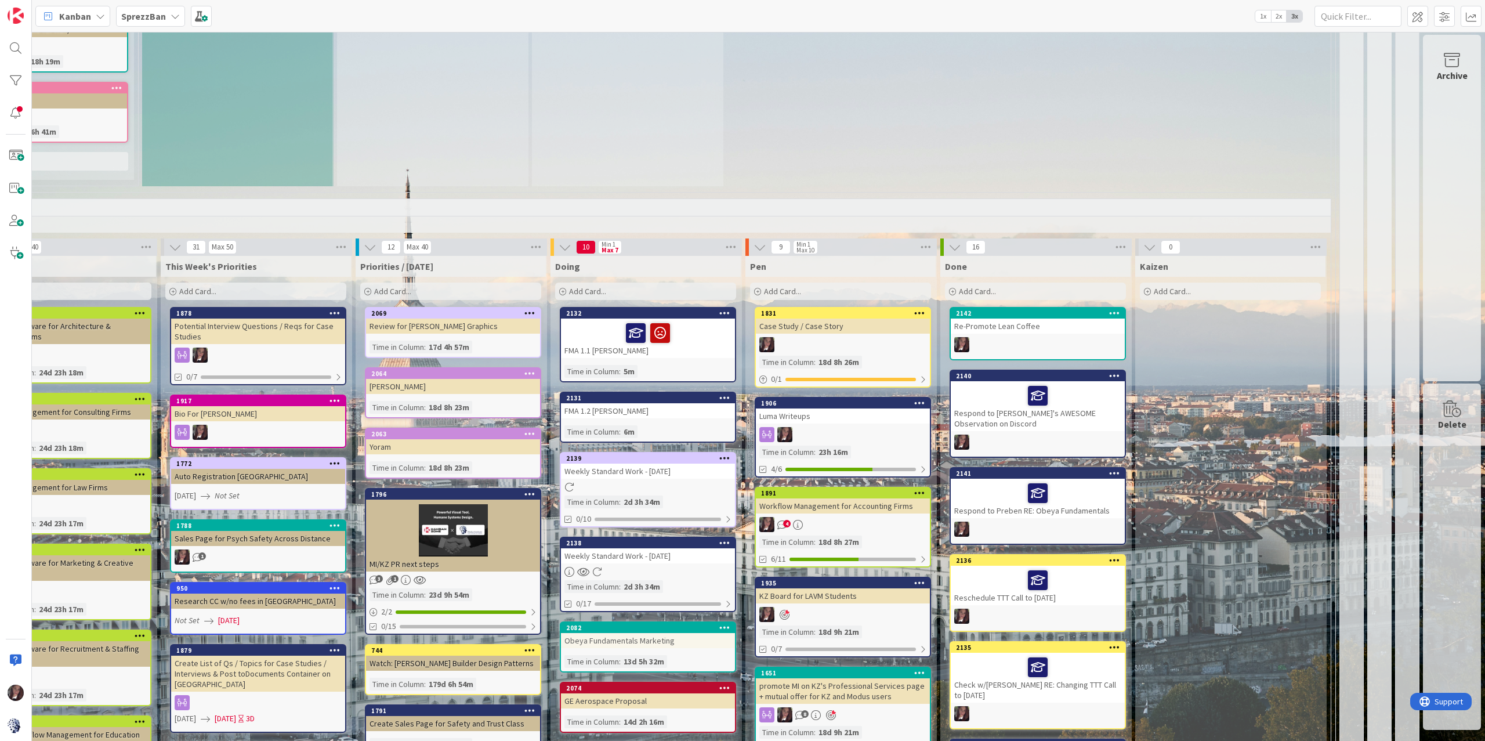
scroll to position [888, 478]
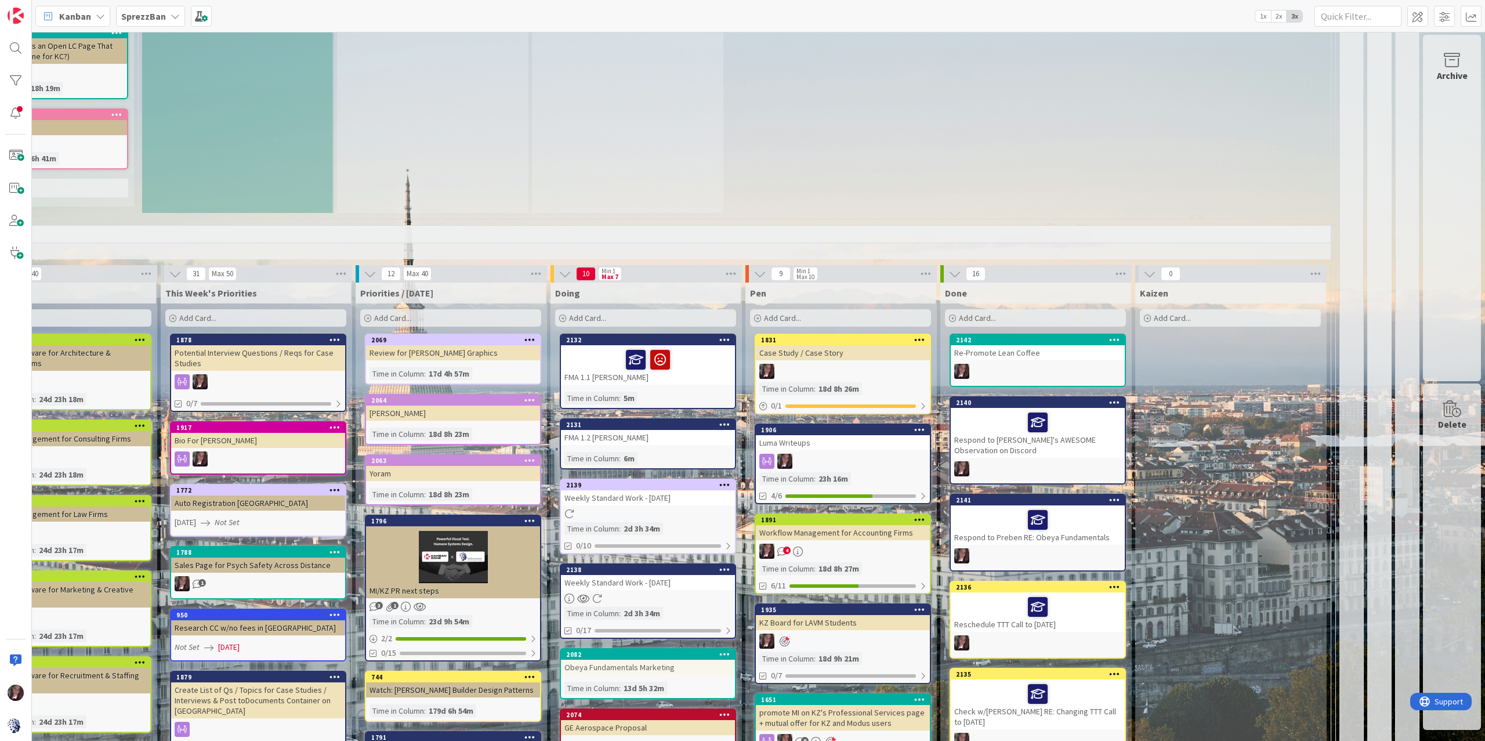
click at [1054, 345] on div "Re-Promote Lean Coffee" at bounding box center [1038, 352] width 174 height 15
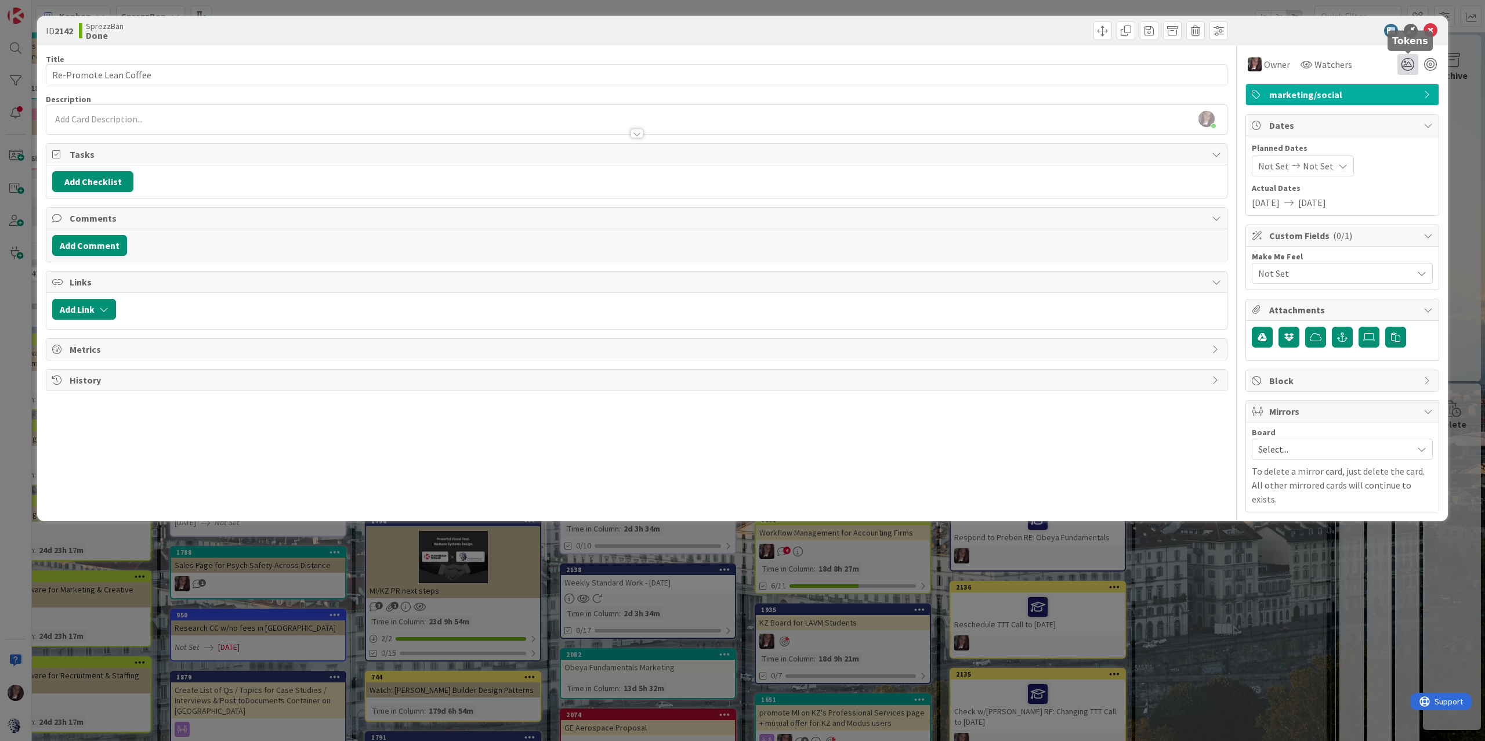
click at [1113, 64] on icon at bounding box center [1408, 64] width 21 height 21
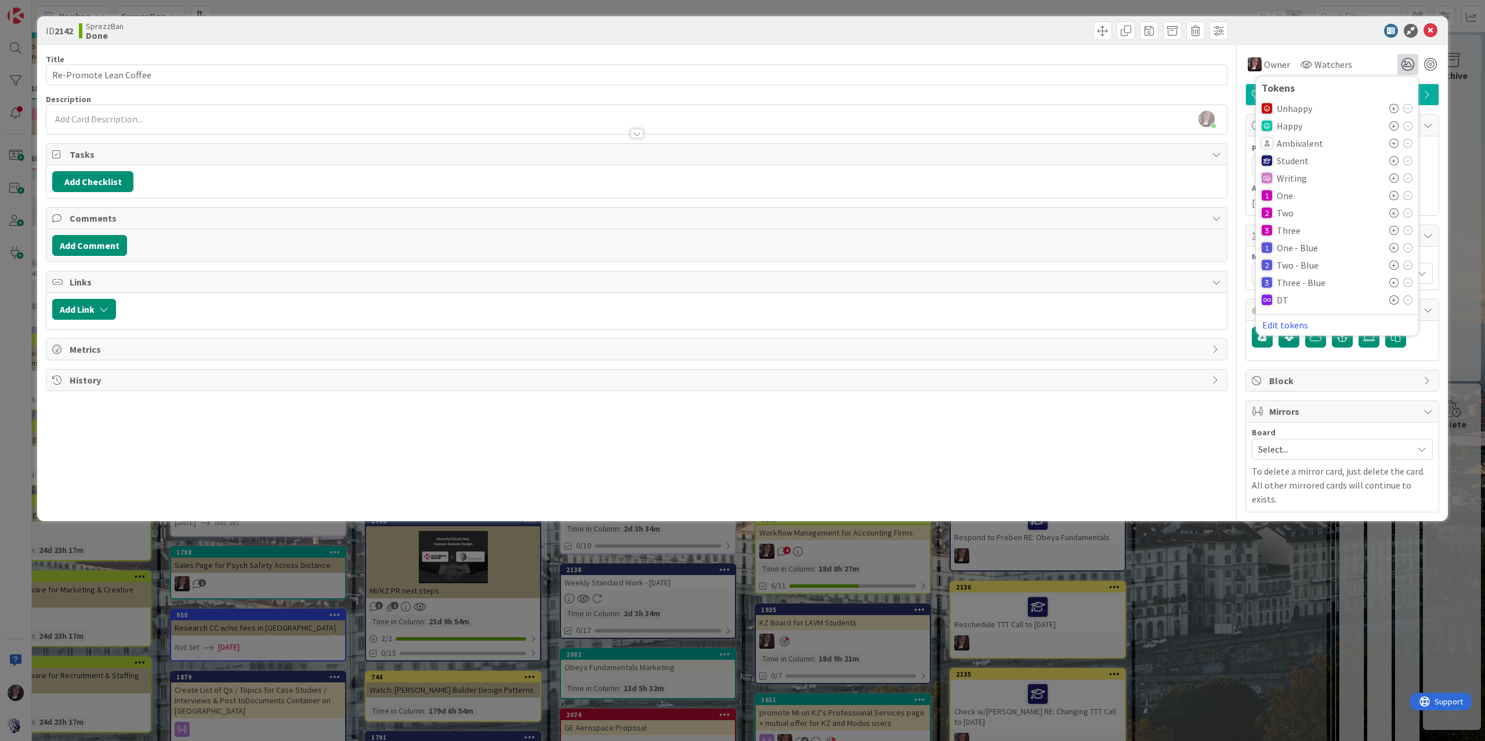
click at [1113, 123] on icon at bounding box center [1394, 125] width 9 height 9
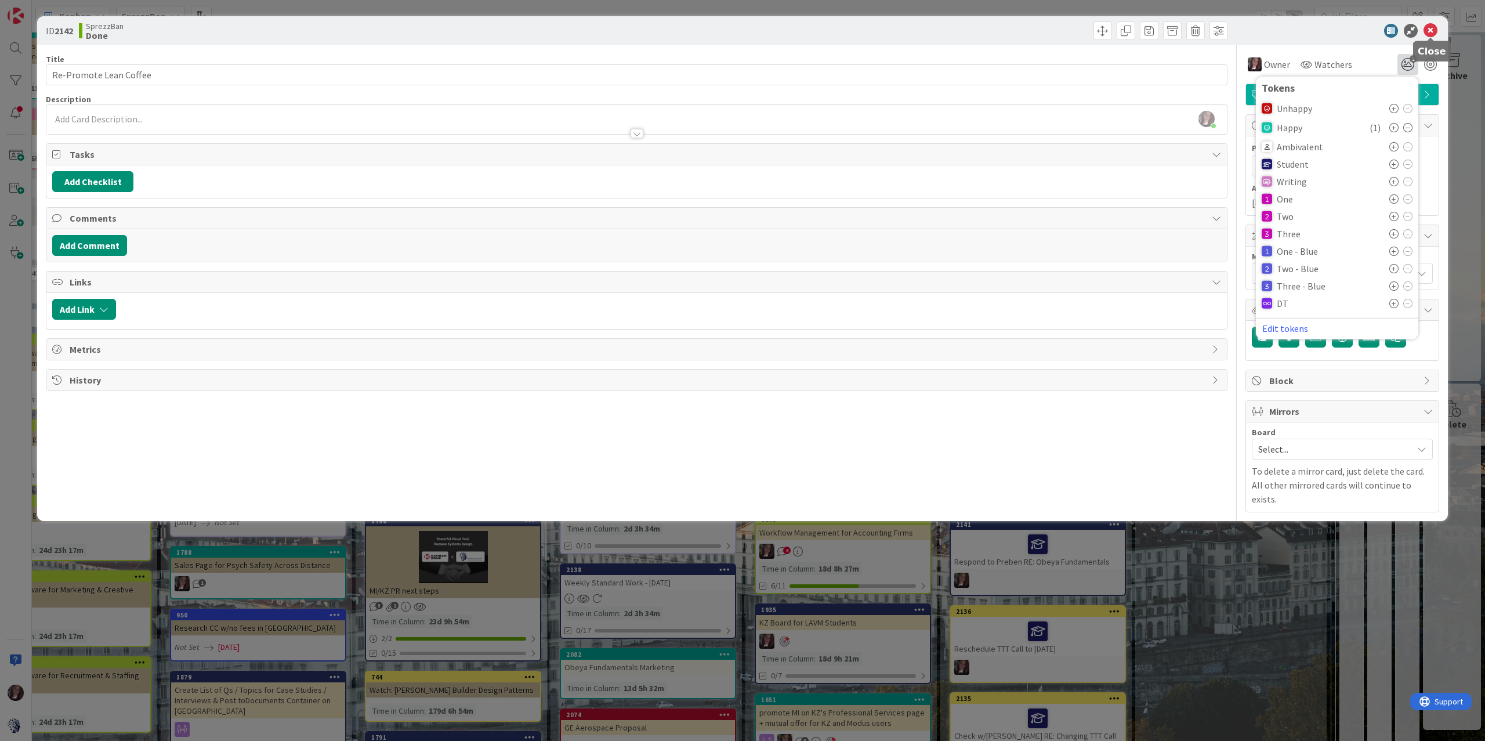
drag, startPoint x: 1432, startPoint y: 30, endPoint x: 1392, endPoint y: 77, distance: 62.6
click at [1113, 30] on icon at bounding box center [1431, 31] width 14 height 14
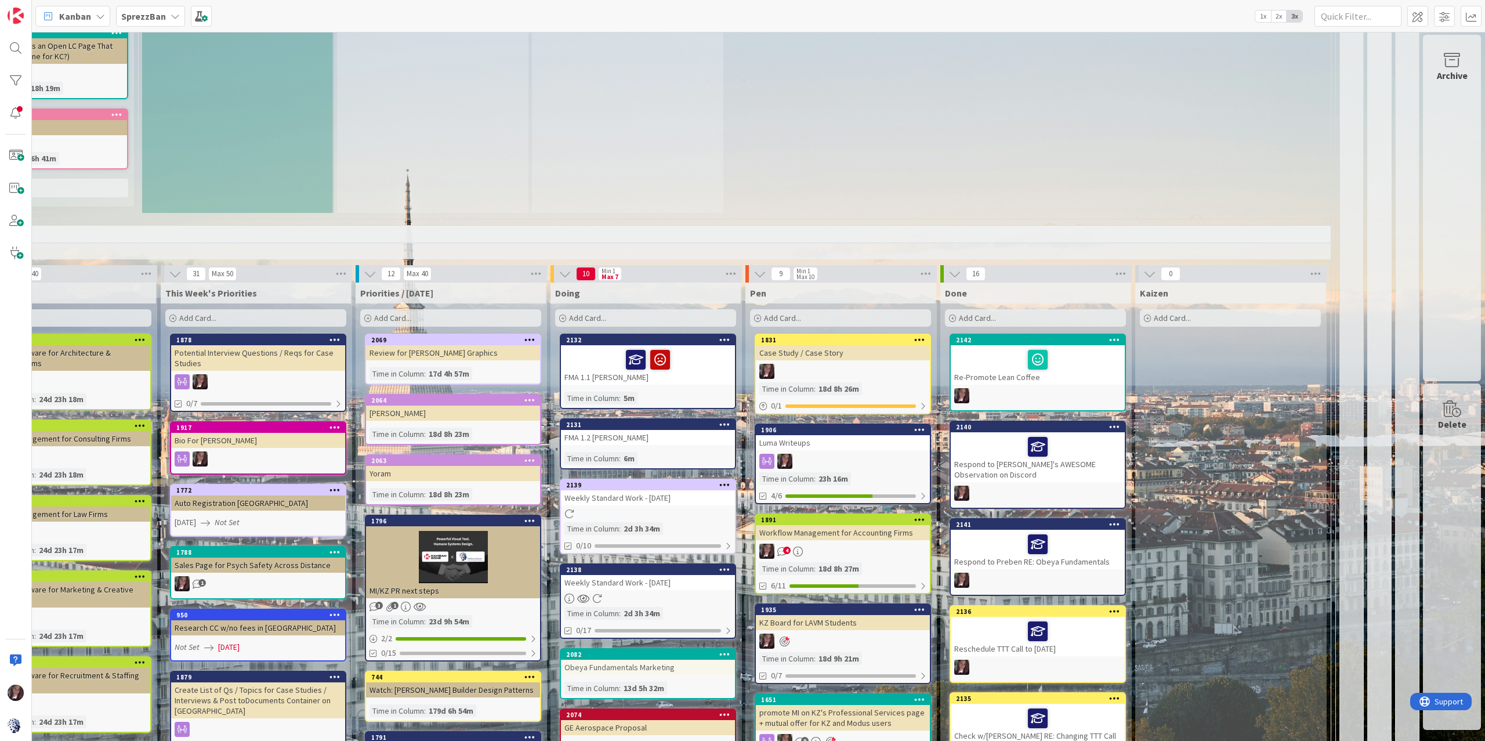
click at [1080, 435] on div at bounding box center [1037, 447] width 167 height 24
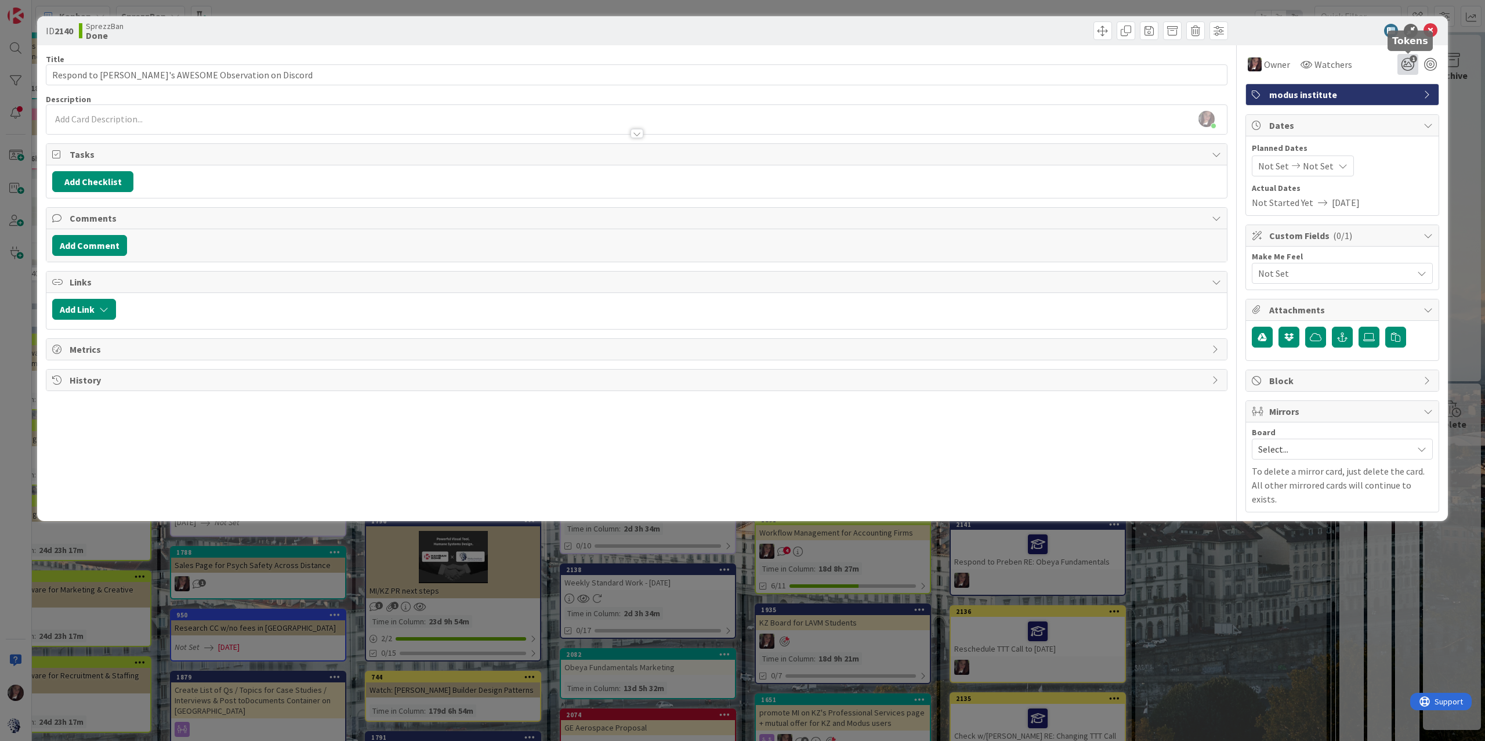
click at [1113, 64] on icon "1" at bounding box center [1408, 64] width 21 height 21
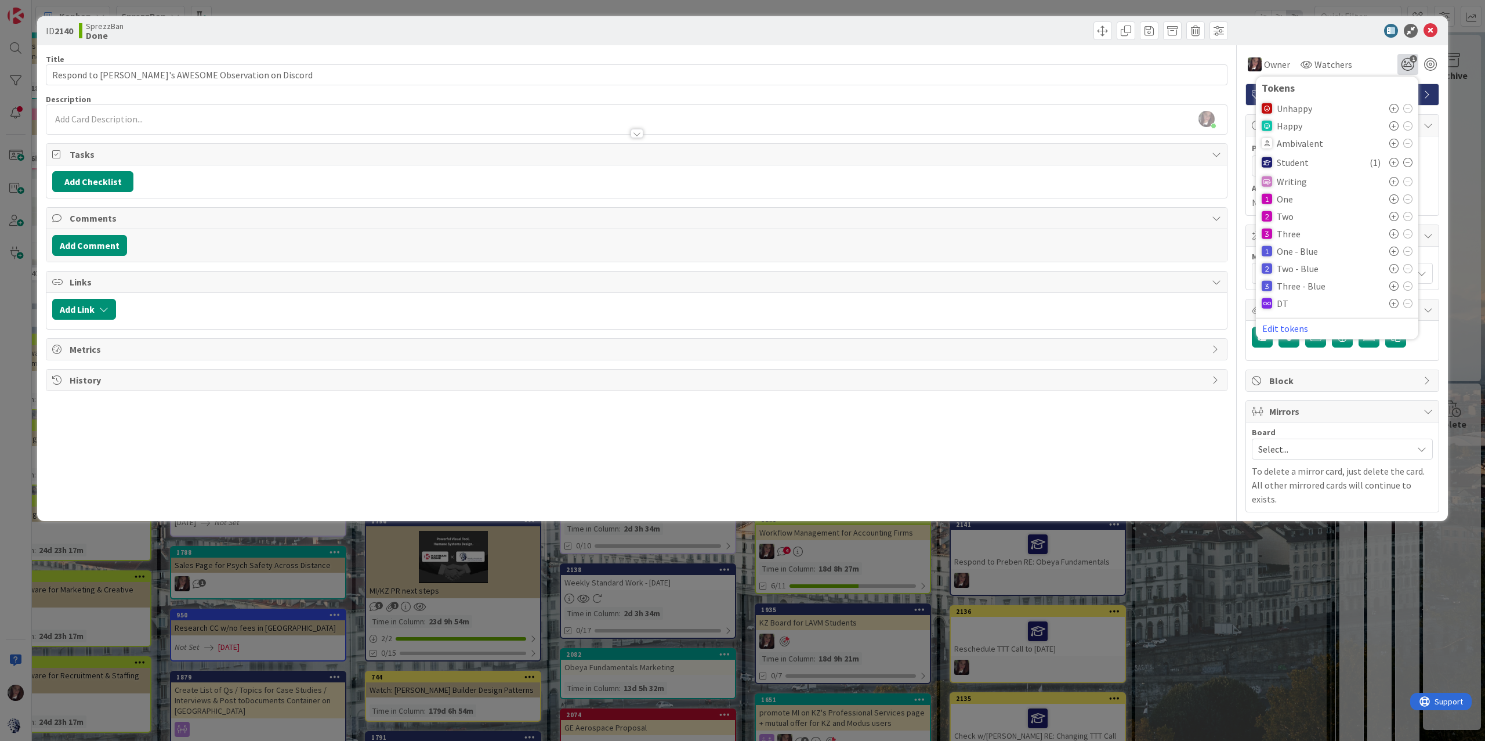
click at [1113, 106] on icon at bounding box center [1394, 108] width 9 height 9
click at [1113, 28] on icon at bounding box center [1431, 31] width 14 height 14
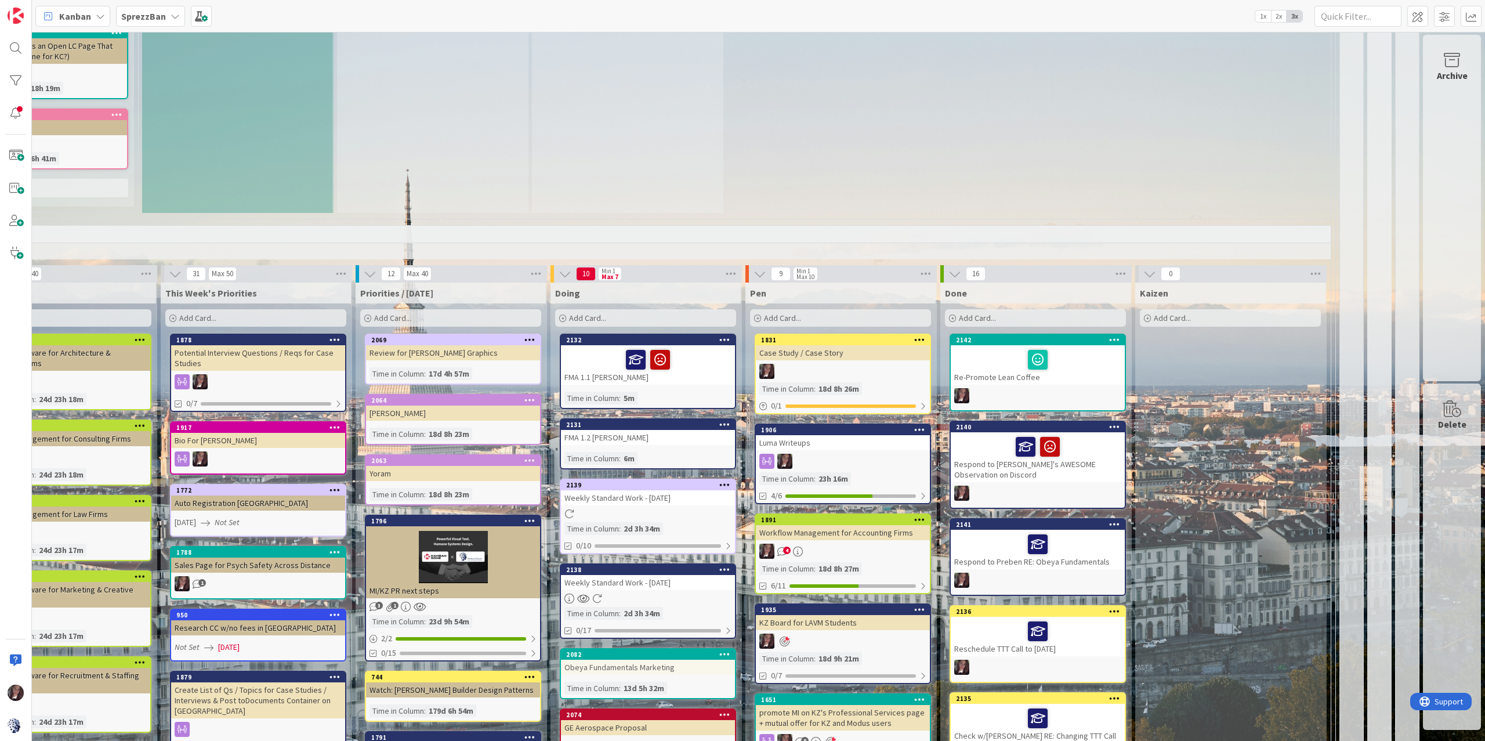
click at [1069, 532] on div at bounding box center [1037, 544] width 167 height 24
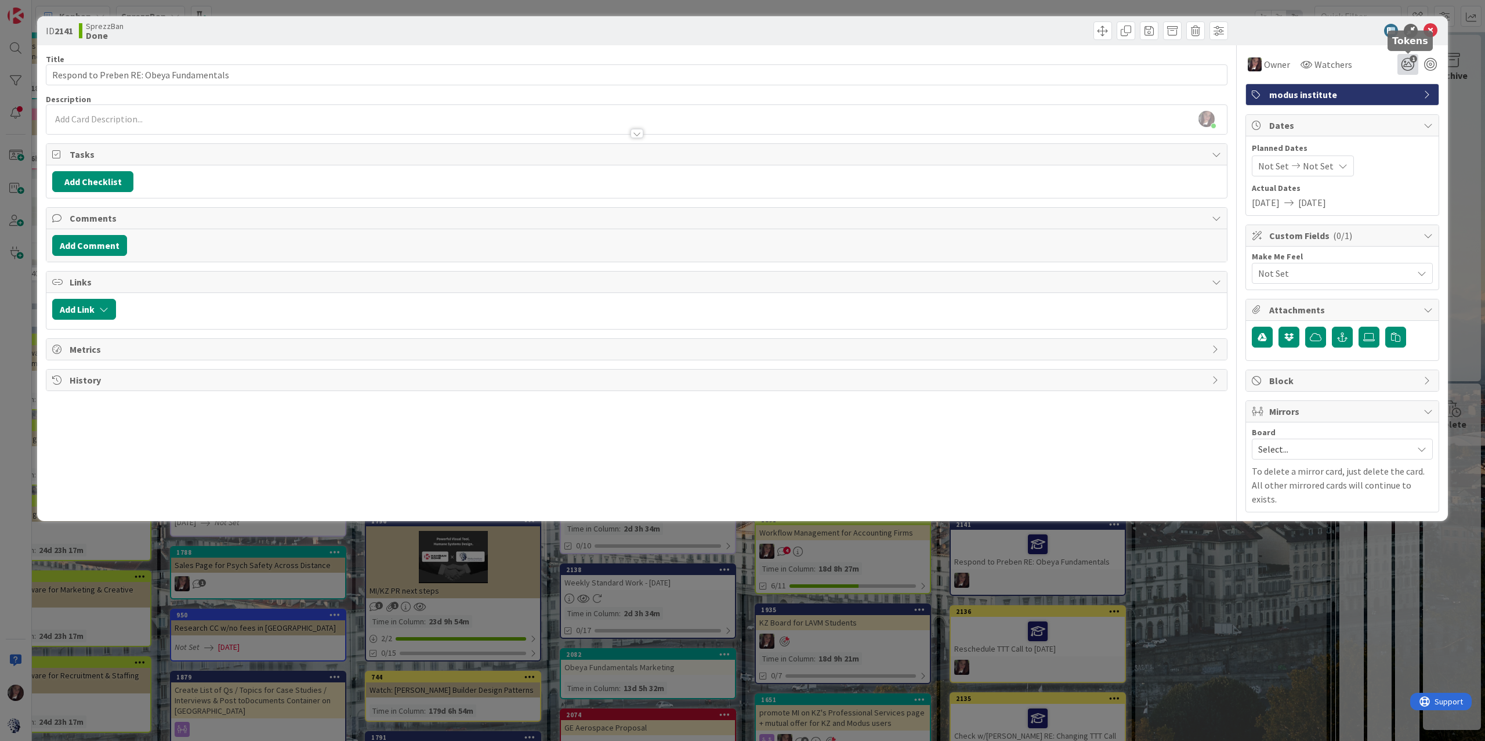
click at [1113, 60] on span "1" at bounding box center [1414, 59] width 8 height 8
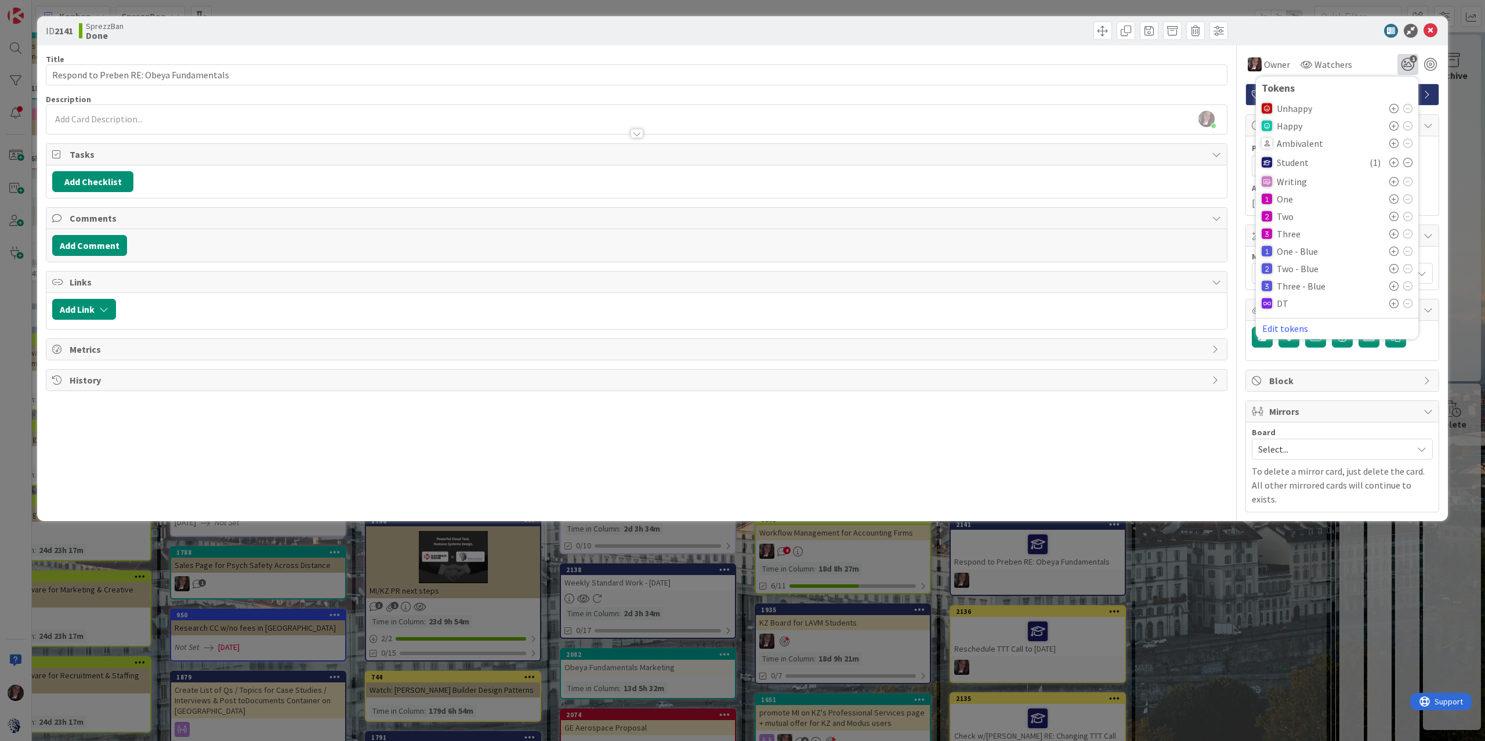
click at [1113, 121] on icon at bounding box center [1394, 125] width 9 height 9
click at [1113, 25] on icon at bounding box center [1431, 31] width 14 height 14
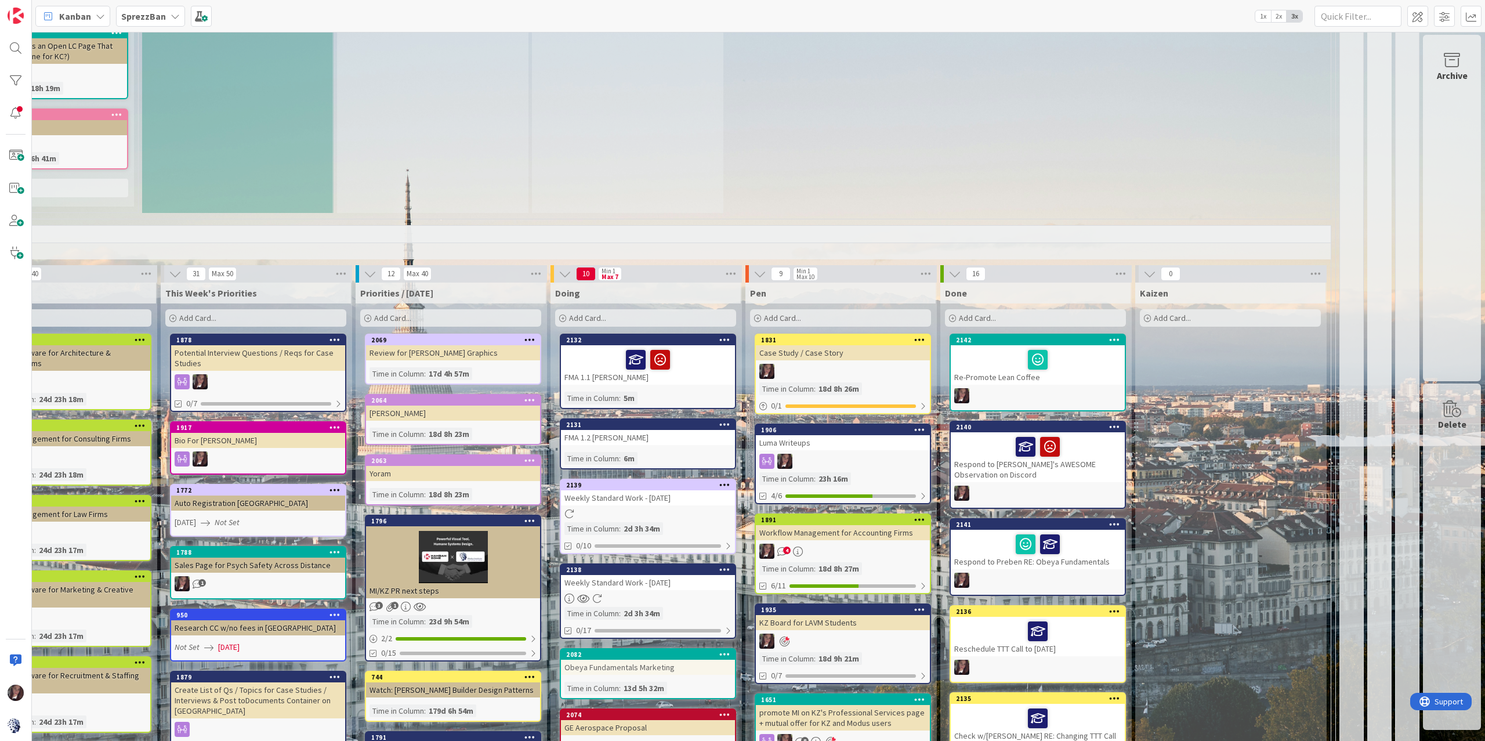
click at [1062, 555] on div at bounding box center [1037, 631] width 167 height 24
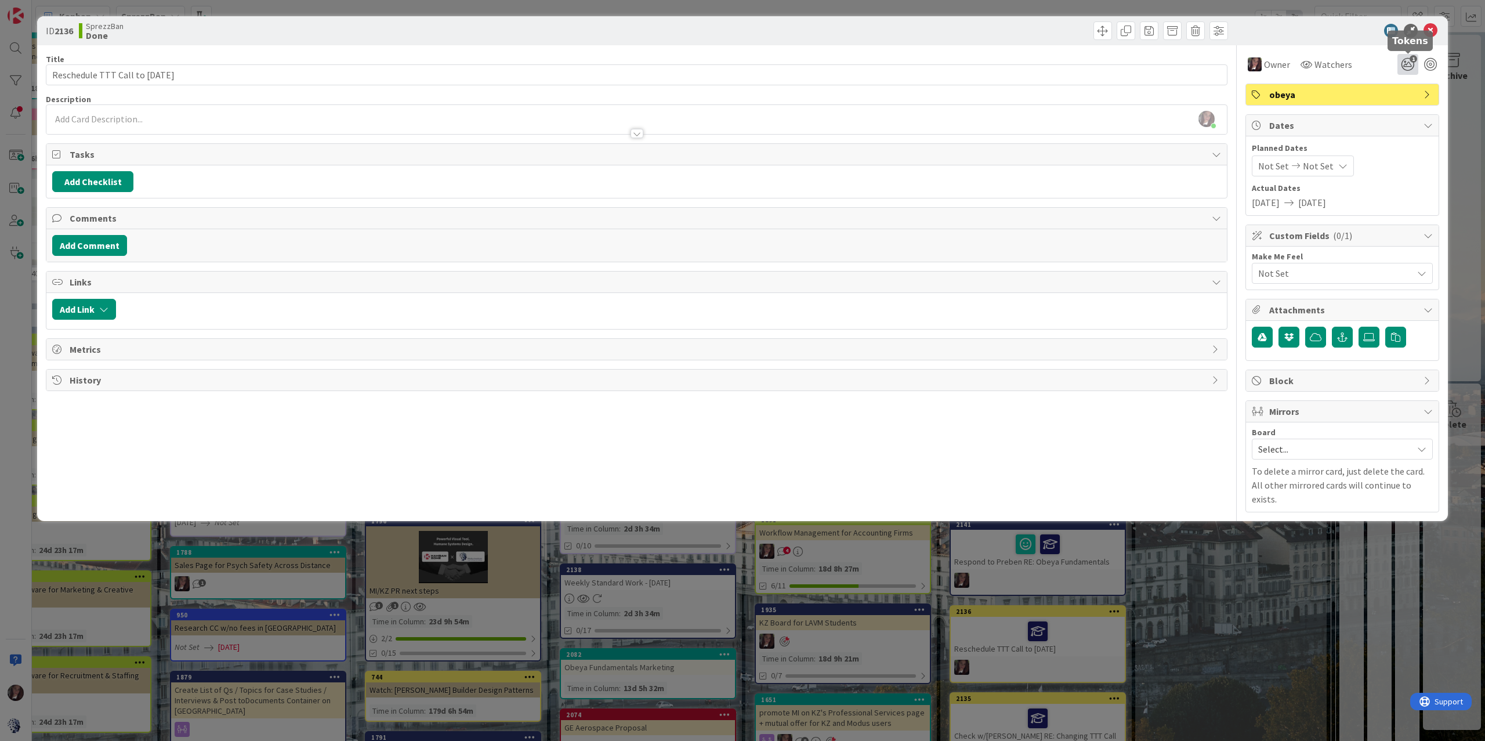
click at [1113, 65] on icon "1" at bounding box center [1408, 64] width 21 height 21
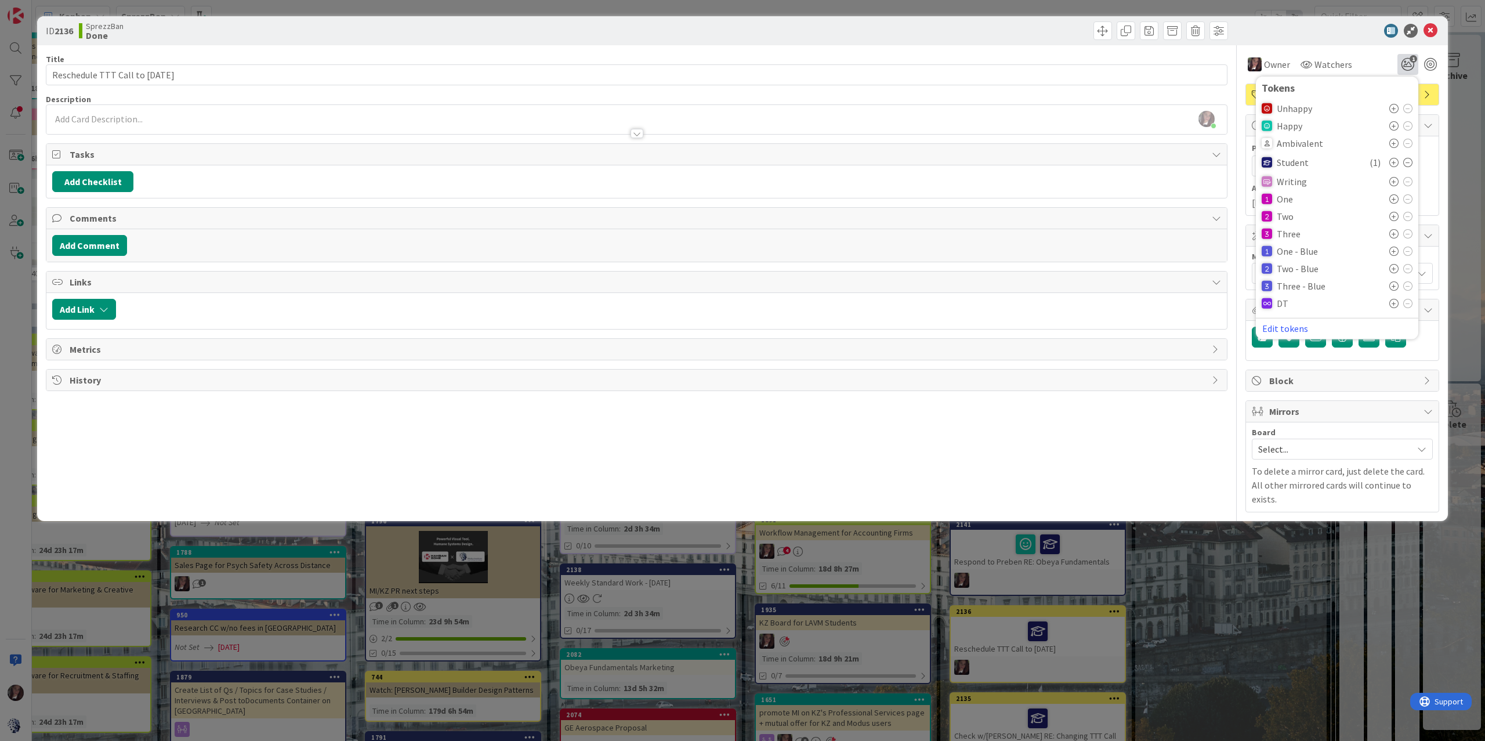
click at [1113, 125] on icon at bounding box center [1394, 125] width 9 height 9
click at [1113, 33] on icon at bounding box center [1431, 31] width 14 height 14
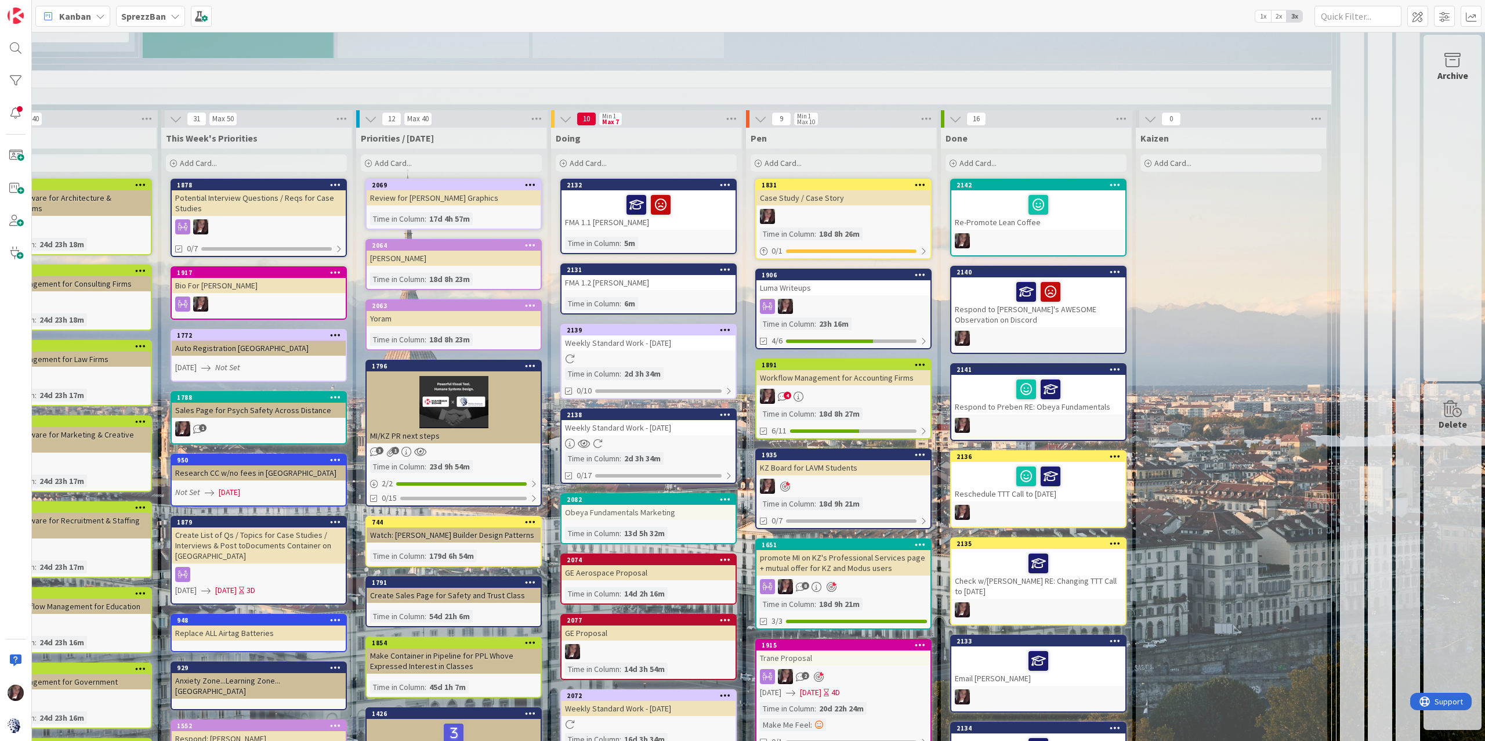
scroll to position [1044, 477]
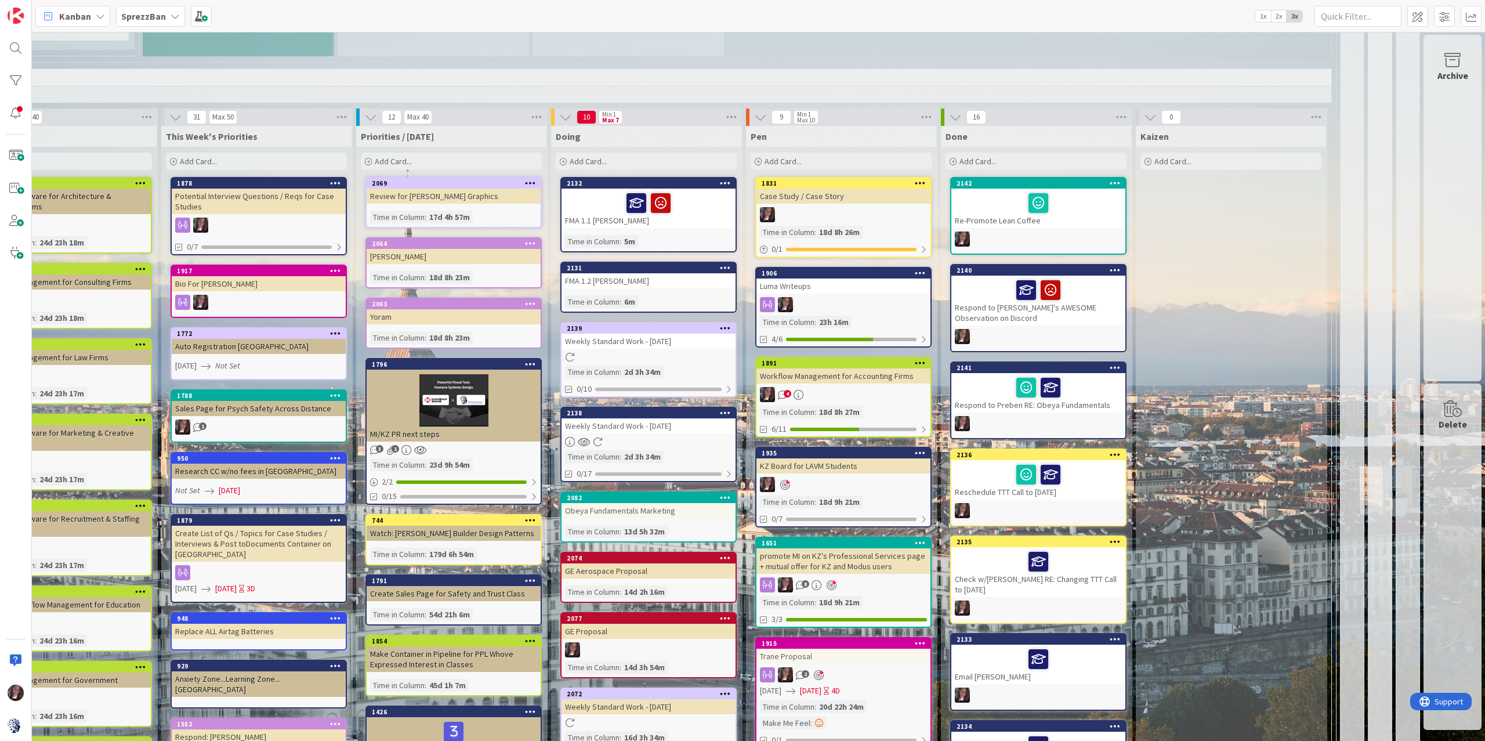
click at [143, 15] on b "SprezzBan" at bounding box center [143, 16] width 45 height 12
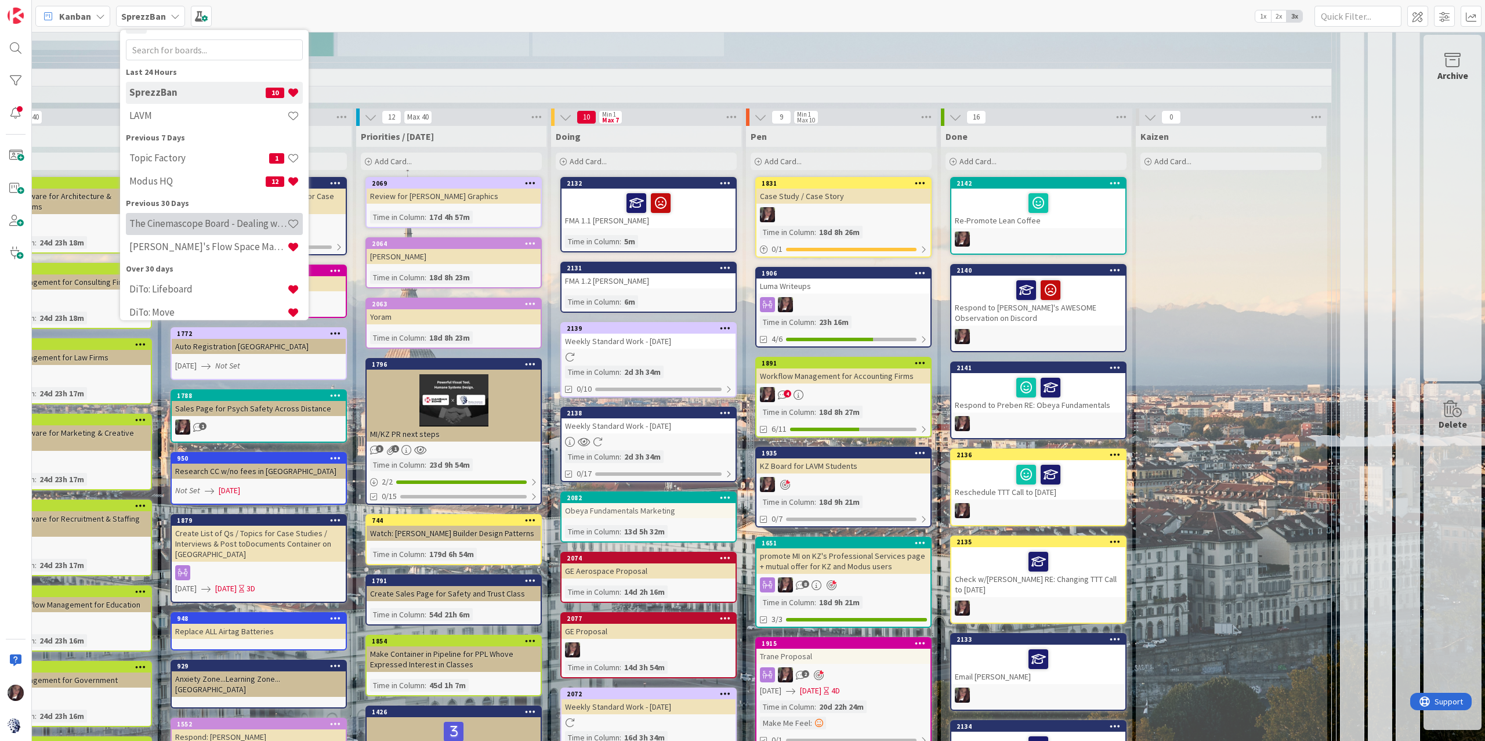
scroll to position [29, 0]
click at [169, 237] on h4 "[PERSON_NAME]'s Flow Space Mapping" at bounding box center [208, 241] width 158 height 12
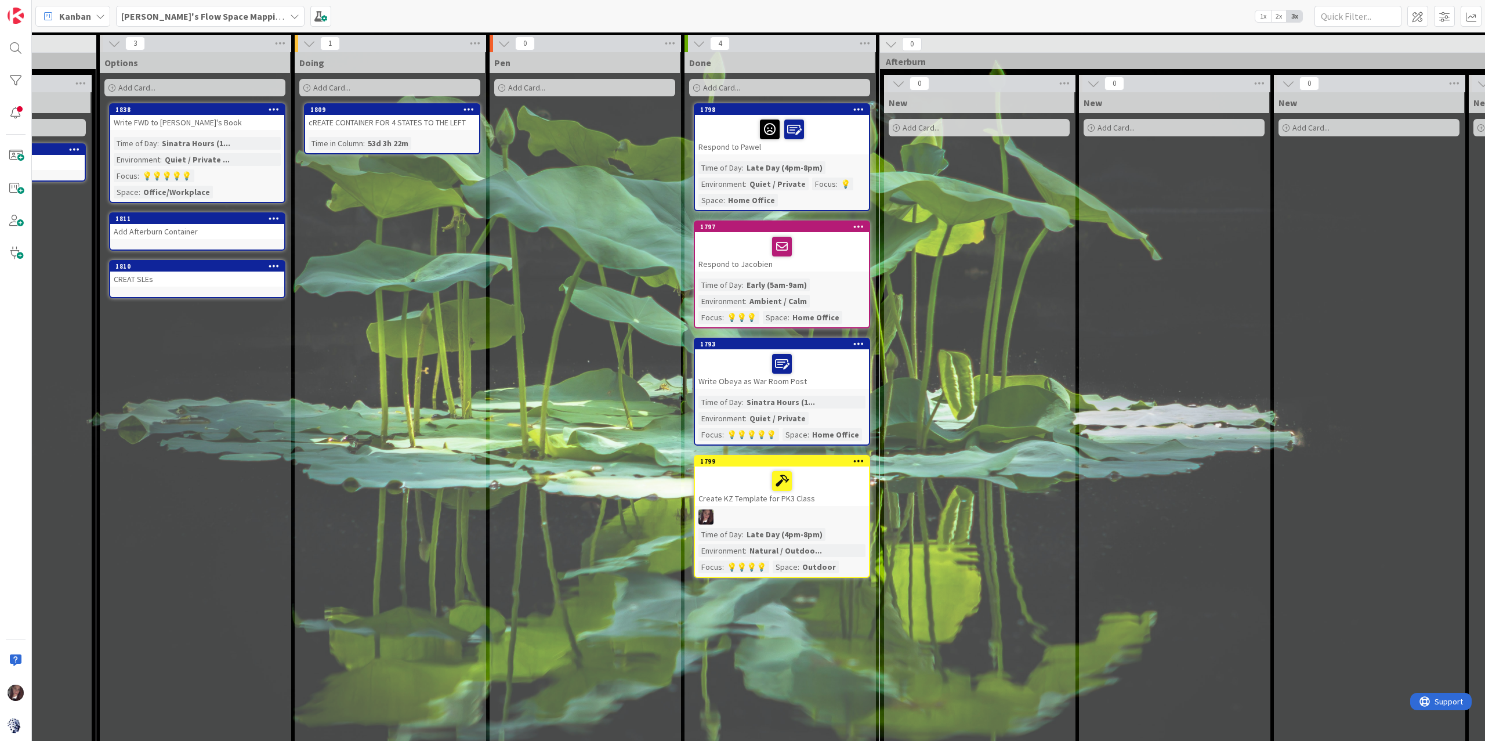
scroll to position [0, 924]
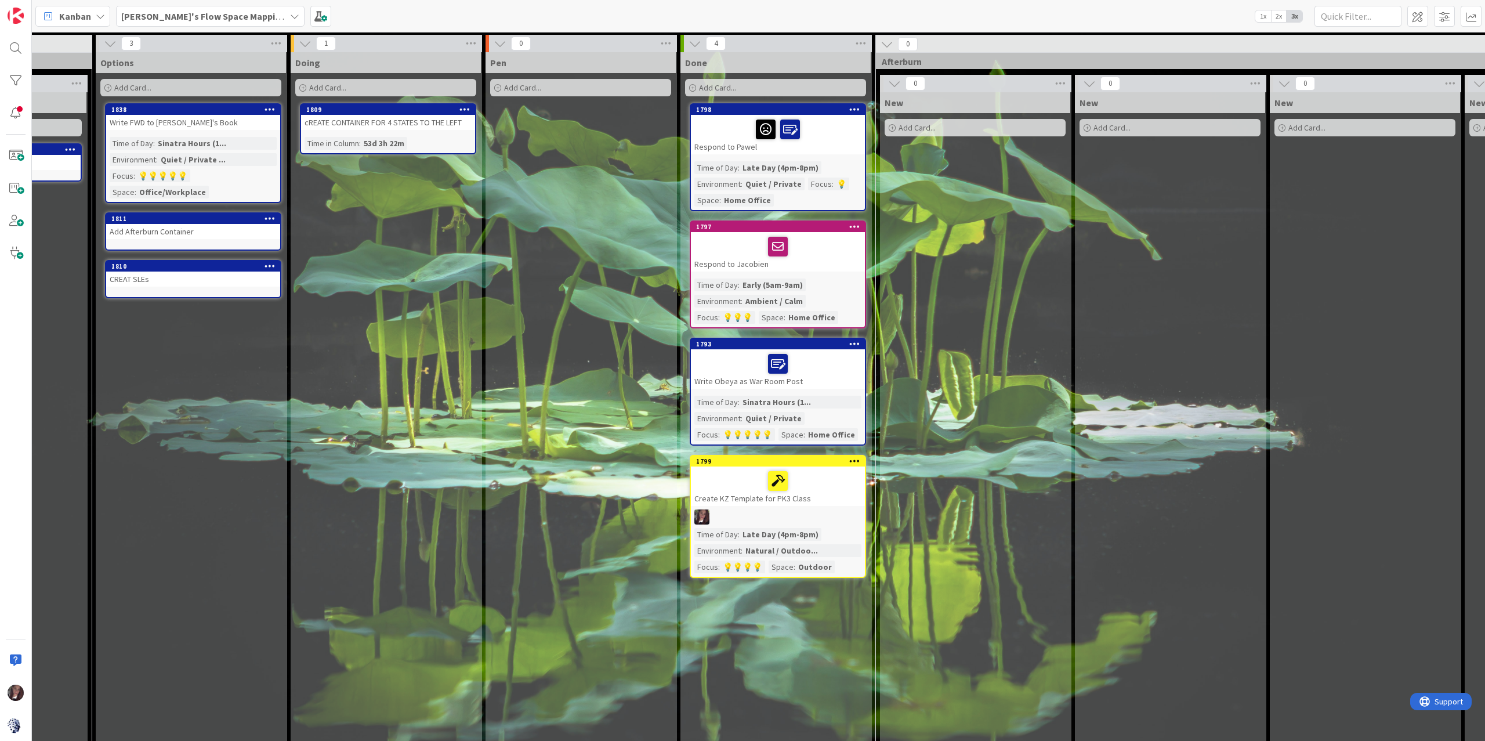
click at [574, 83] on div "Add Card..." at bounding box center [580, 87] width 181 height 17
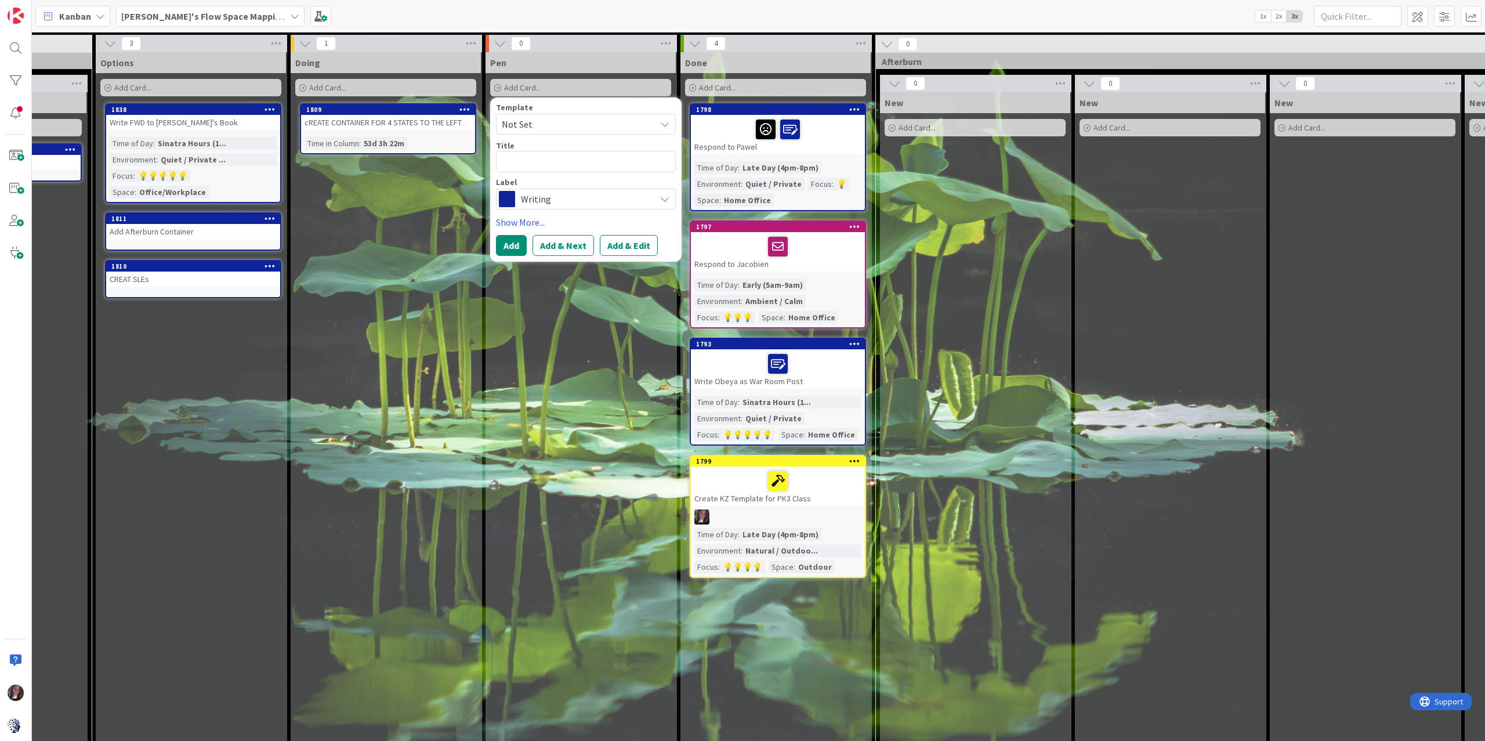
type textarea "x"
type textarea "T"
type textarea "x"
type textarea "Te"
type textarea "x"
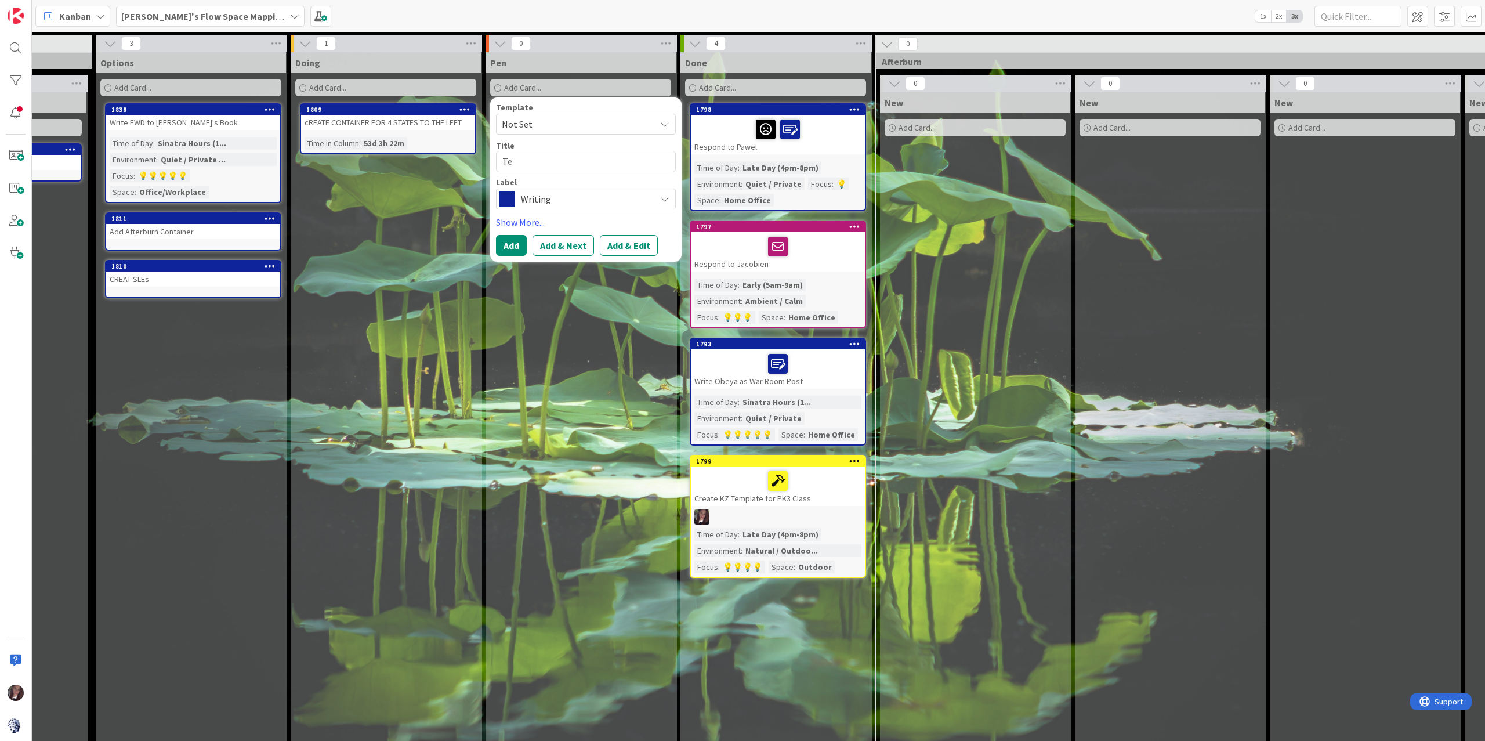
type textarea "Tes"
type textarea "x"
type textarea "Test"
click at [619, 247] on button "Add & Edit" at bounding box center [629, 245] width 58 height 21
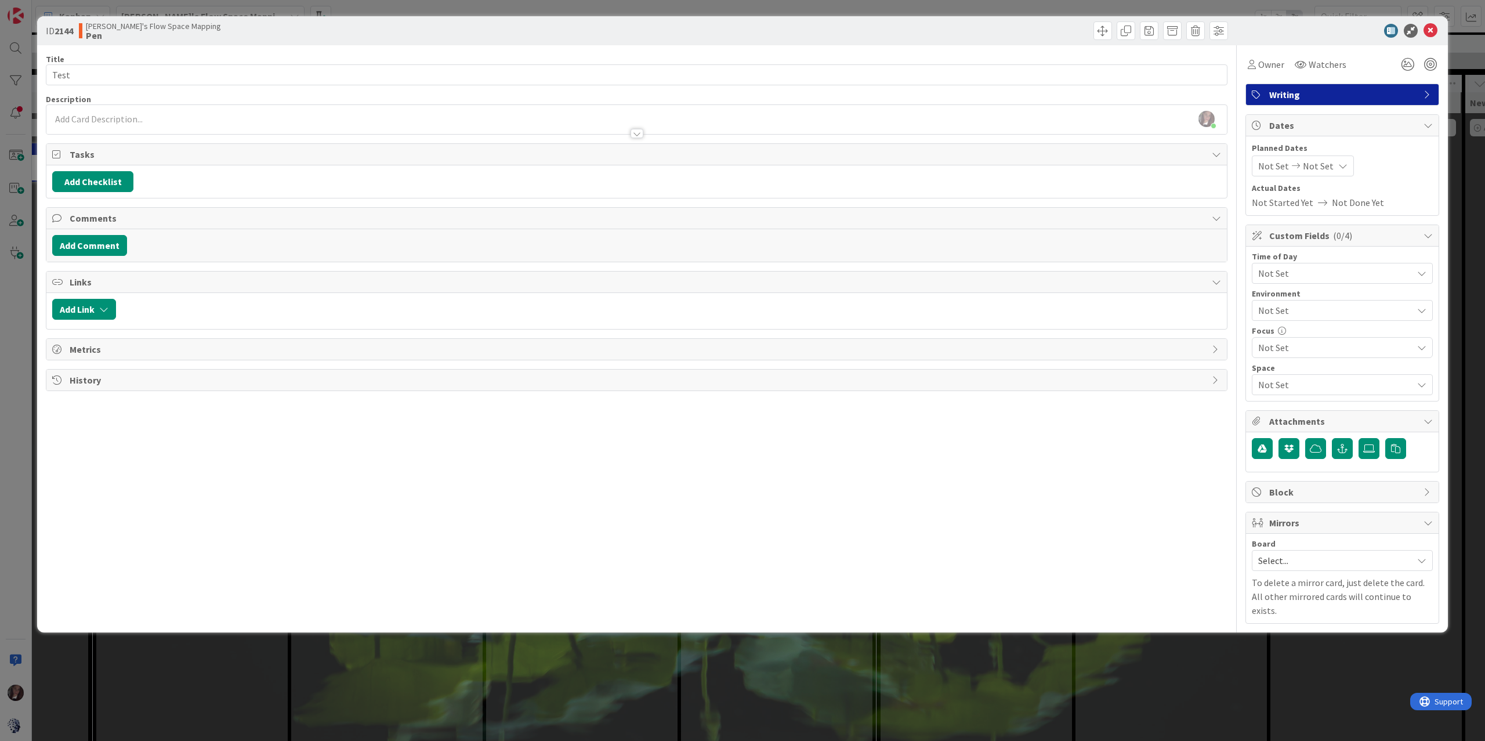
click at [1113, 273] on span "Not Set" at bounding box center [1332, 273] width 149 height 16
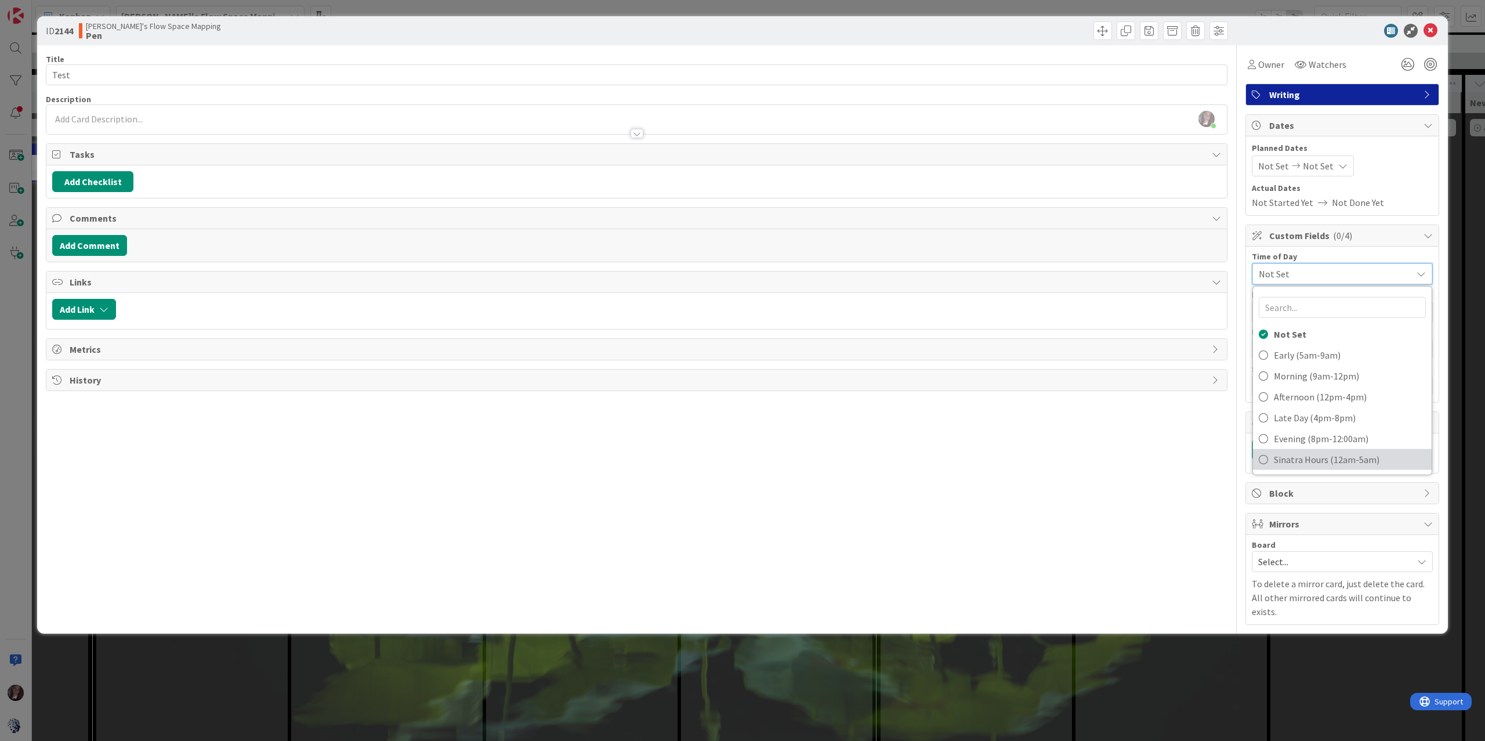
click at [1113, 457] on icon at bounding box center [1263, 459] width 9 height 17
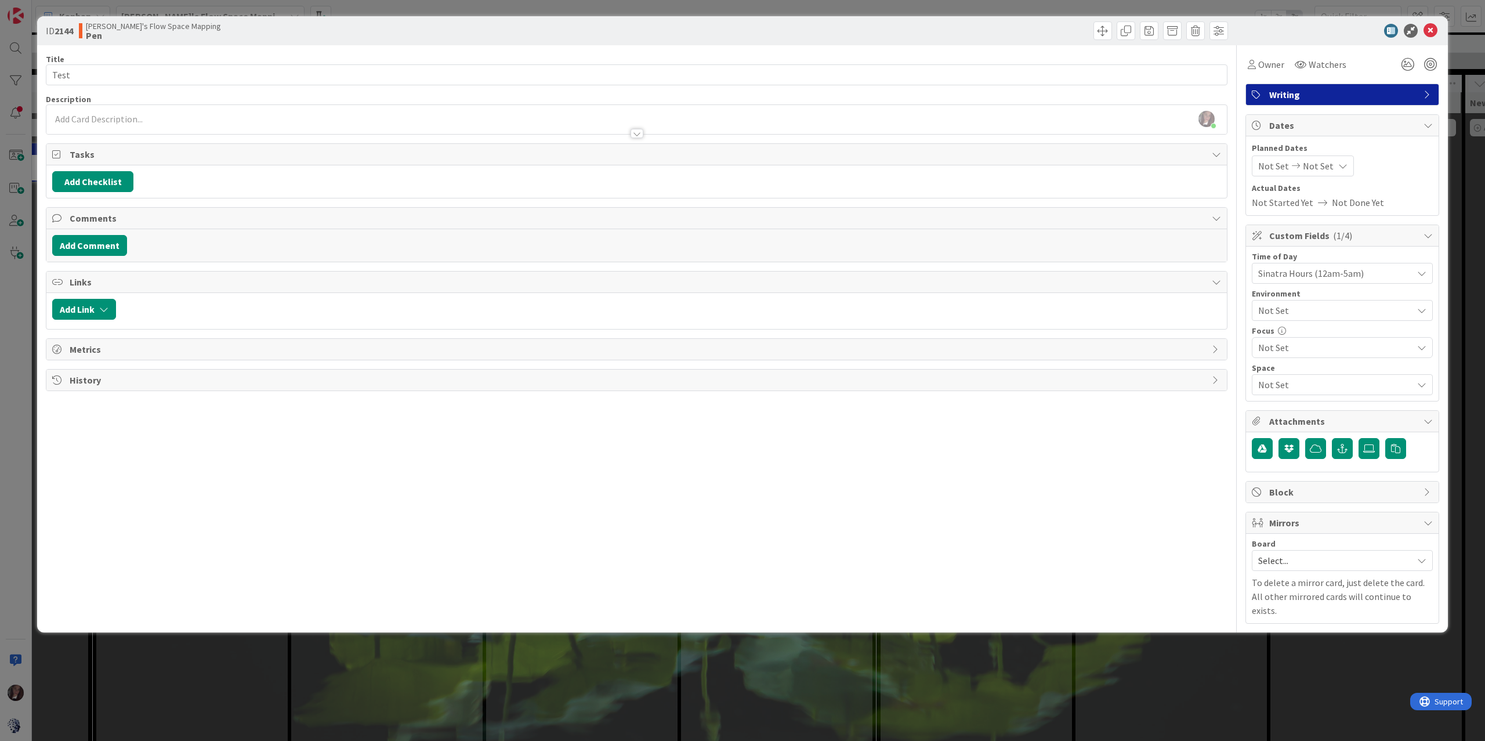
click at [1113, 320] on div "Not Set" at bounding box center [1342, 310] width 181 height 21
click at [1113, 338] on icon at bounding box center [1258, 338] width 9 height 17
click at [1113, 316] on div "Title 4 / 128 Test Description Tonianne DeMaria just joined Owner Watchers Writ…" at bounding box center [743, 334] width 1394 height 578
click at [1113, 352] on span "Not Set" at bounding box center [1335, 347] width 154 height 16
click at [1113, 512] on icon at bounding box center [1262, 512] width 9 height 17
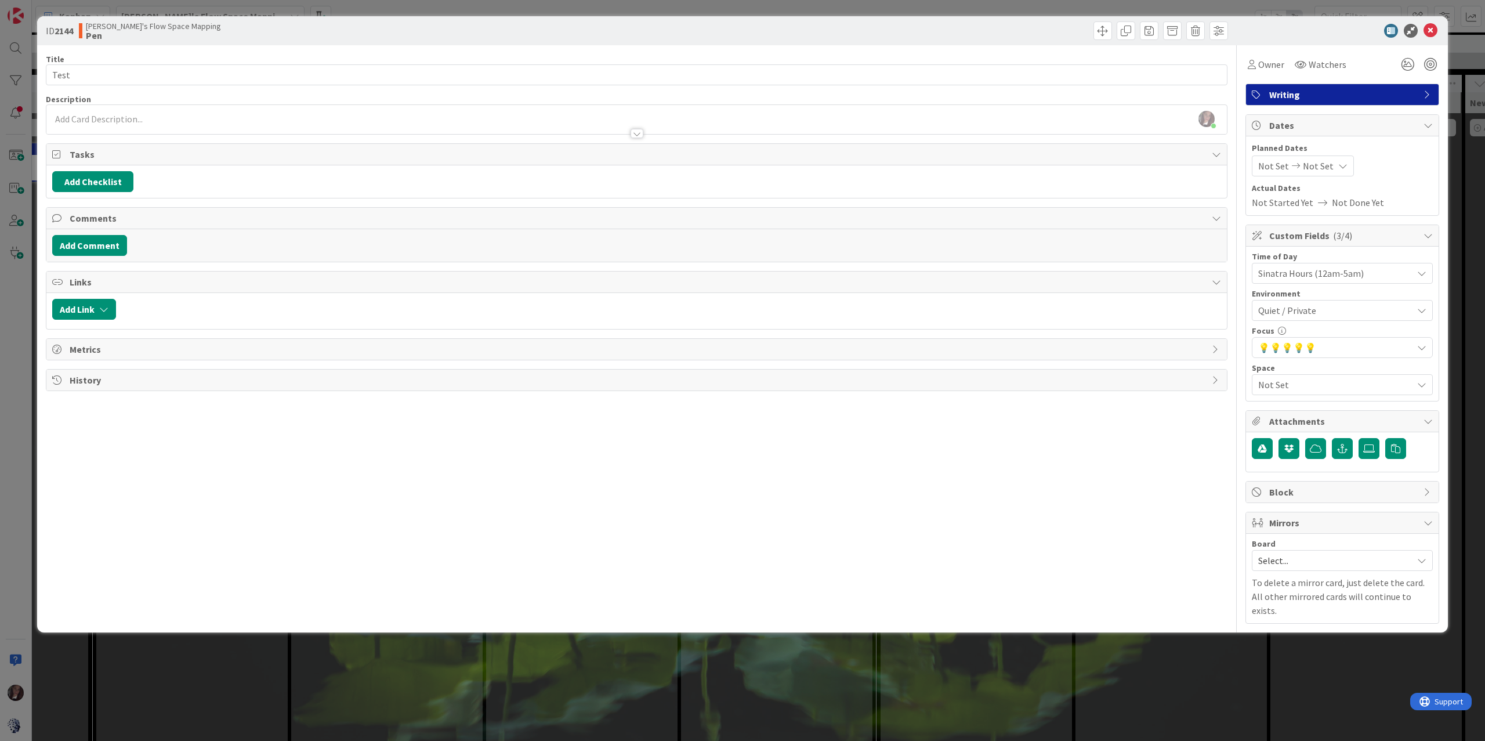
click at [1113, 385] on span "Not Set" at bounding box center [1332, 385] width 149 height 16
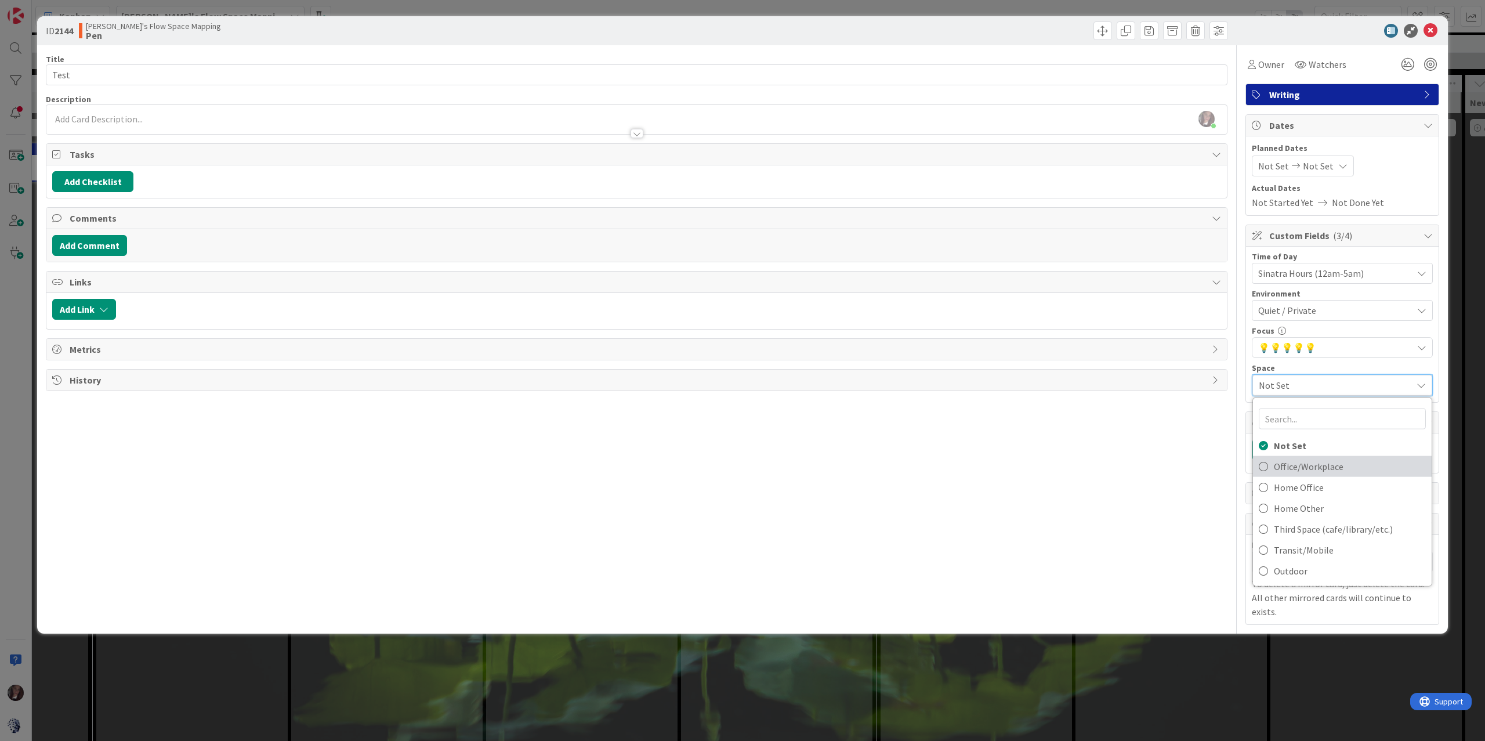
click at [1113, 466] on icon at bounding box center [1263, 466] width 9 height 17
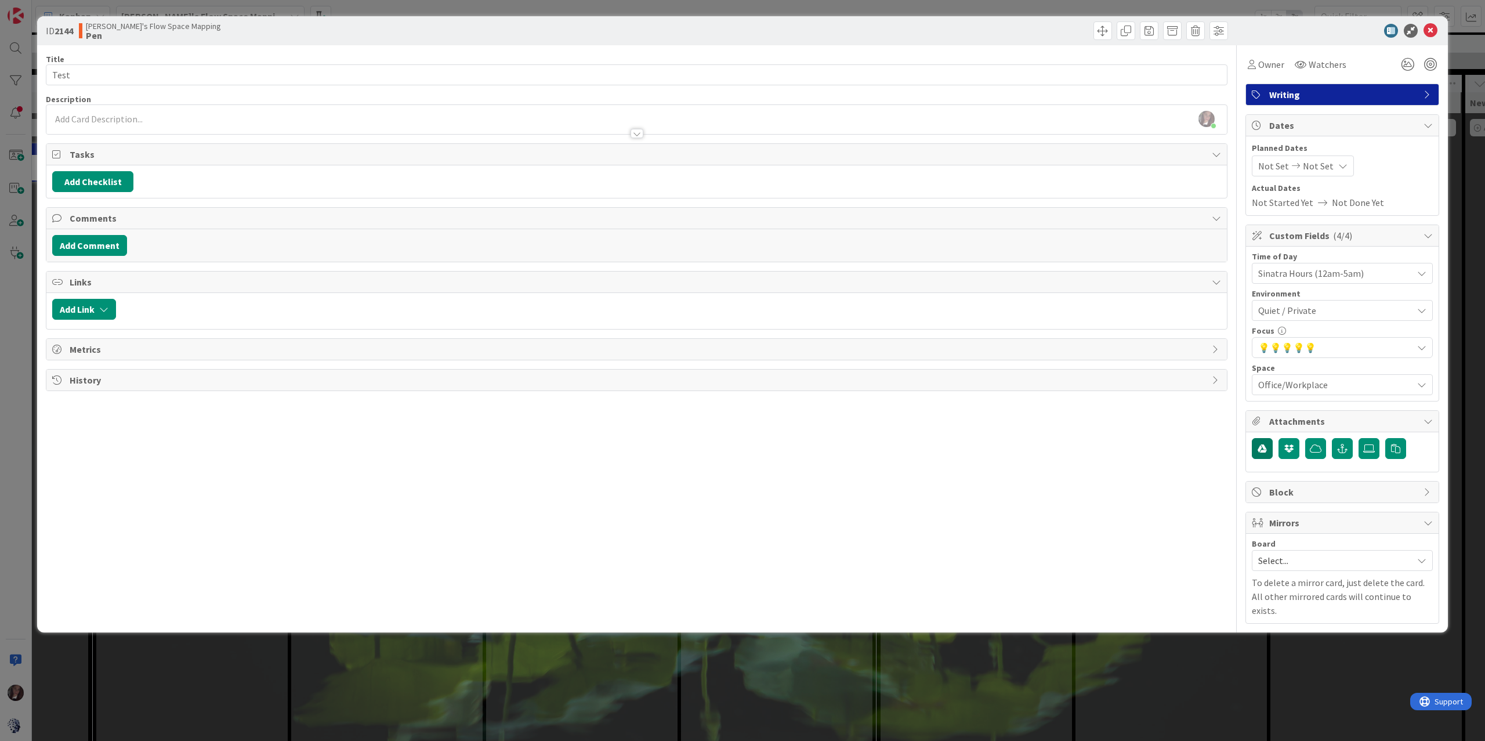
drag, startPoint x: 1215, startPoint y: 541, endPoint x: 1262, endPoint y: 455, distance: 97.6
click at [1113, 541] on div "Title 4 / 128 Test Description Tonianne DeMaria just joined Owner Watchers Writ…" at bounding box center [637, 334] width 1182 height 578
click at [1113, 27] on icon at bounding box center [1431, 31] width 14 height 14
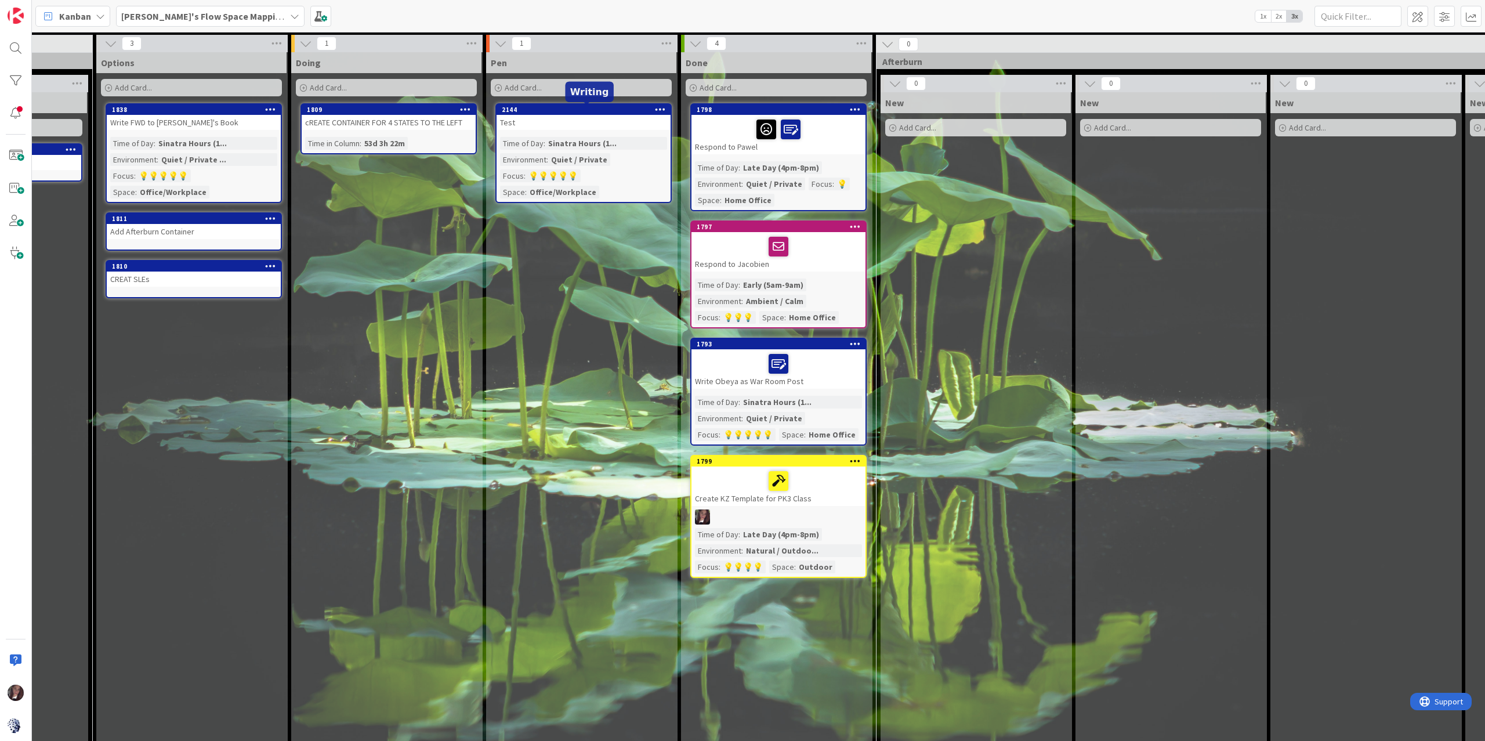
click at [557, 108] on div "2144" at bounding box center [586, 110] width 169 height 8
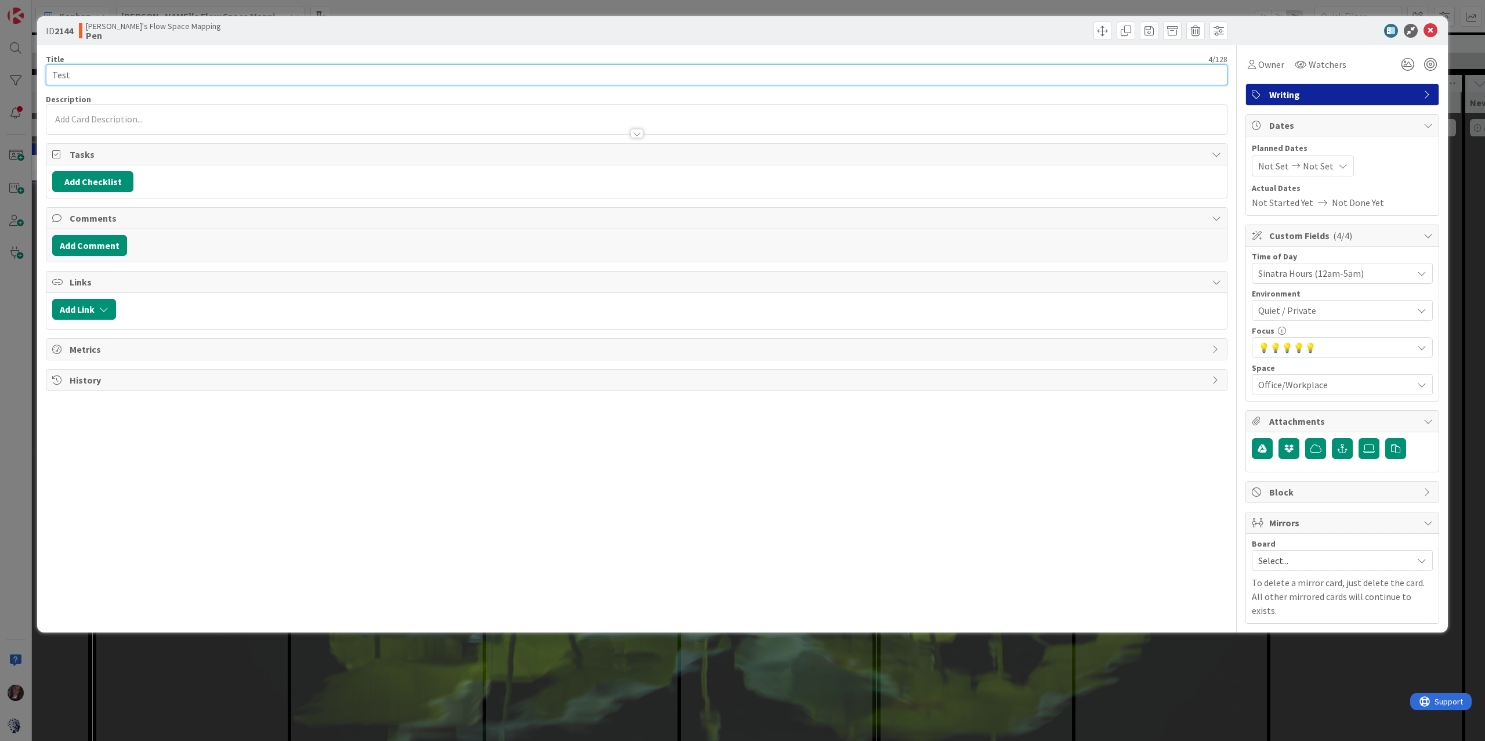
drag, startPoint x: 86, startPoint y: 75, endPoint x: 78, endPoint y: 66, distance: 12.3
click at [79, 66] on input "Test" at bounding box center [637, 74] width 1182 height 21
type input "WRITE PHD LEVEL ARTICLE ON THE BRAIN"
click at [1113, 31] on icon at bounding box center [1431, 31] width 14 height 14
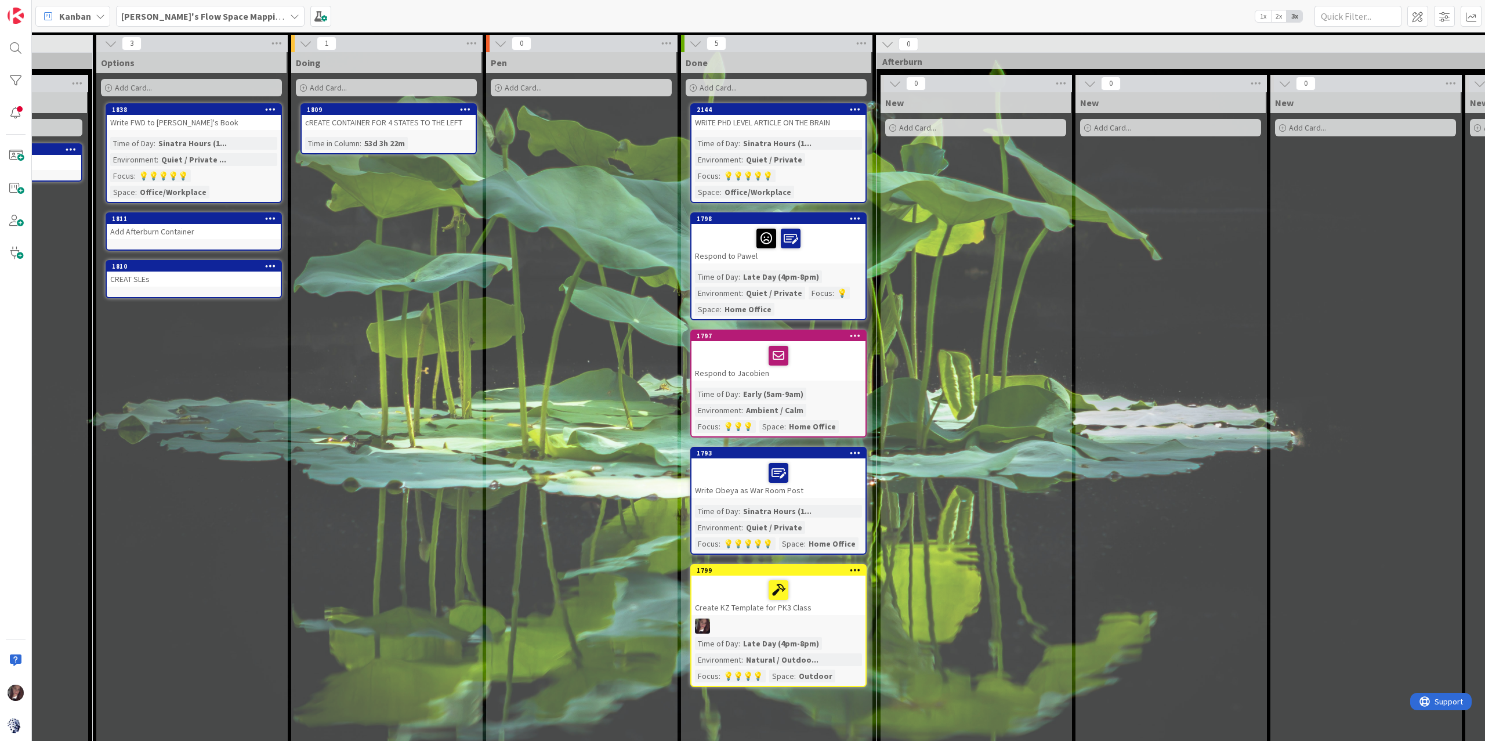
click at [786, 119] on div "WRITE PHD LEVEL ARTICLE ON THE BRAIN" at bounding box center [779, 122] width 174 height 15
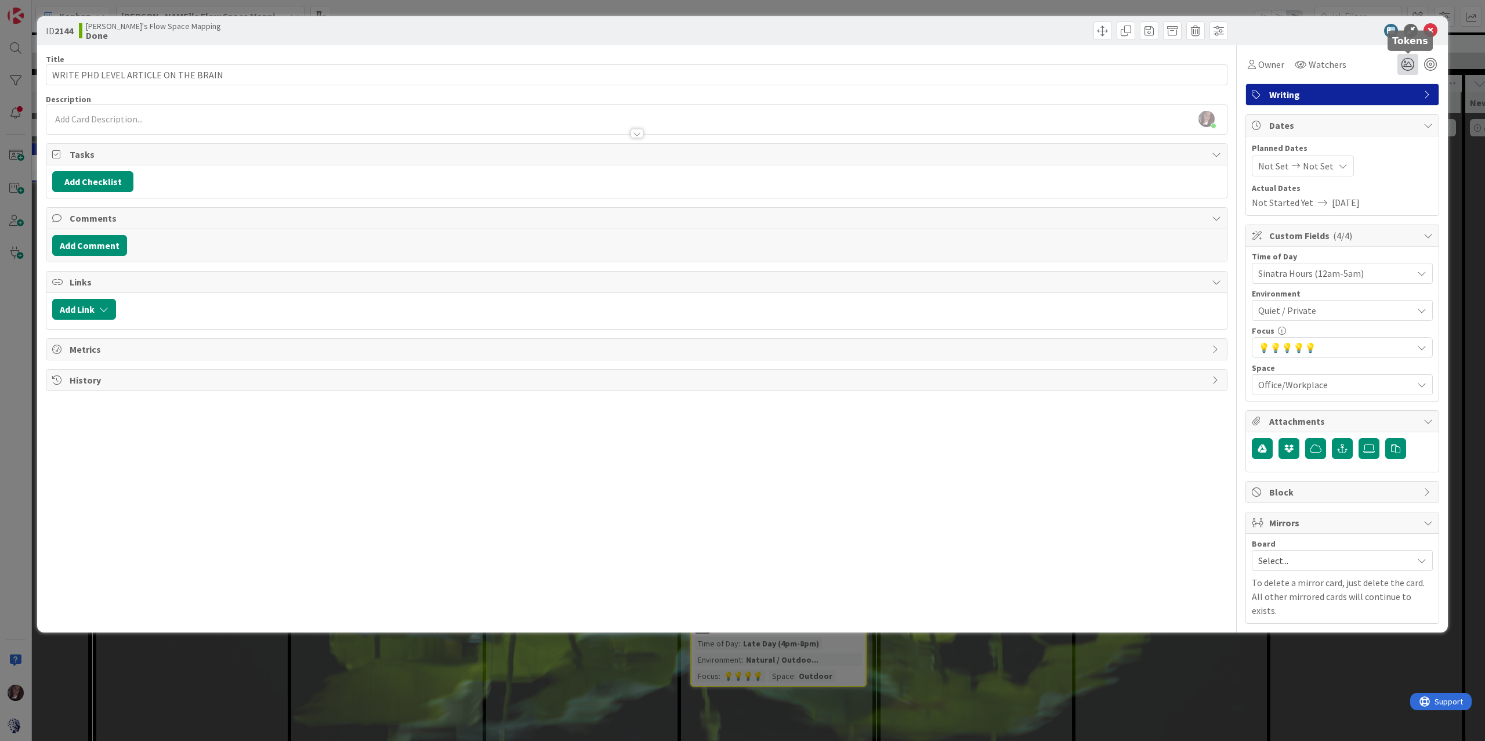
click at [1113, 63] on icon at bounding box center [1408, 64] width 21 height 21
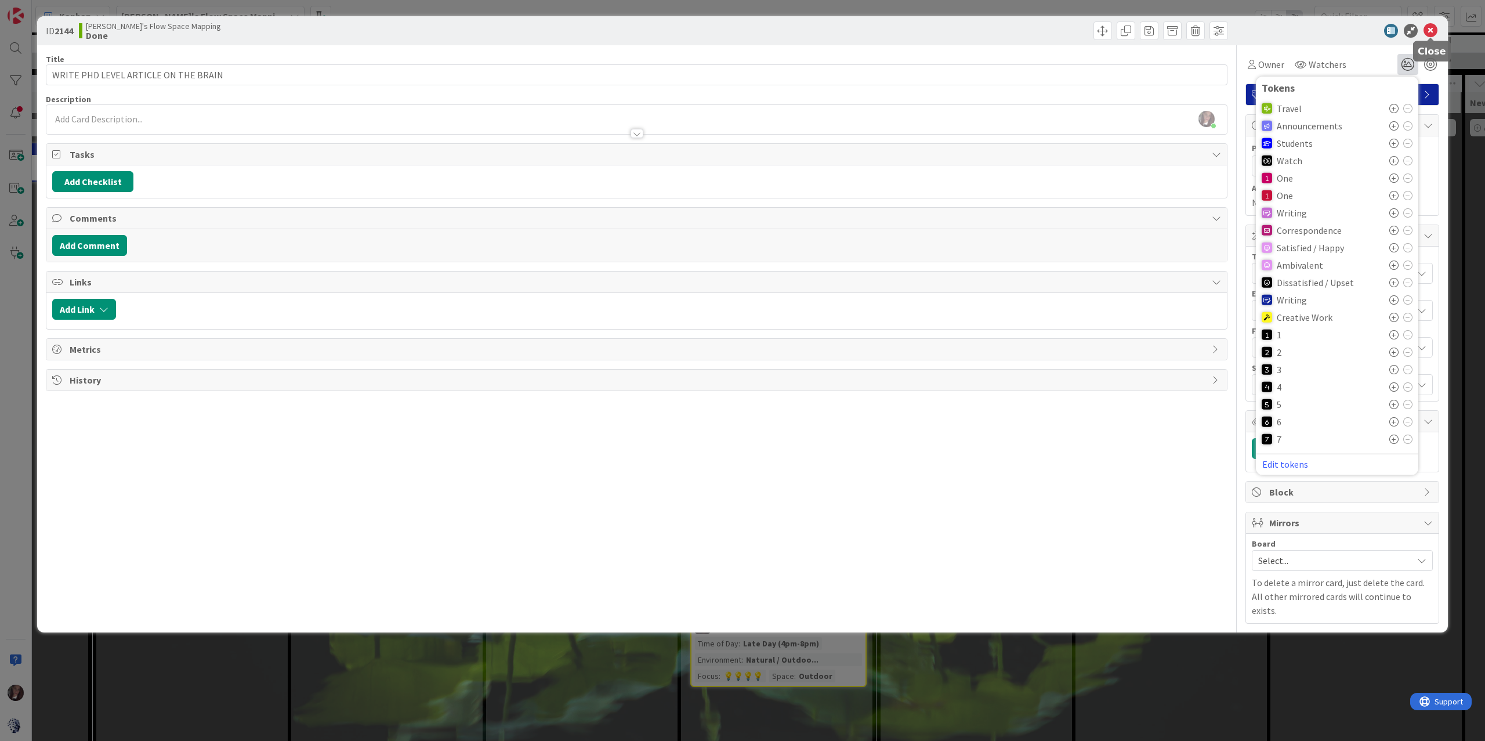
click at [1113, 30] on icon at bounding box center [1431, 31] width 14 height 14
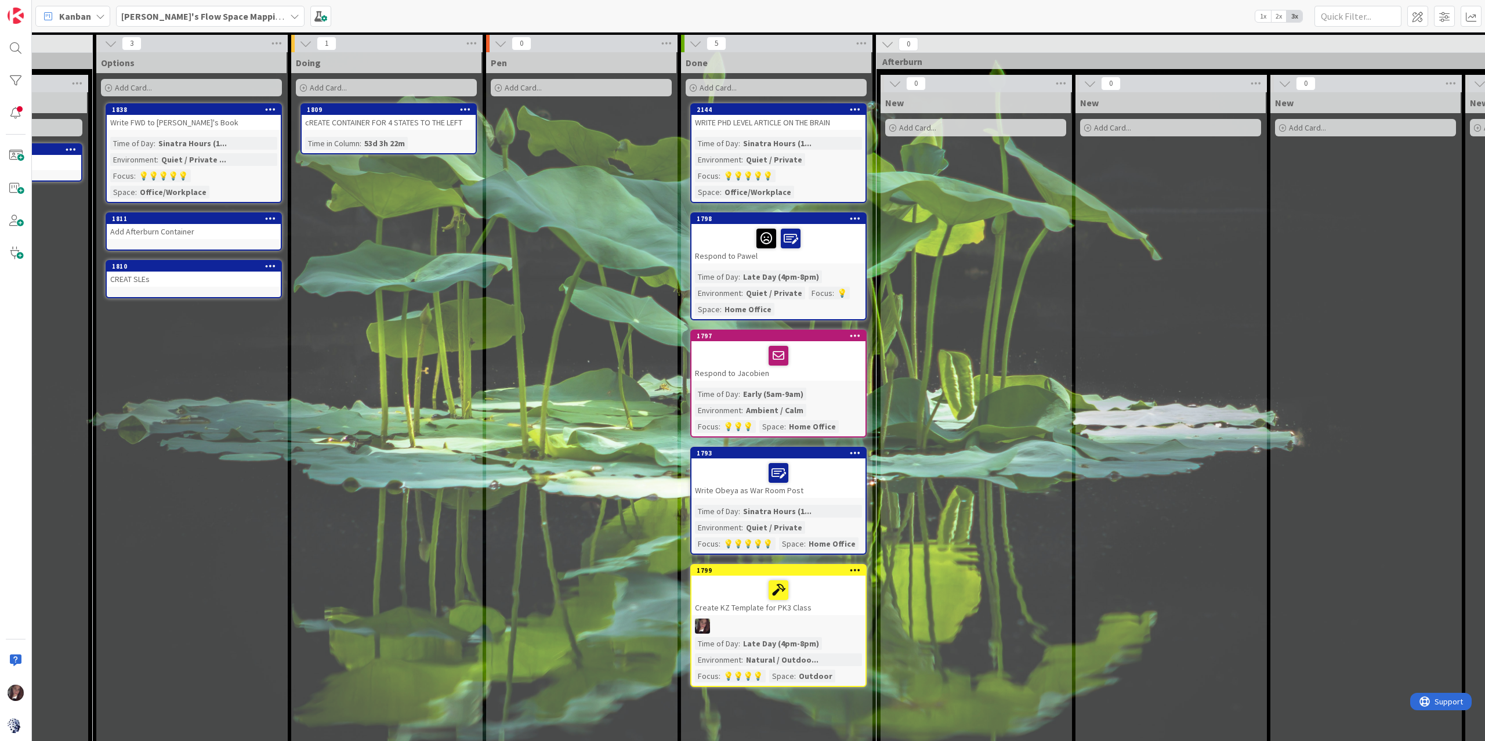
click at [756, 164] on div "Quiet / Private" at bounding box center [774, 159] width 62 height 13
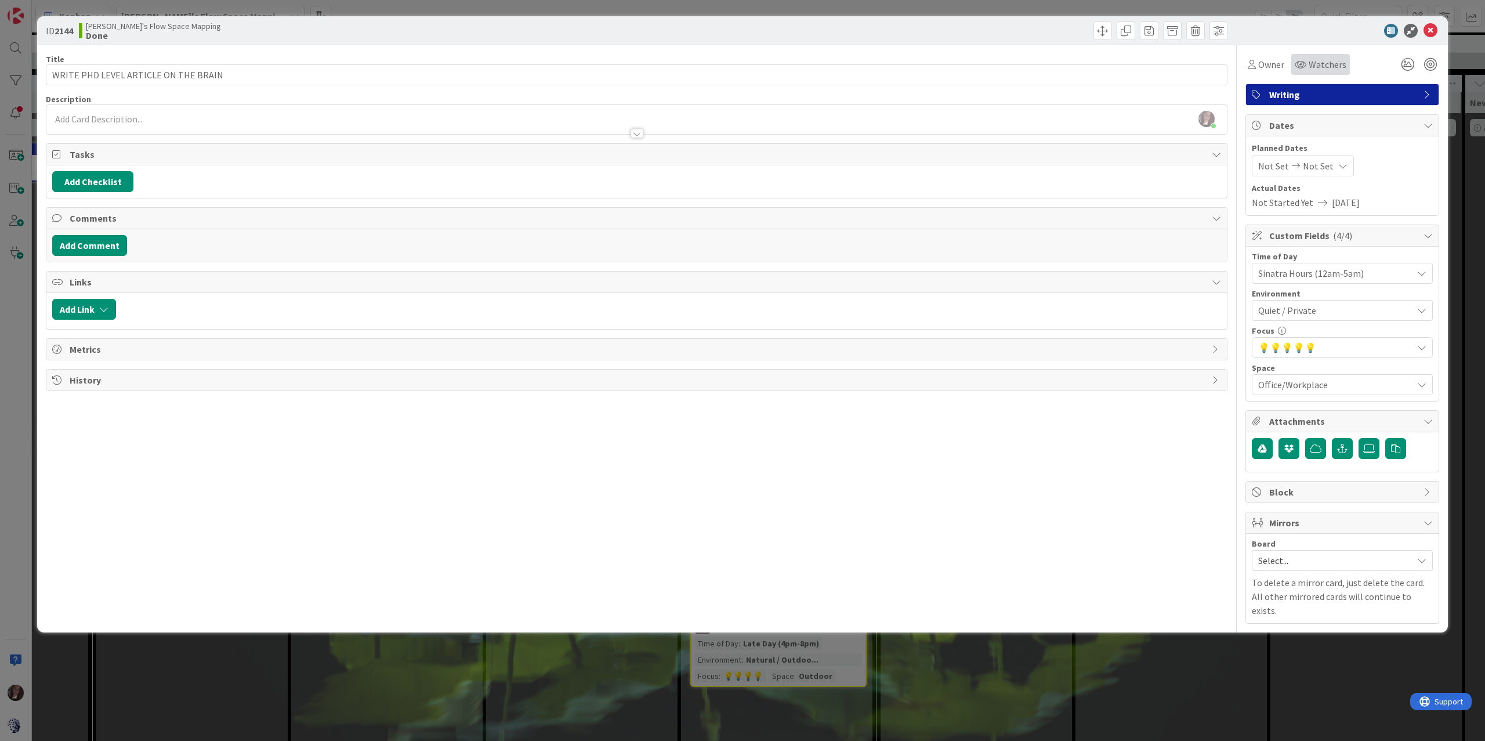
click at [1113, 60] on span "Watchers" at bounding box center [1328, 64] width 38 height 14
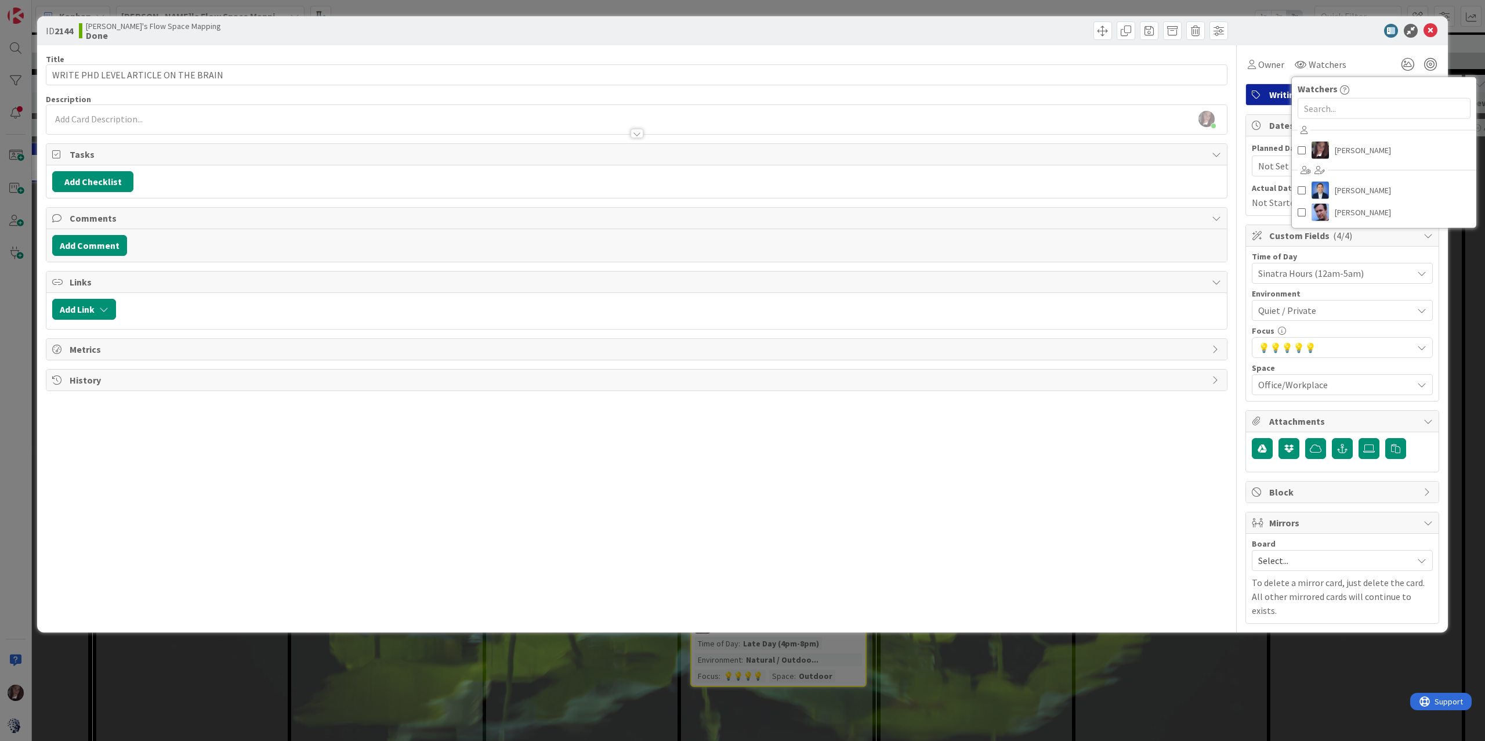
click at [1113, 55] on div "Owner Watchers Watchers Tonianne DeMaria Dimitri Ponomareff Jim Benson" at bounding box center [1343, 64] width 194 height 21
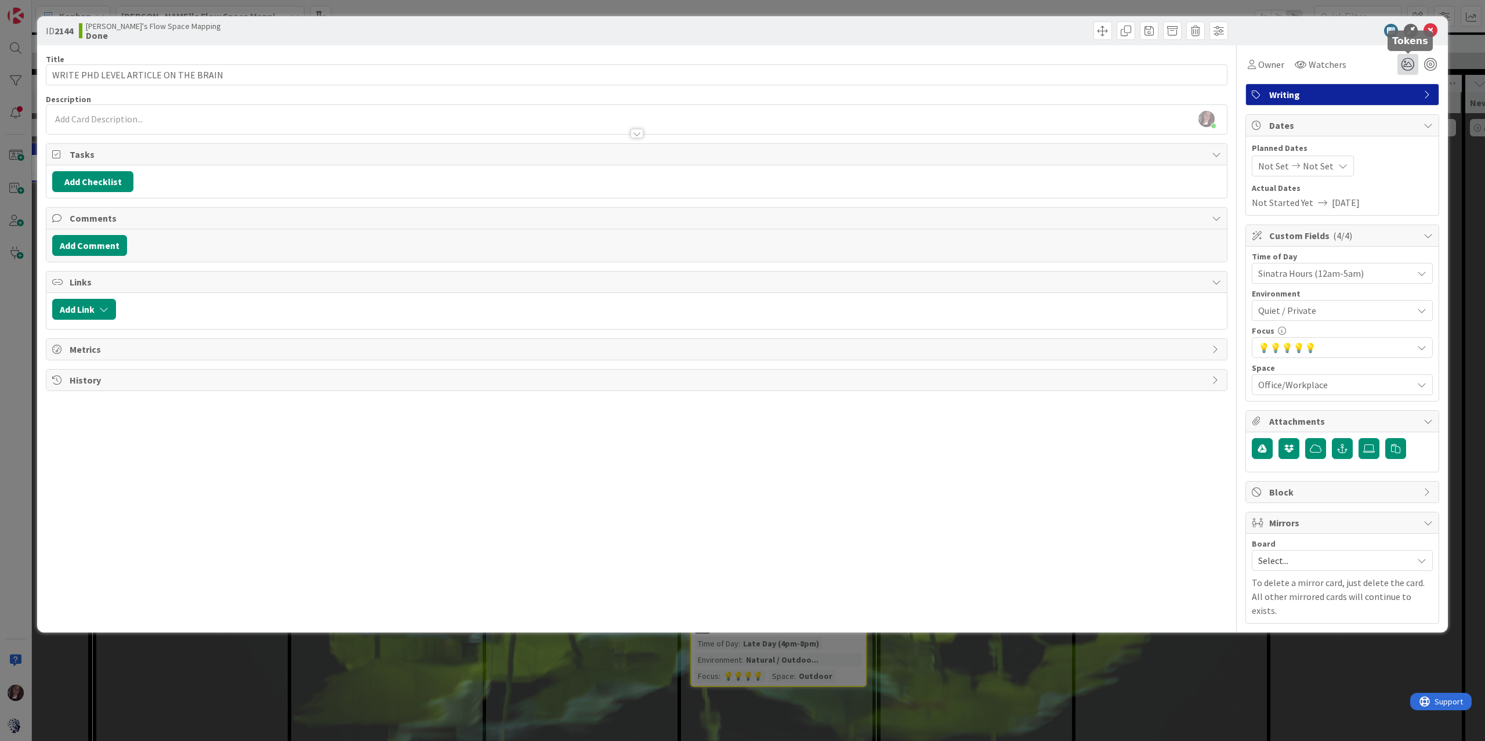
click at [1113, 61] on icon at bounding box center [1408, 64] width 21 height 21
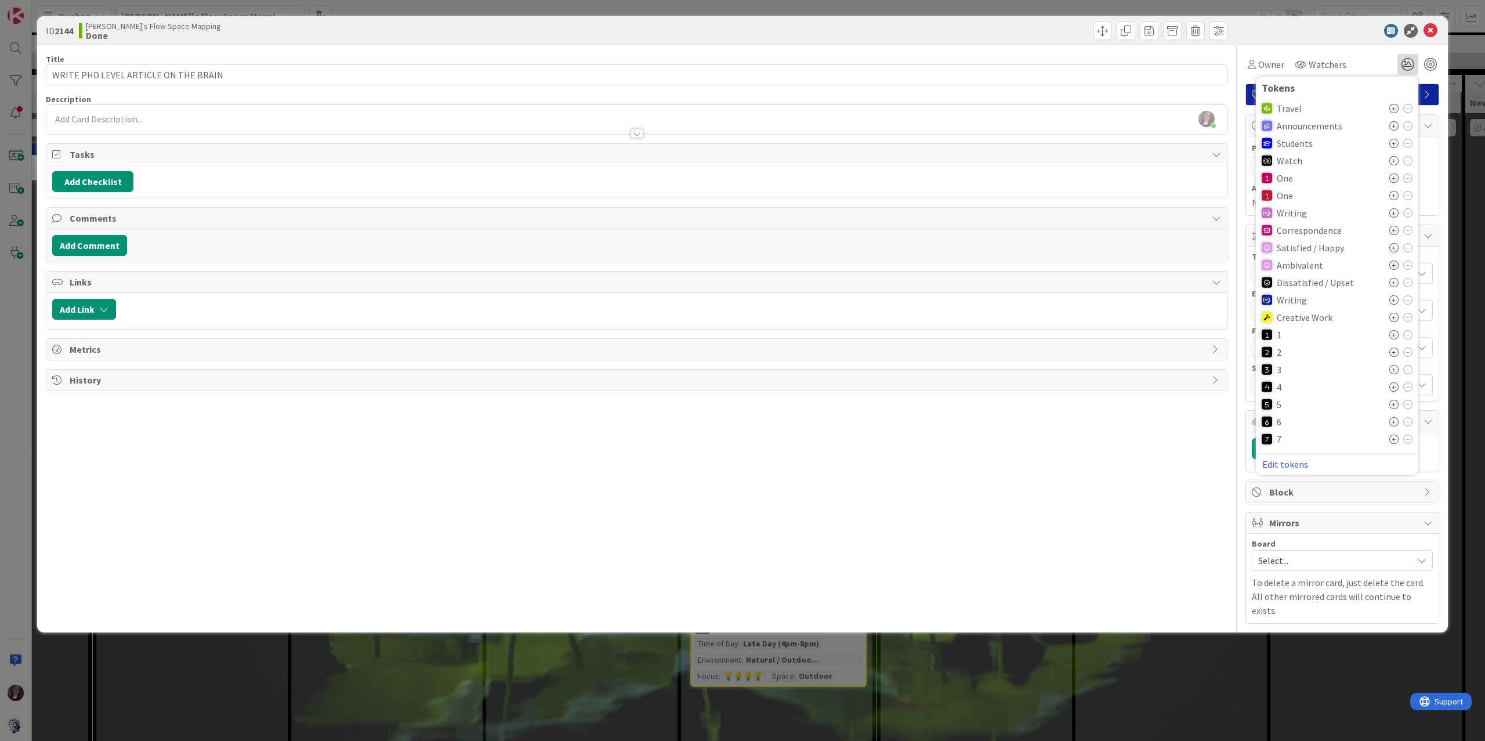
click at [1113, 281] on icon at bounding box center [1394, 282] width 9 height 9
click at [1113, 32] on icon at bounding box center [1431, 31] width 14 height 14
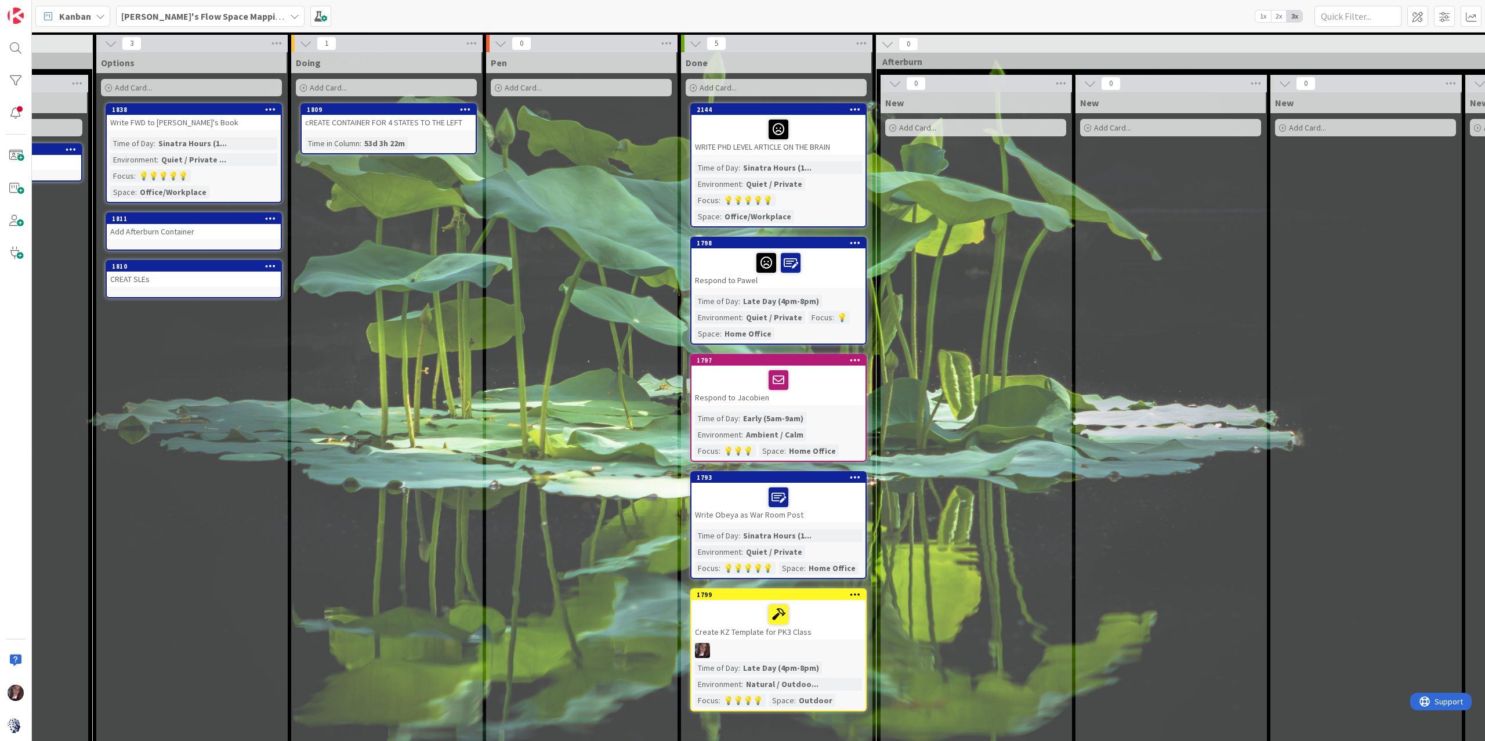
click at [809, 194] on div "Time of Day : Sinatra Hours (1... Environment : Quiet / Private Focus : 💡💡💡💡💡 S…" at bounding box center [778, 191] width 167 height 61
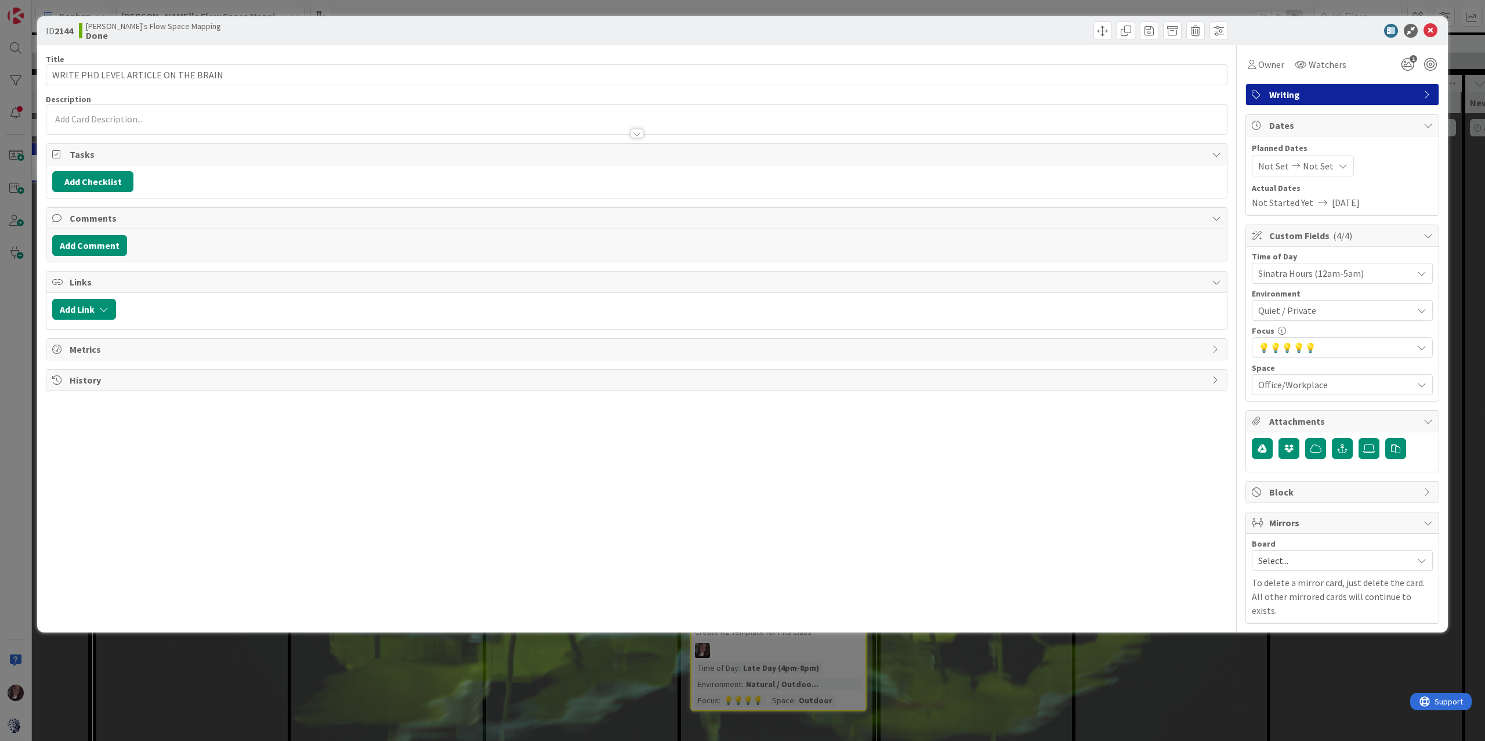
click at [1113, 311] on span "Quiet / Private" at bounding box center [1335, 310] width 154 height 14
click at [1113, 442] on icon at bounding box center [1258, 442] width 9 height 17
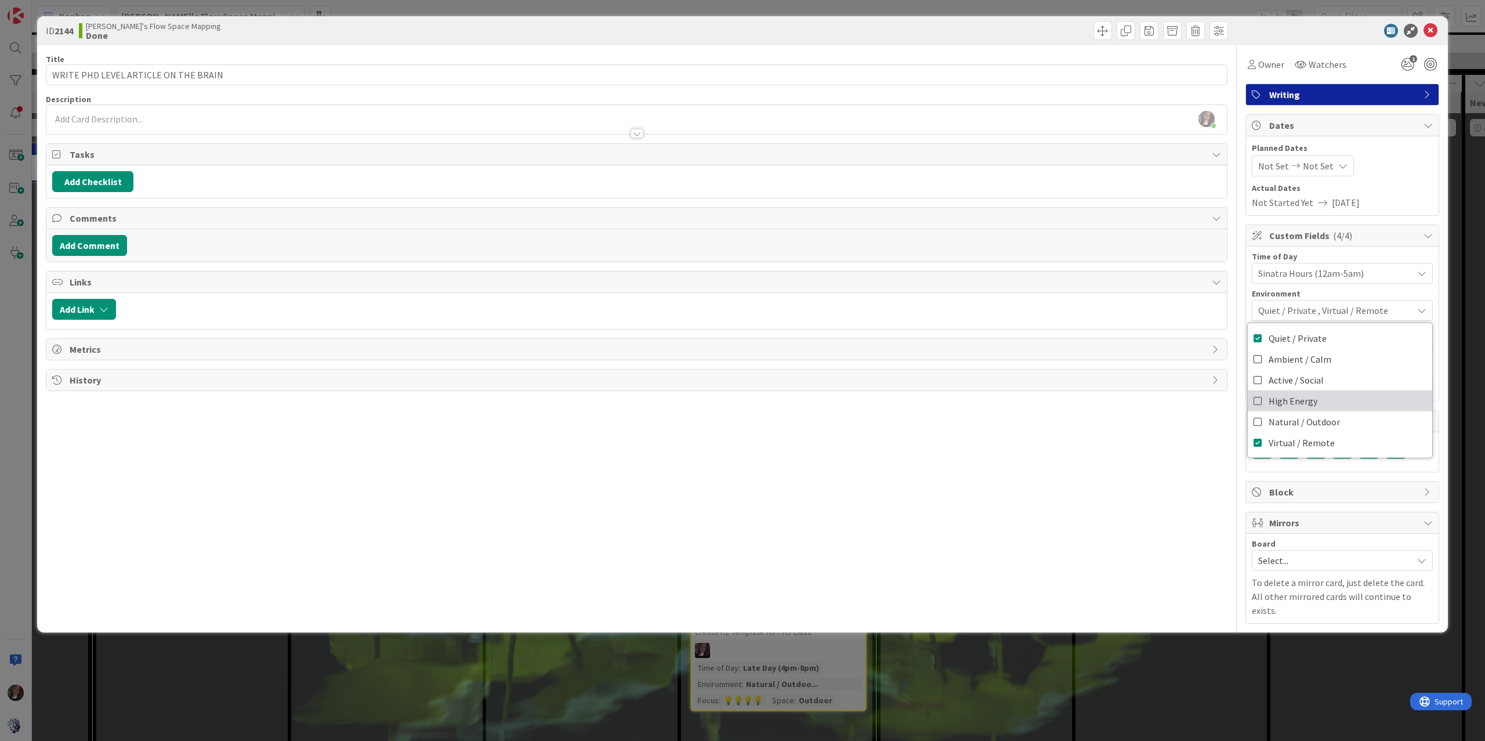
click at [1113, 404] on icon at bounding box center [1258, 400] width 9 height 17
click at [1113, 360] on div "Metrics" at bounding box center [636, 349] width 1181 height 21
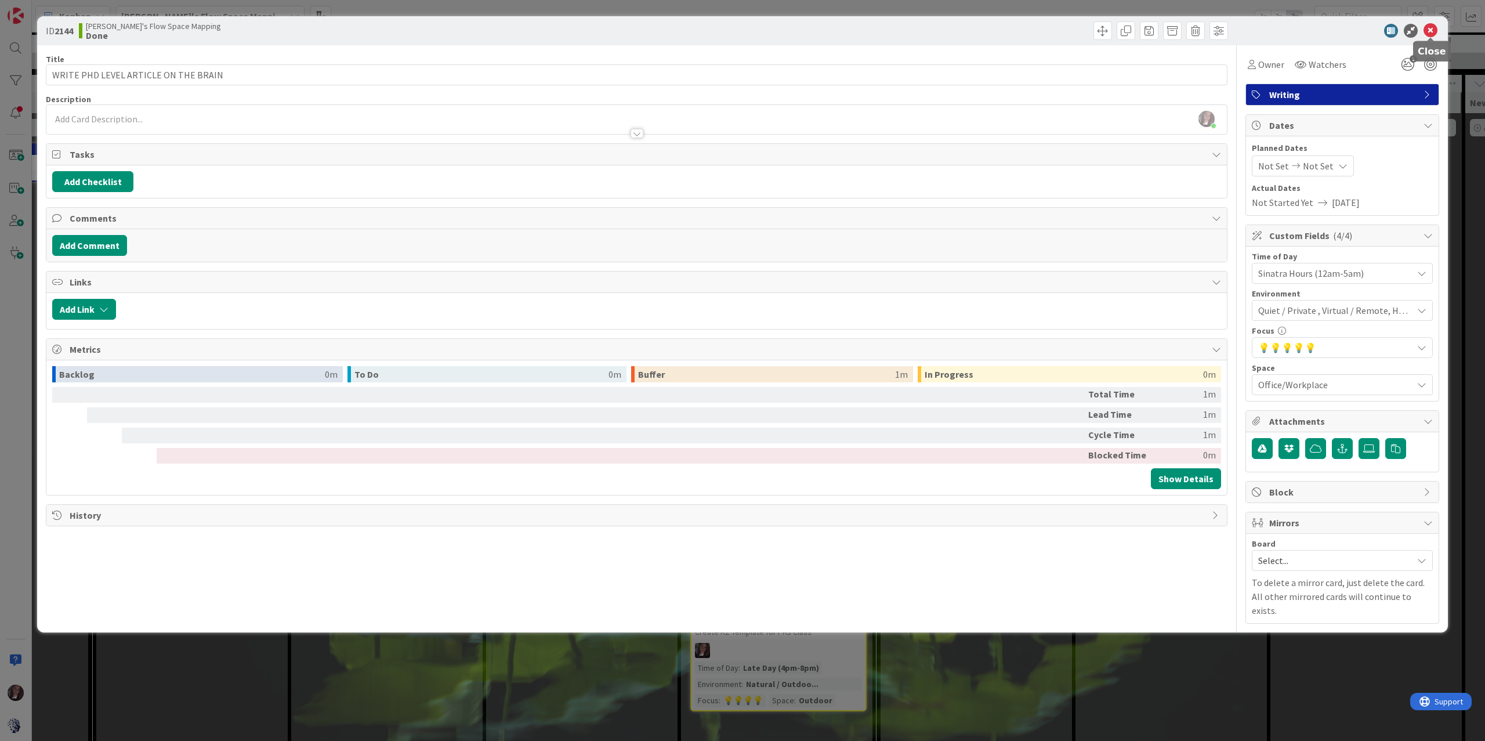
click at [1113, 33] on icon at bounding box center [1431, 31] width 14 height 14
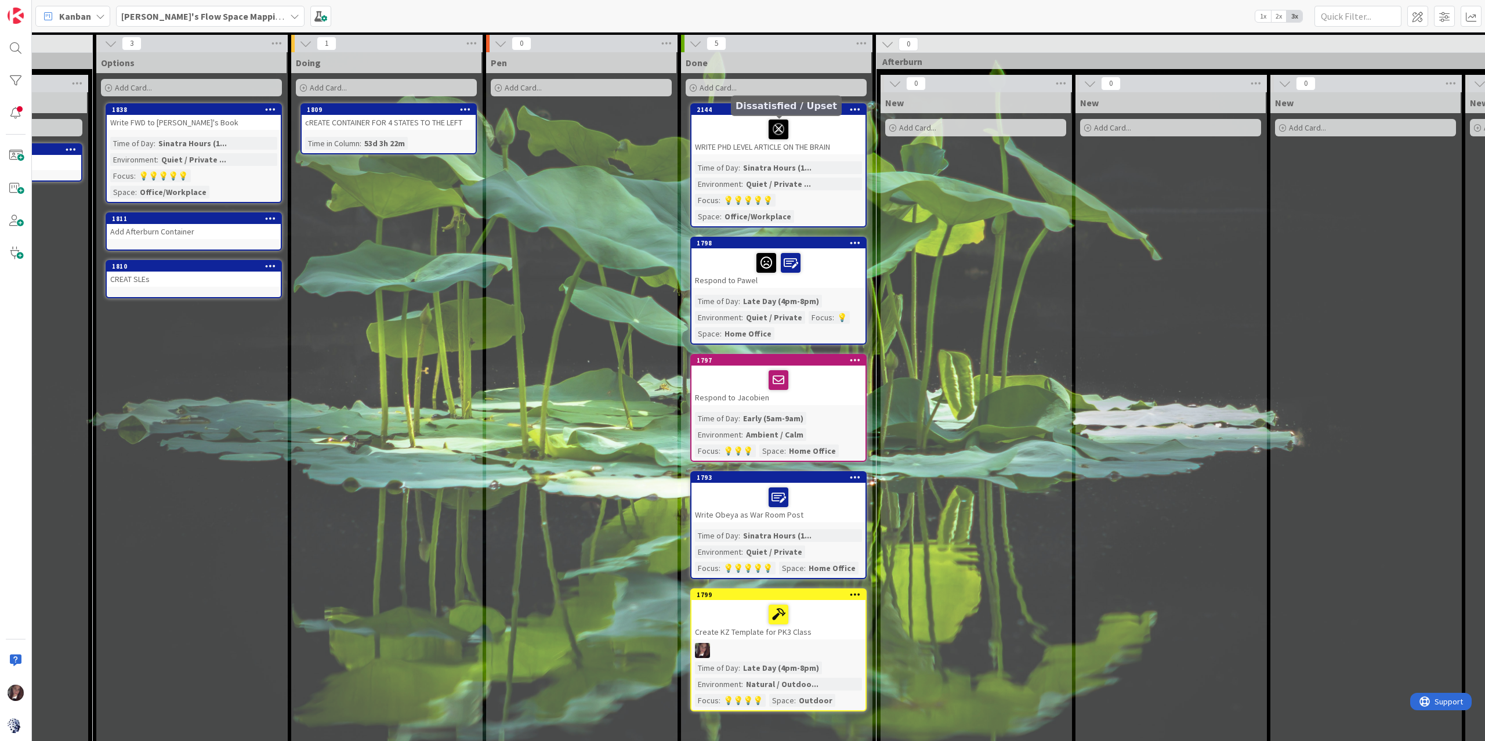
scroll to position [2, 928]
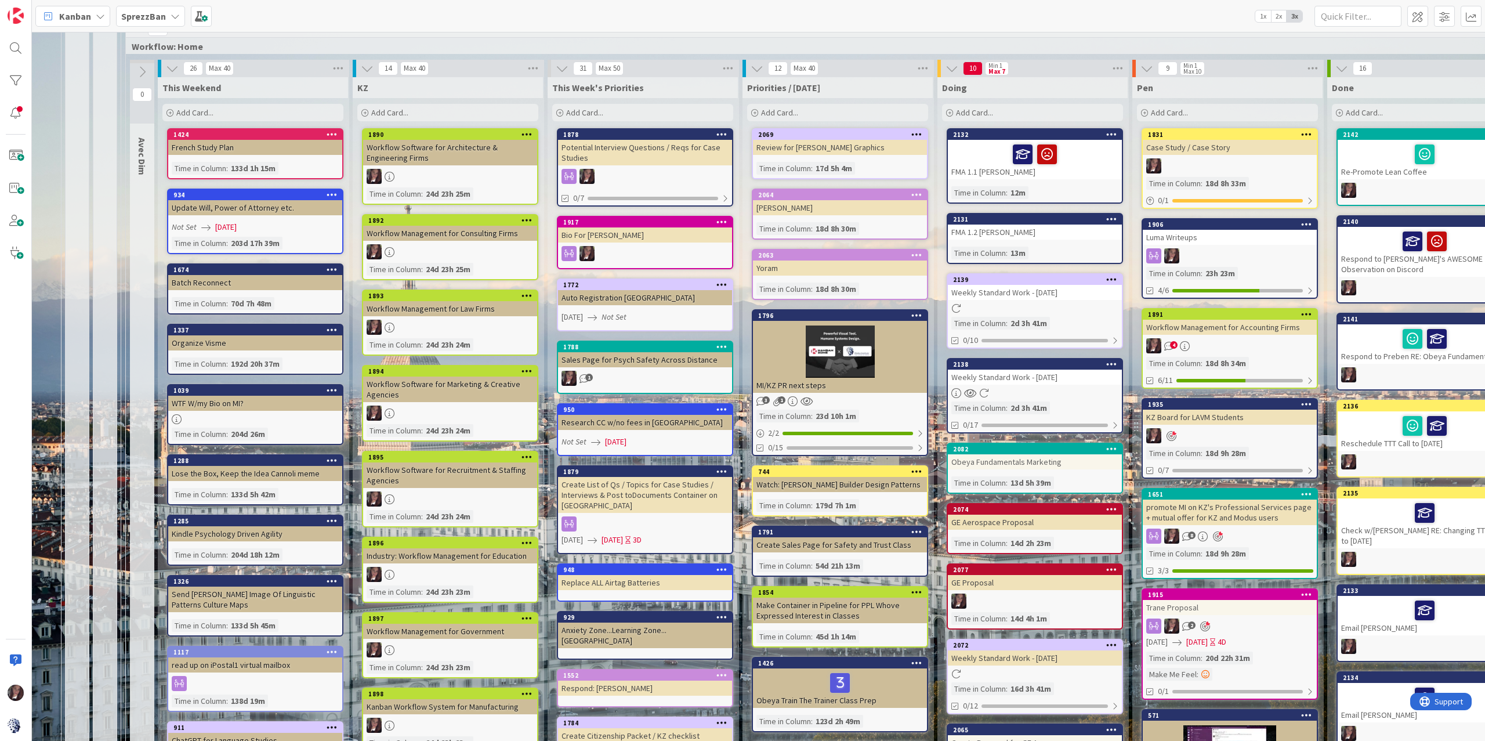
scroll to position [1093, 93]
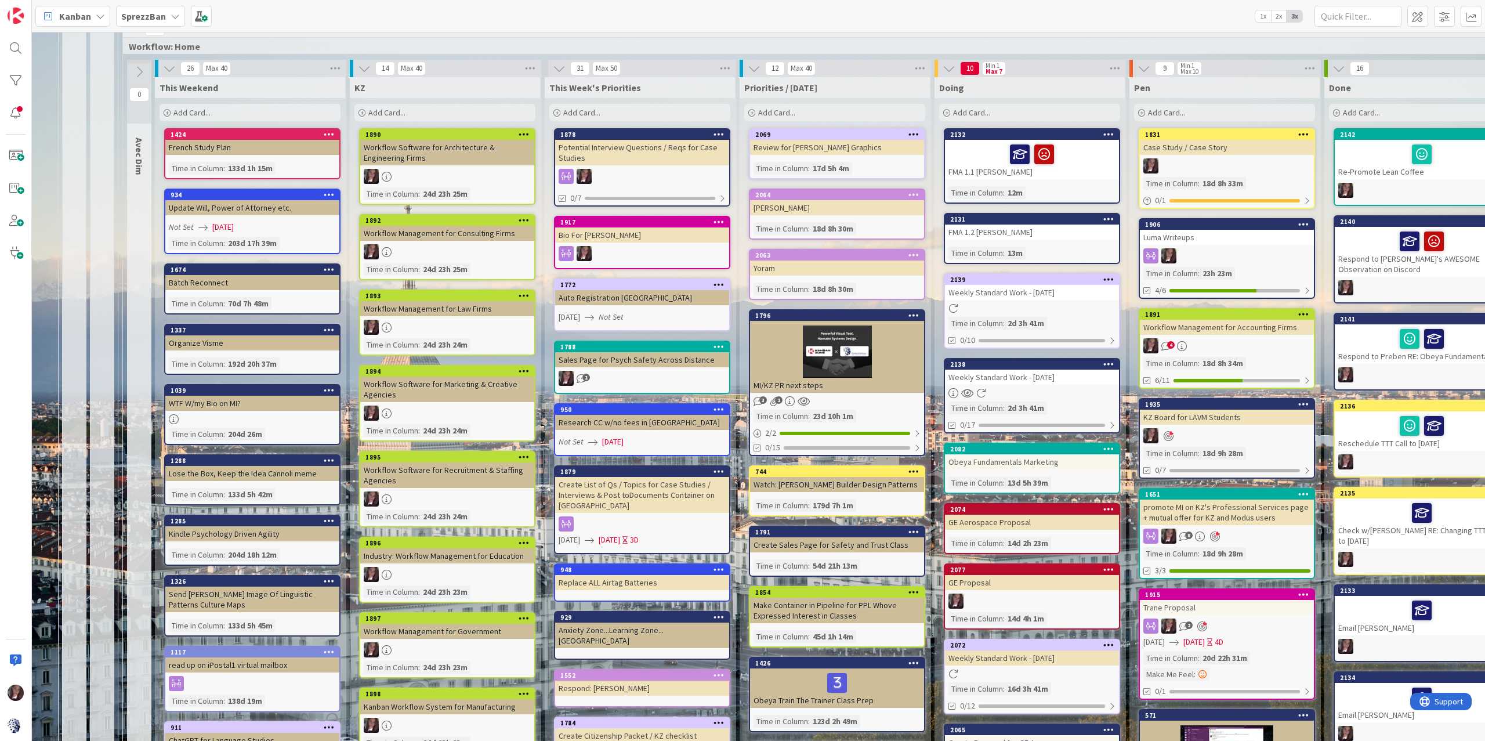
click at [972, 274] on div "2139" at bounding box center [1032, 279] width 174 height 10
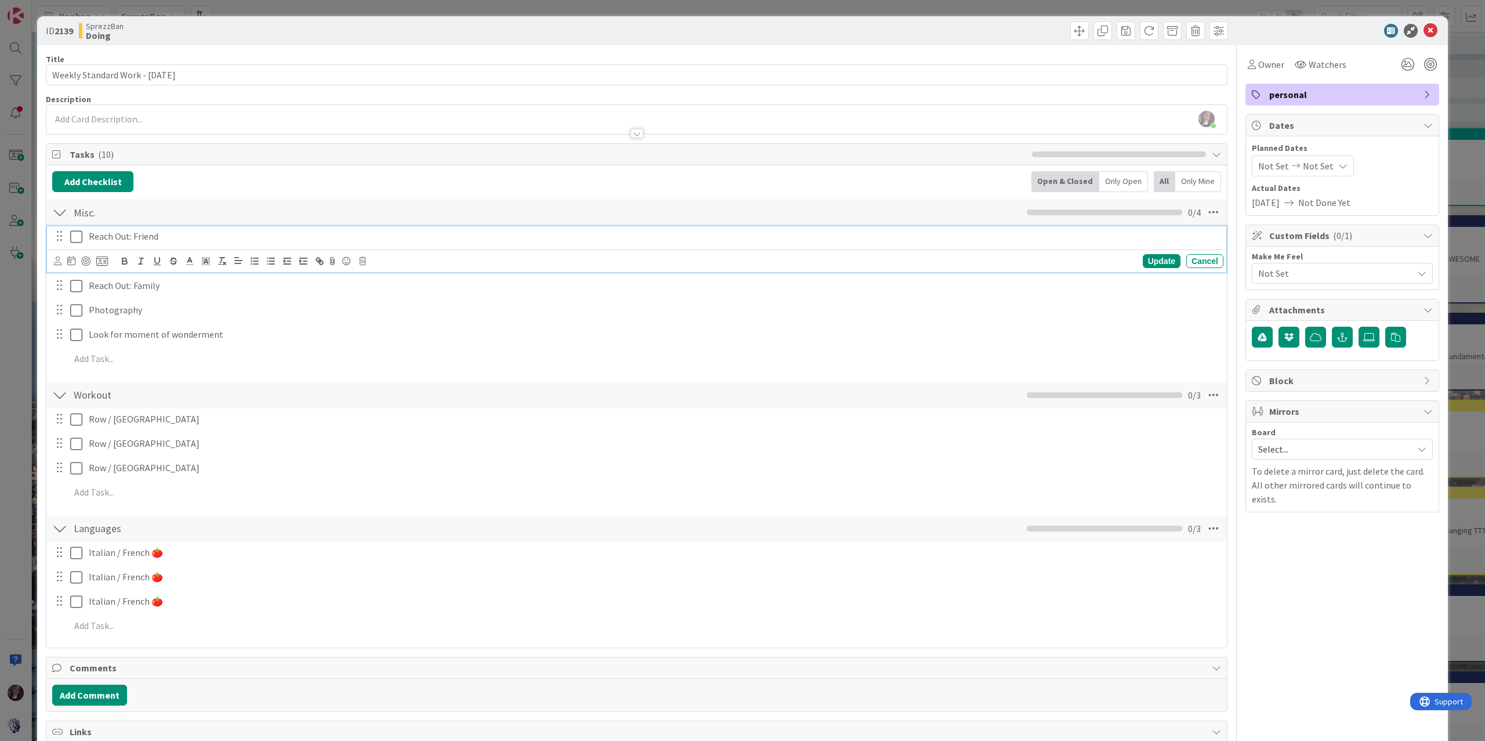
drag, startPoint x: 76, startPoint y: 236, endPoint x: 84, endPoint y: 263, distance: 27.7
click at [76, 236] on icon at bounding box center [76, 237] width 12 height 14
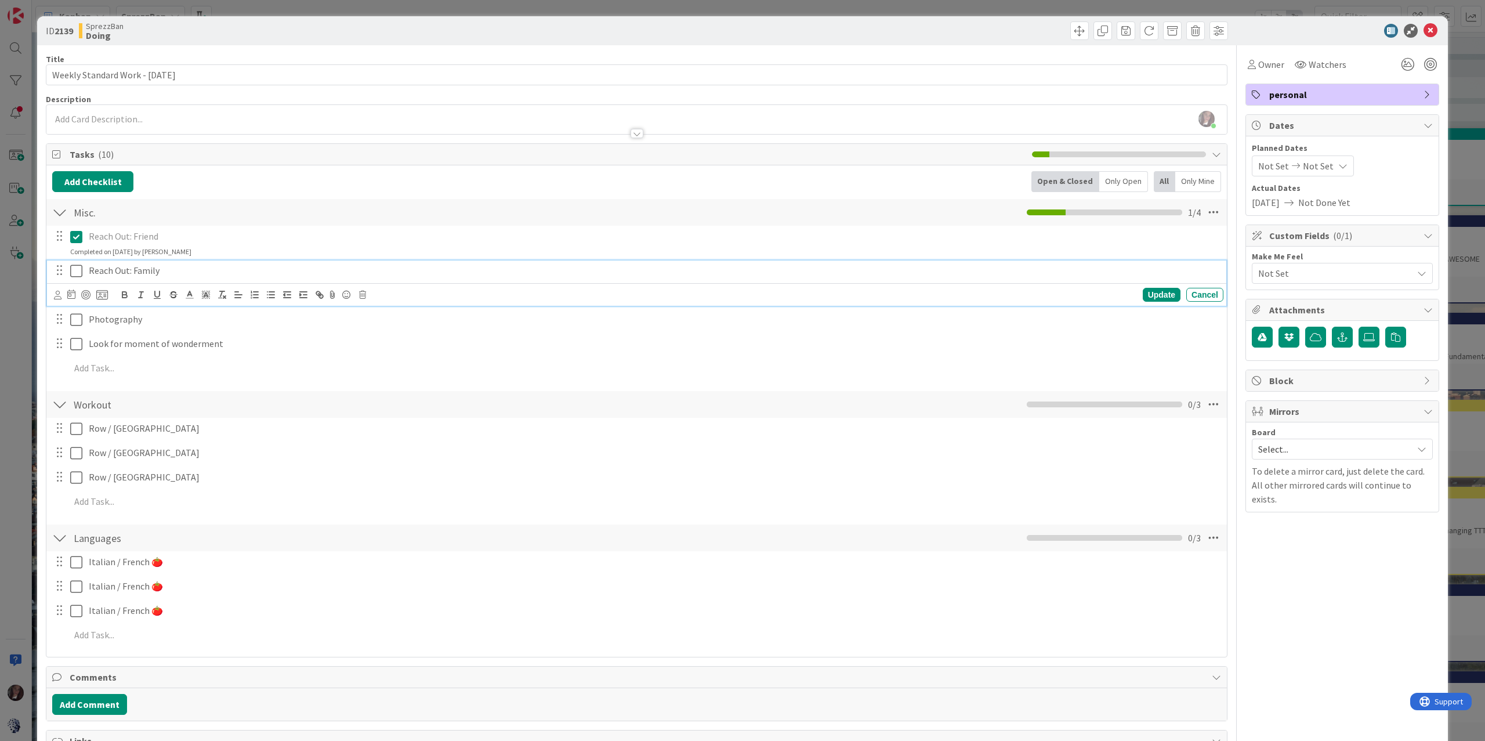
click at [78, 272] on icon at bounding box center [76, 271] width 12 height 14
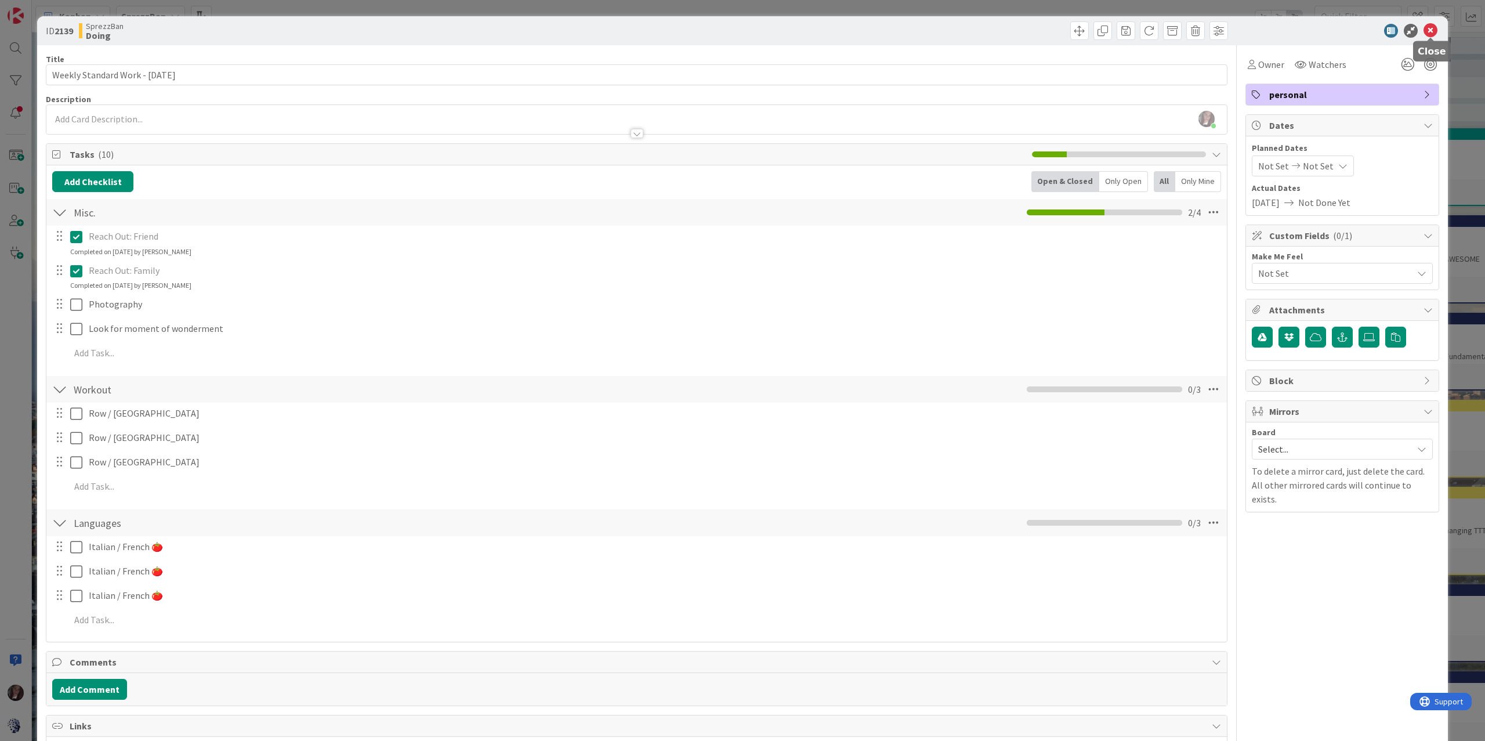
click at [1432, 37] on div at bounding box center [1431, 38] width 8 height 3
click at [1430, 26] on icon at bounding box center [1431, 31] width 14 height 14
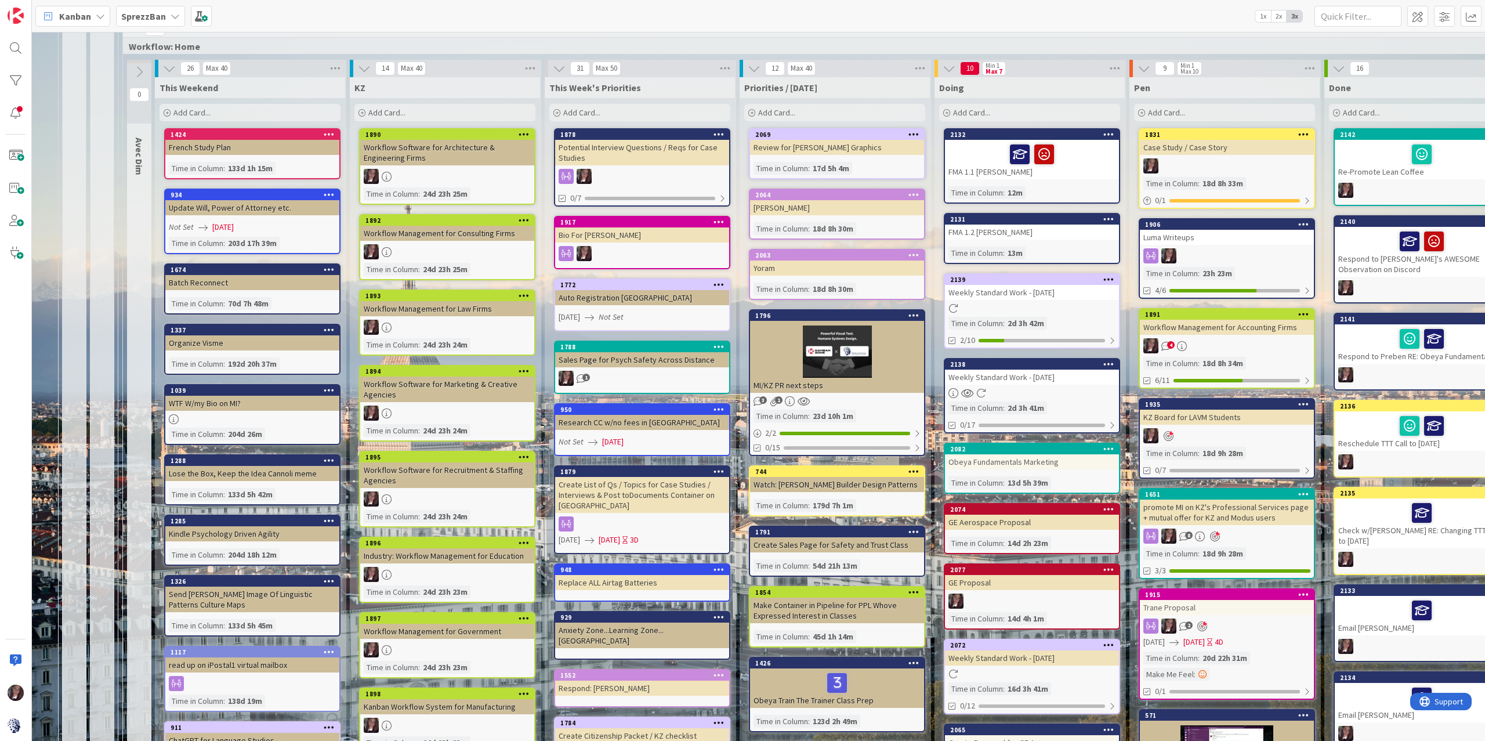
click at [135, 17] on b "SprezzBan" at bounding box center [143, 16] width 45 height 12
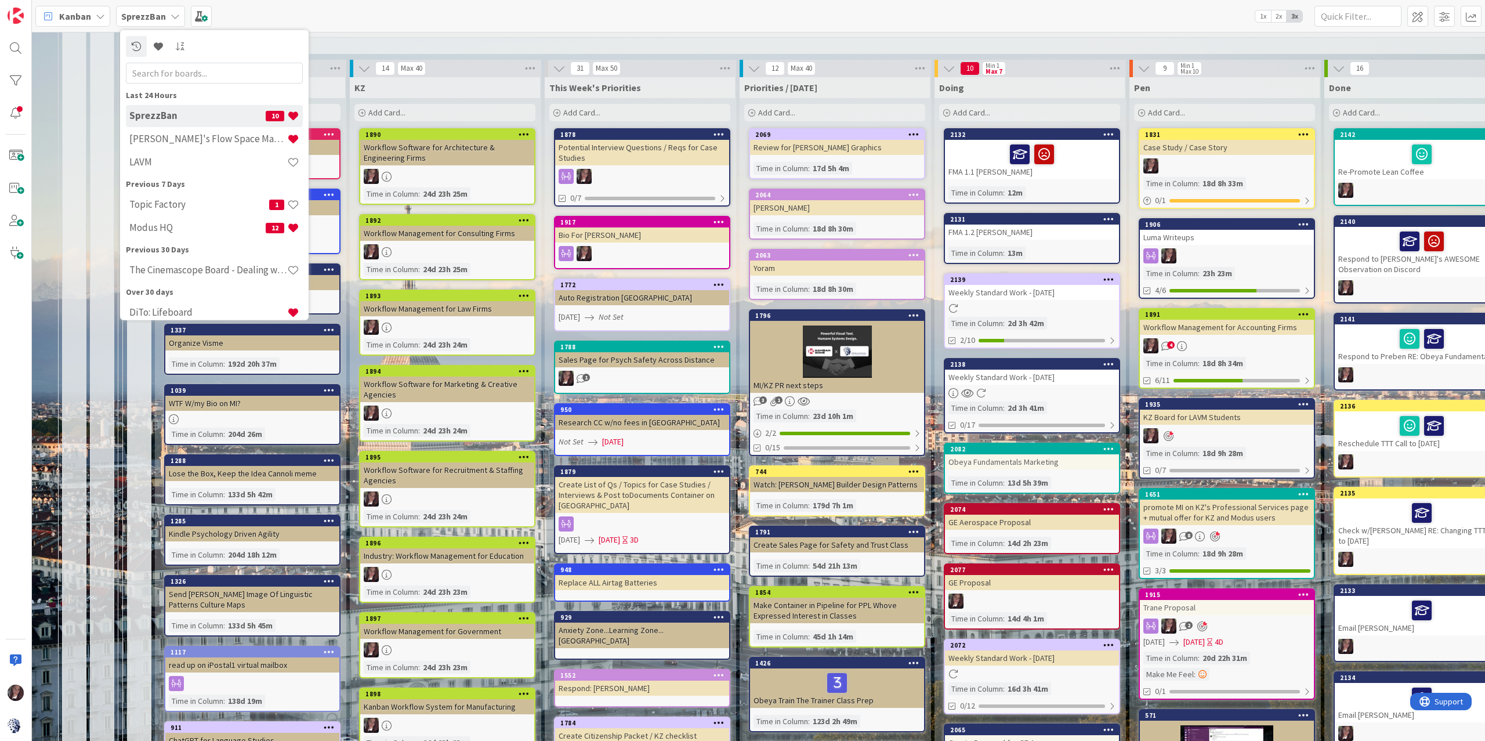
click at [147, 161] on h4 "LAVM" at bounding box center [208, 162] width 158 height 12
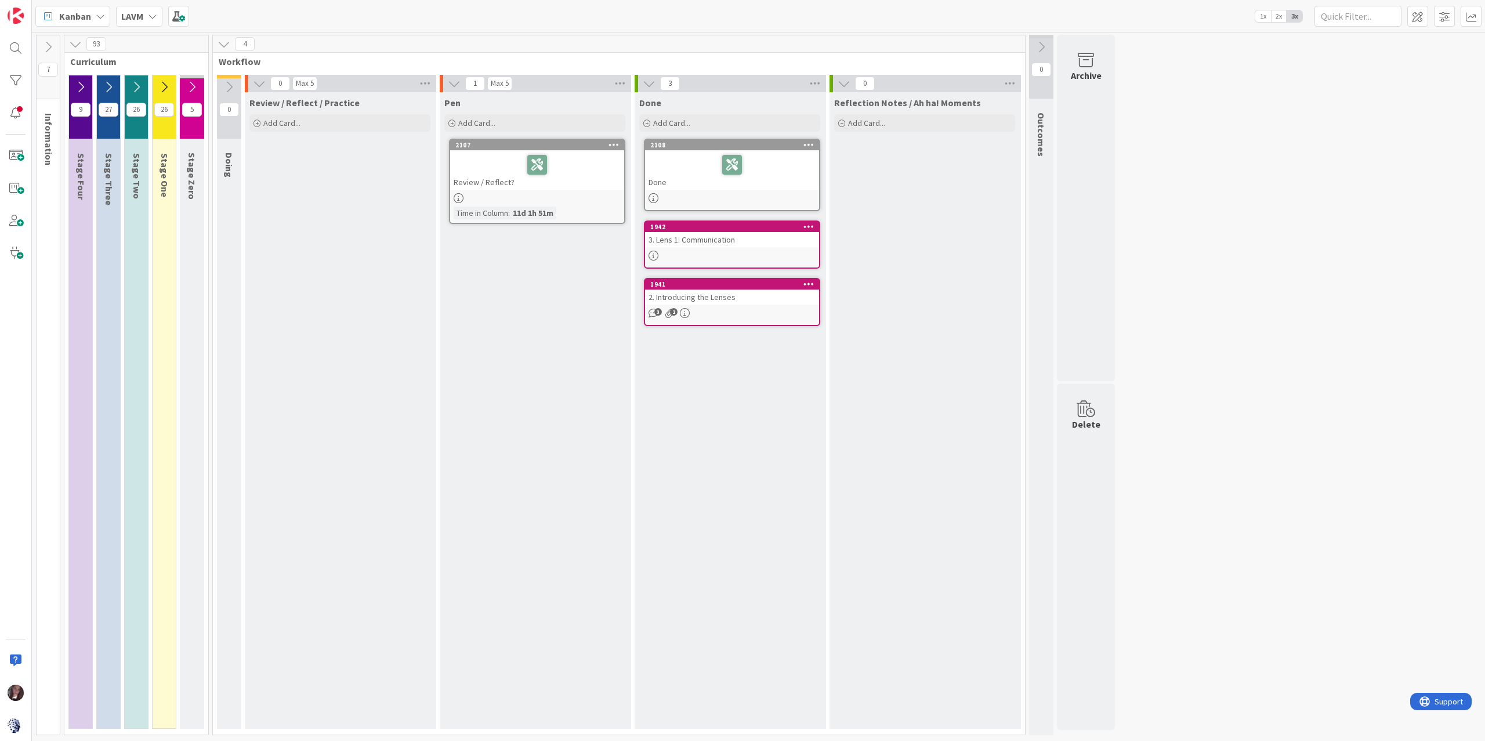
click at [164, 88] on icon at bounding box center [164, 87] width 13 height 13
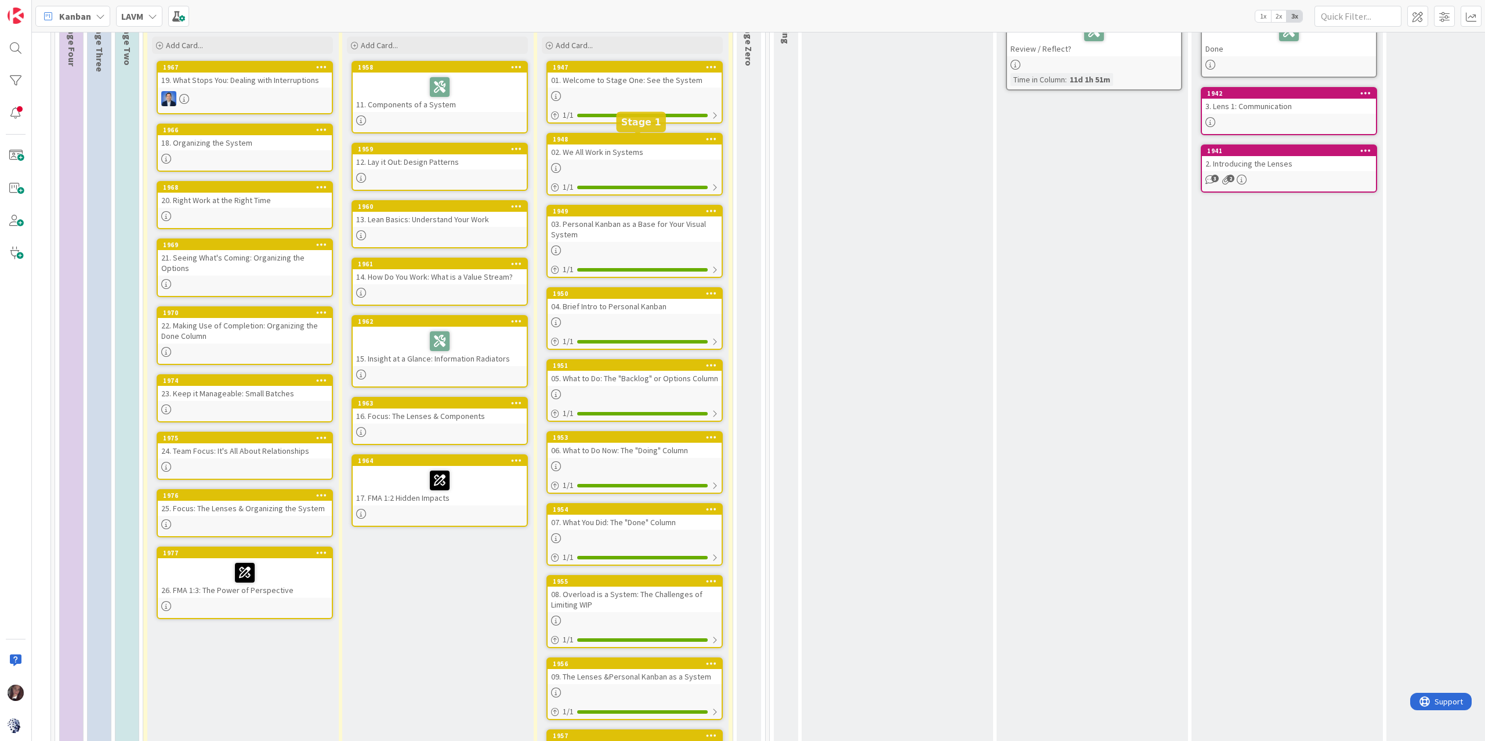
scroll to position [230, 9]
